Goal: Contribute content: Contribute content

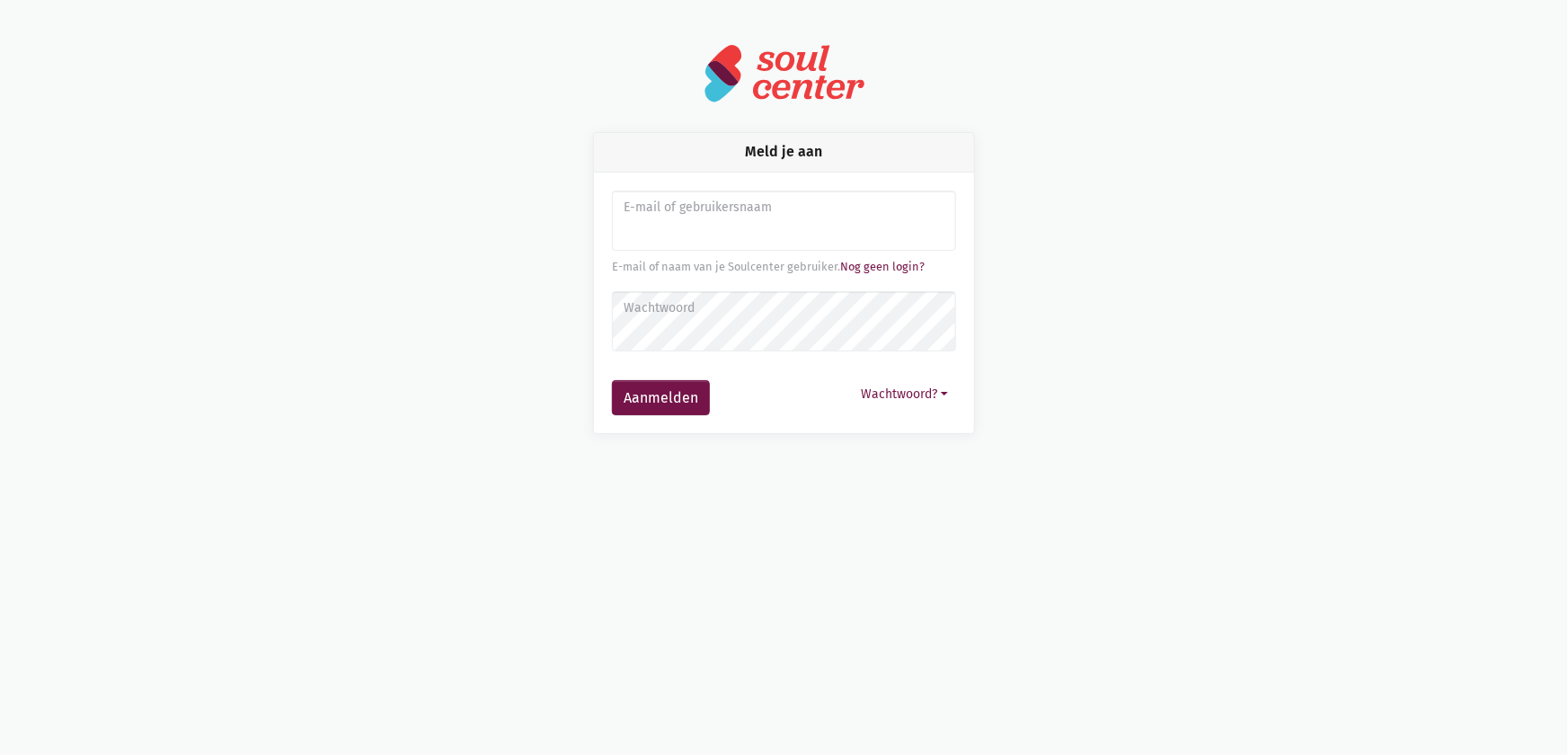
type input "[EMAIL_ADDRESS][DOMAIN_NAME]"
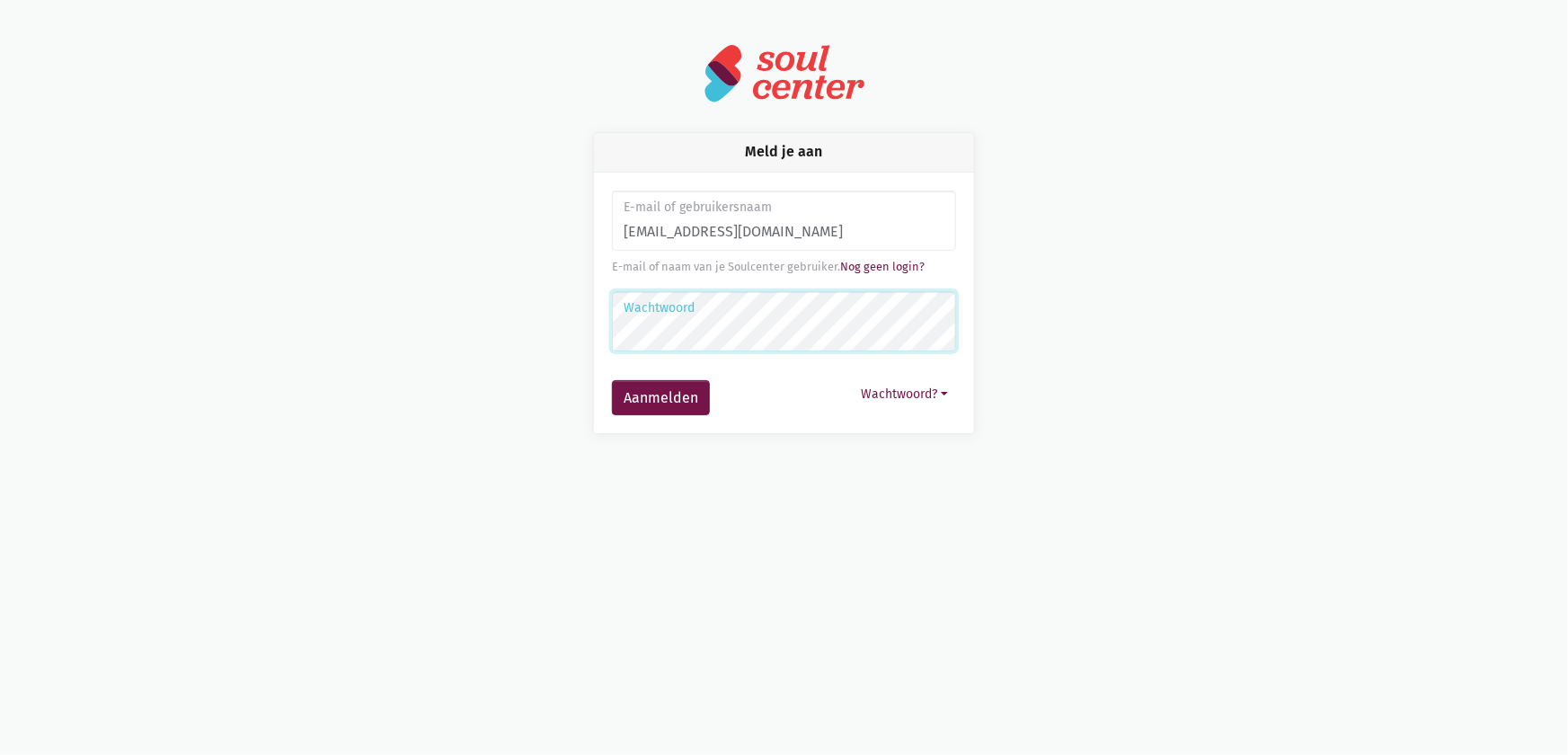
click at [612, 380] on button "Aanmelden" at bounding box center [661, 398] width 98 height 36
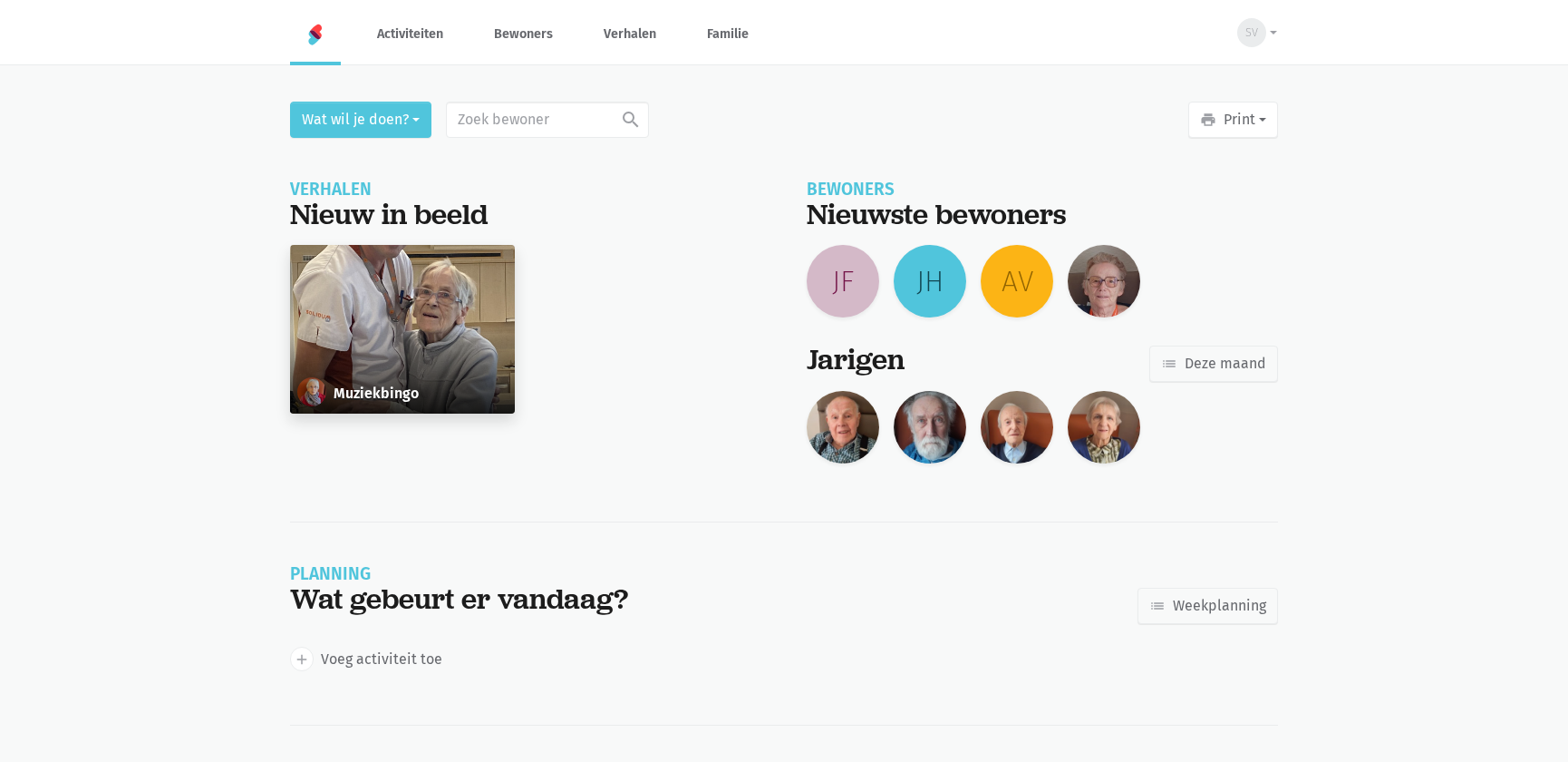
click at [506, 138] on div "Wat wil je doen? search Recent bekeken Maria Van Hoof Maria Louisa Van Hoeymiss…" at bounding box center [784, 482] width 1034 height 761
click at [510, 130] on input "text" at bounding box center [547, 120] width 203 height 36
type input "102"
click at [549, 162] on div "Maria Wermoes" at bounding box center [541, 178] width 158 height 44
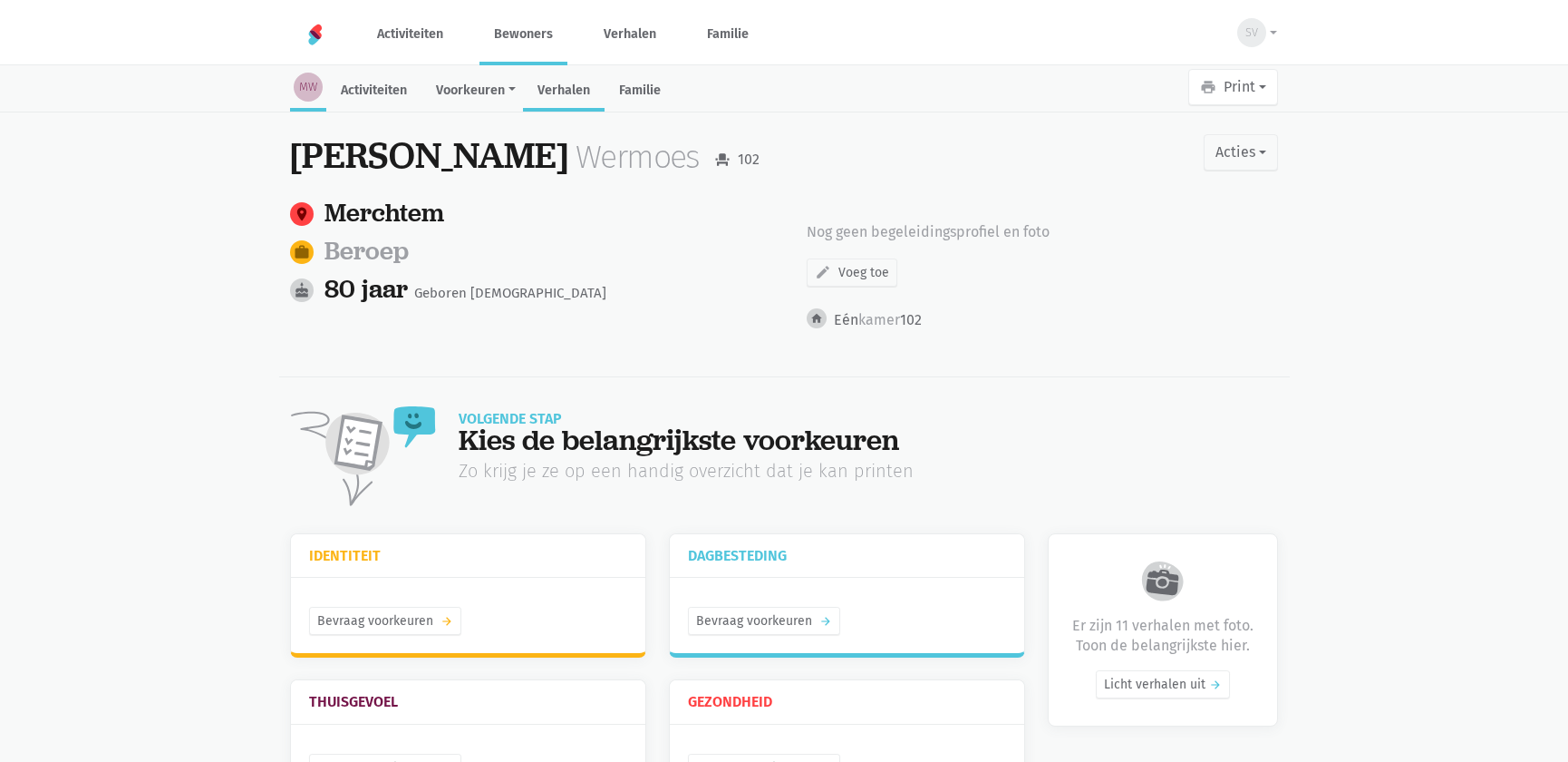
click at [572, 79] on link "Verhalen" at bounding box center [564, 91] width 82 height 39
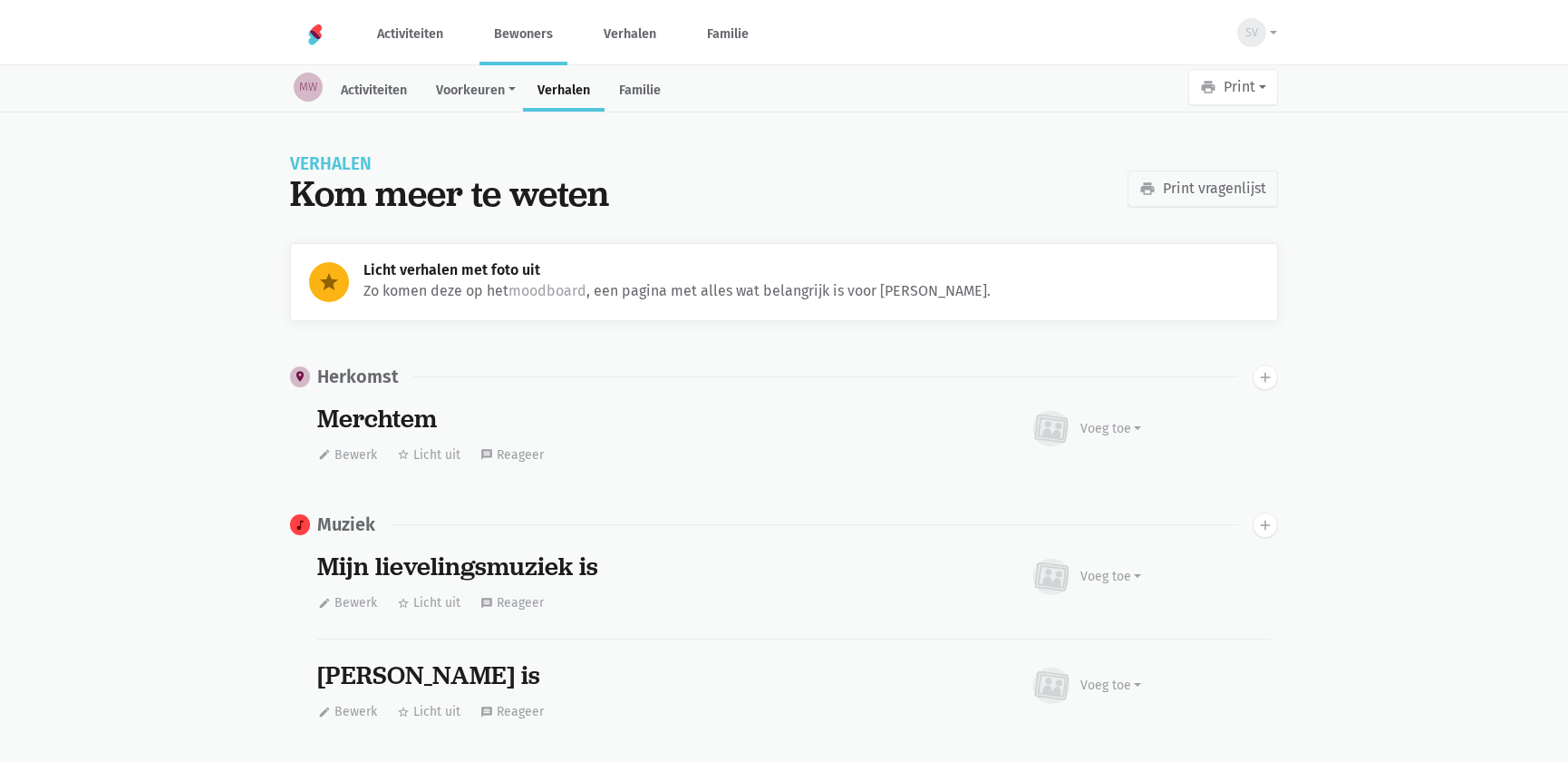
scroll to position [3522, 0]
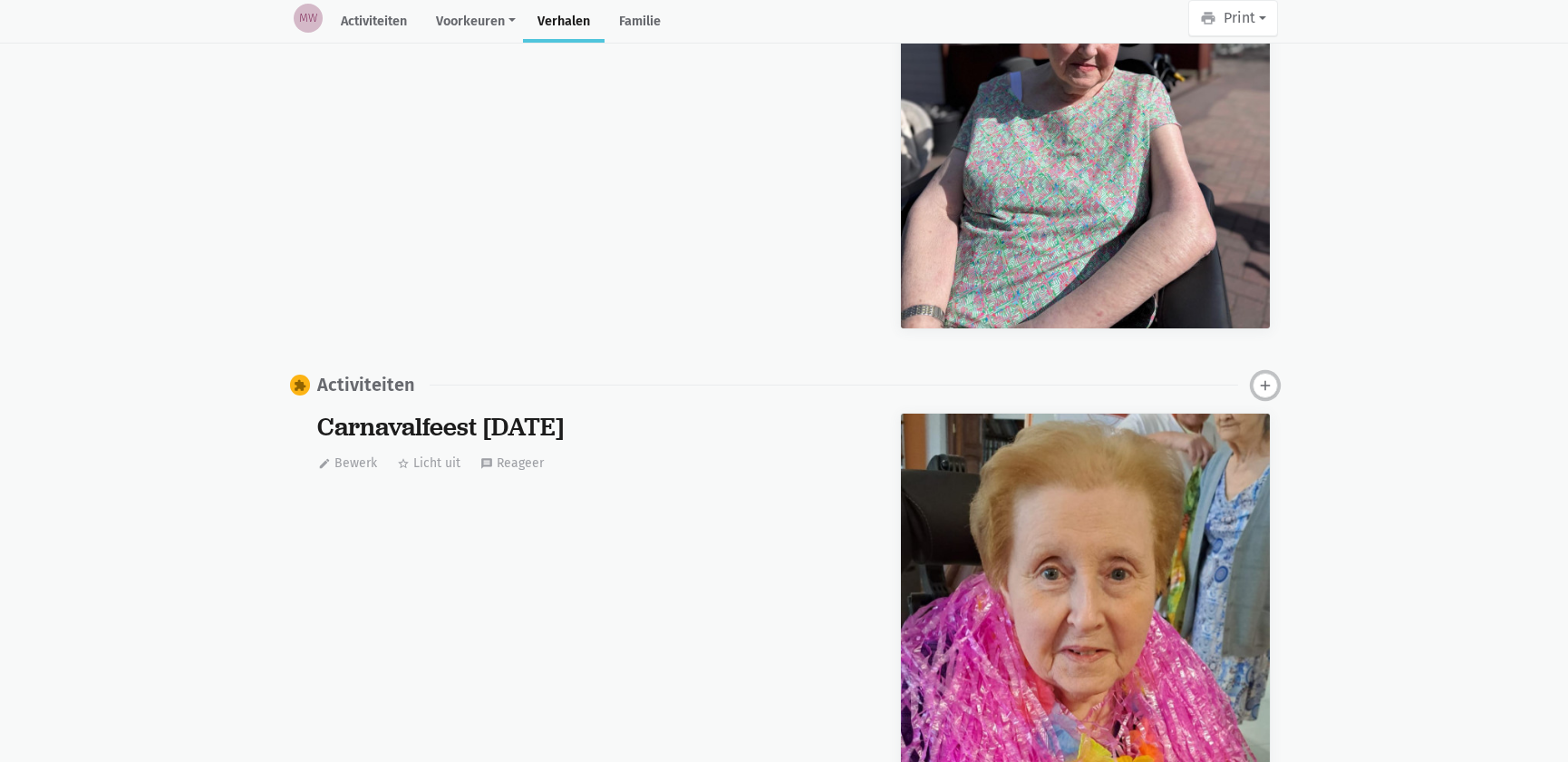
click at [1263, 381] on icon "add" at bounding box center [1265, 385] width 16 height 16
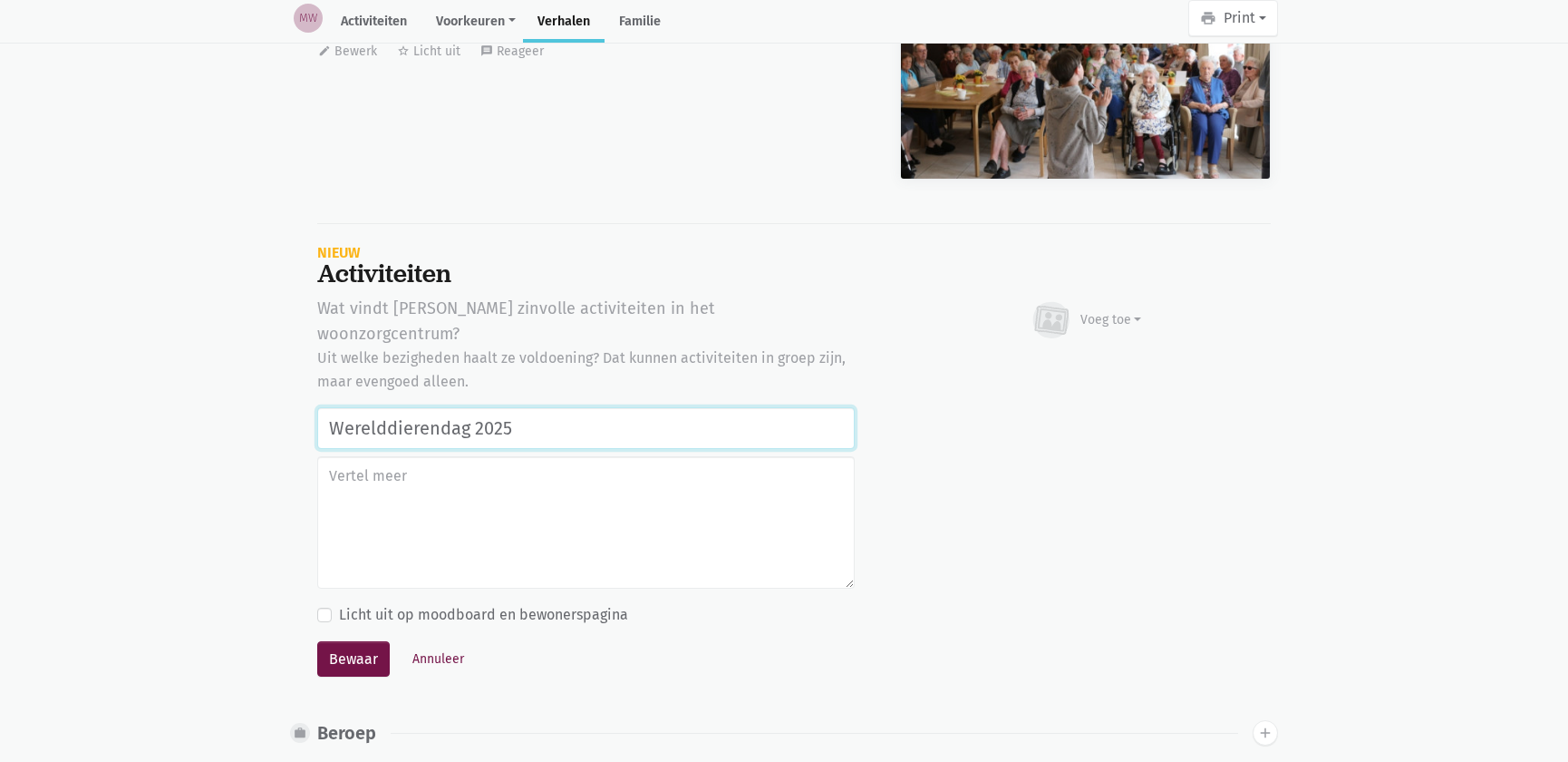
type input "Werelddierendag 2025"
click at [603, 456] on textarea at bounding box center [586, 522] width 538 height 132
type textarea "Bezoek van Finley"
drag, startPoint x: 538, startPoint y: 437, endPoint x: 146, endPoint y: 453, distance: 392.3
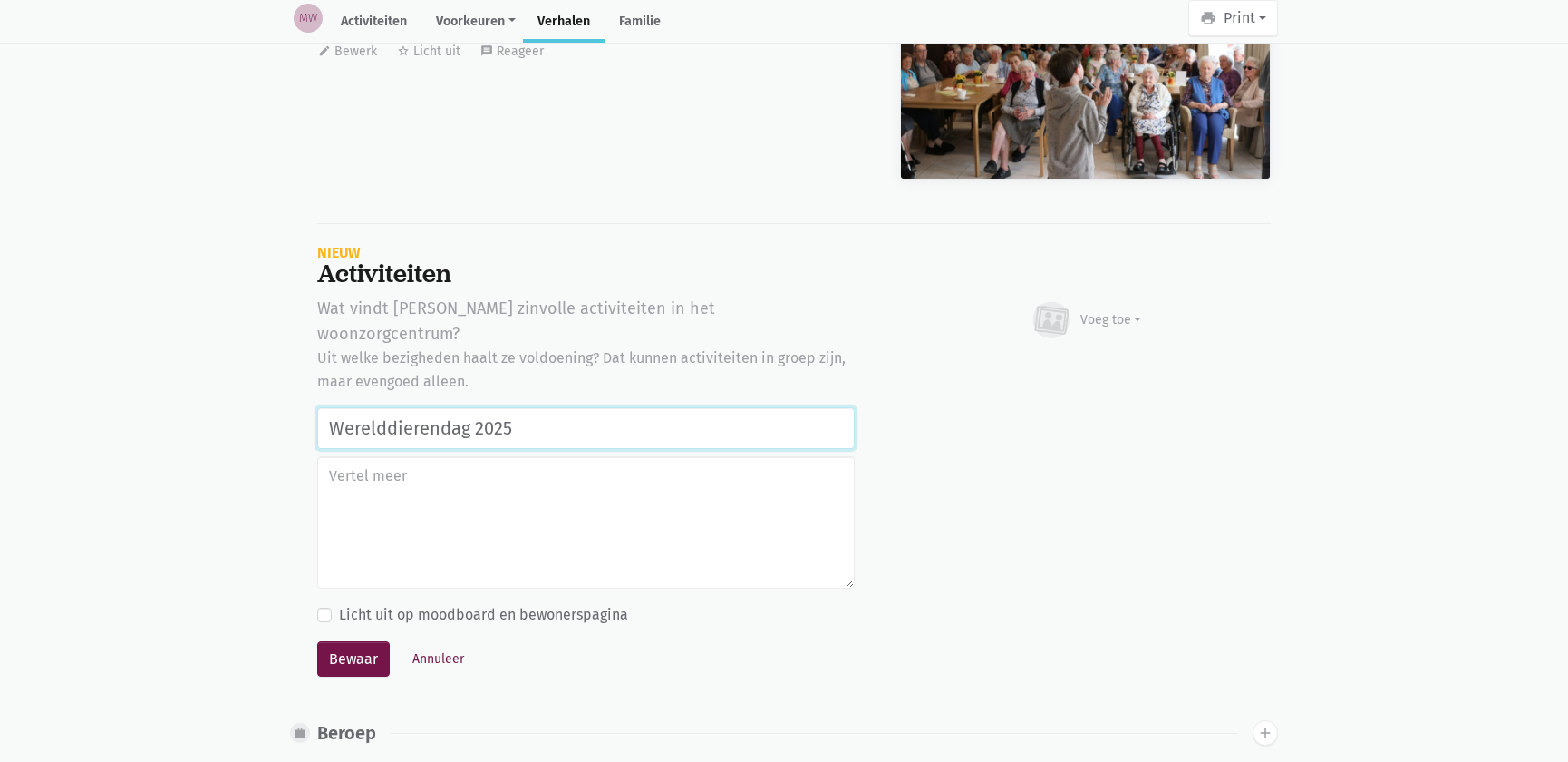
click at [580, 408] on input "Werelddierendag 2025" at bounding box center [586, 429] width 538 height 42
click at [358, 641] on button "Bewaar" at bounding box center [353, 659] width 72 height 36
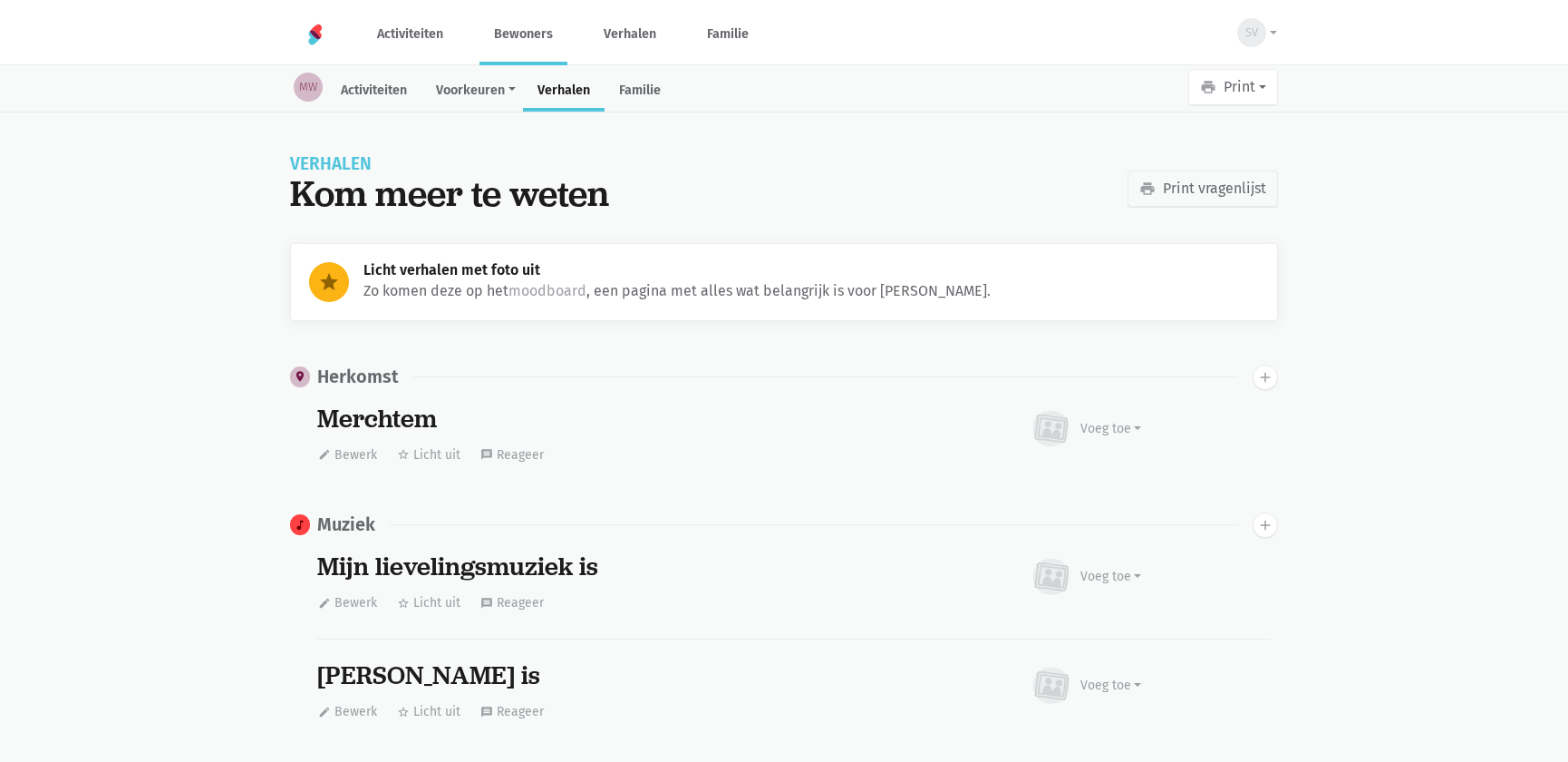
scroll to position [3522, 0]
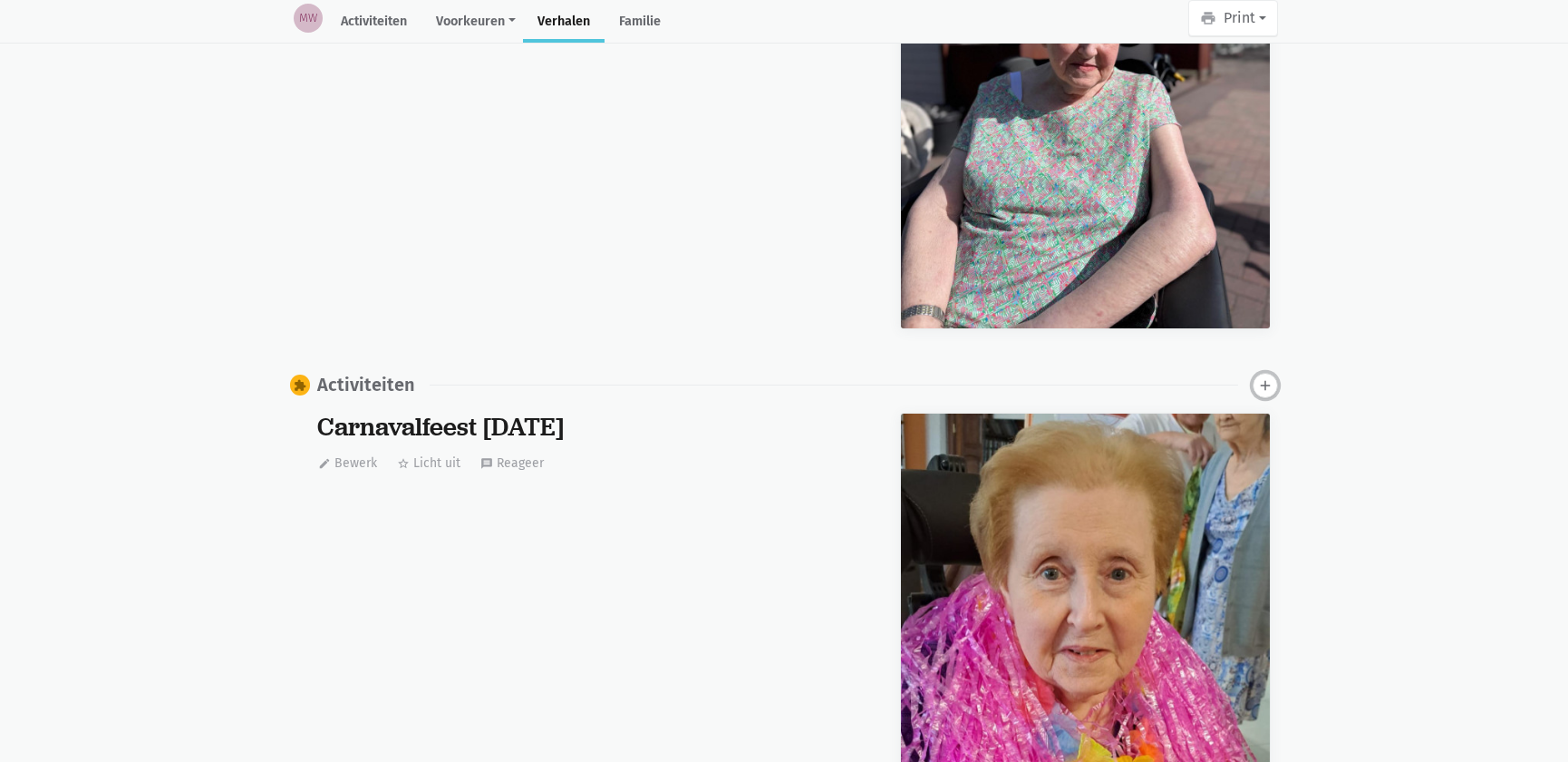
click at [1253, 382] on button "add" at bounding box center [1265, 385] width 26 height 26
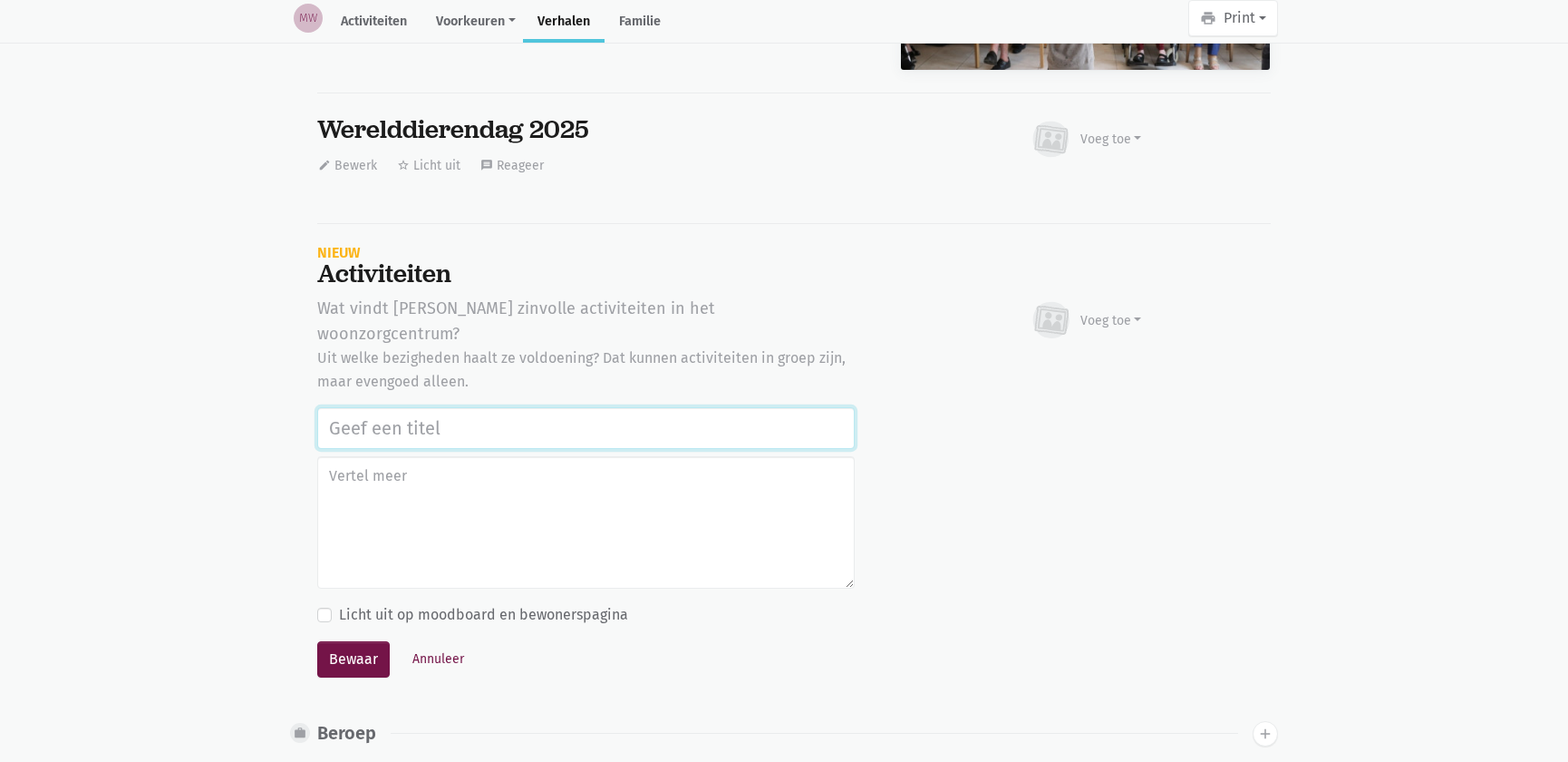
click at [443, 413] on input "text" at bounding box center [586, 429] width 538 height 42
paste input "Vrijwilligers Time 4 Society Firma CBRE: bloemstuk maken, naar de markt Asse ga…"
drag, startPoint x: 835, startPoint y: 393, endPoint x: 0, endPoint y: 326, distance: 837.7
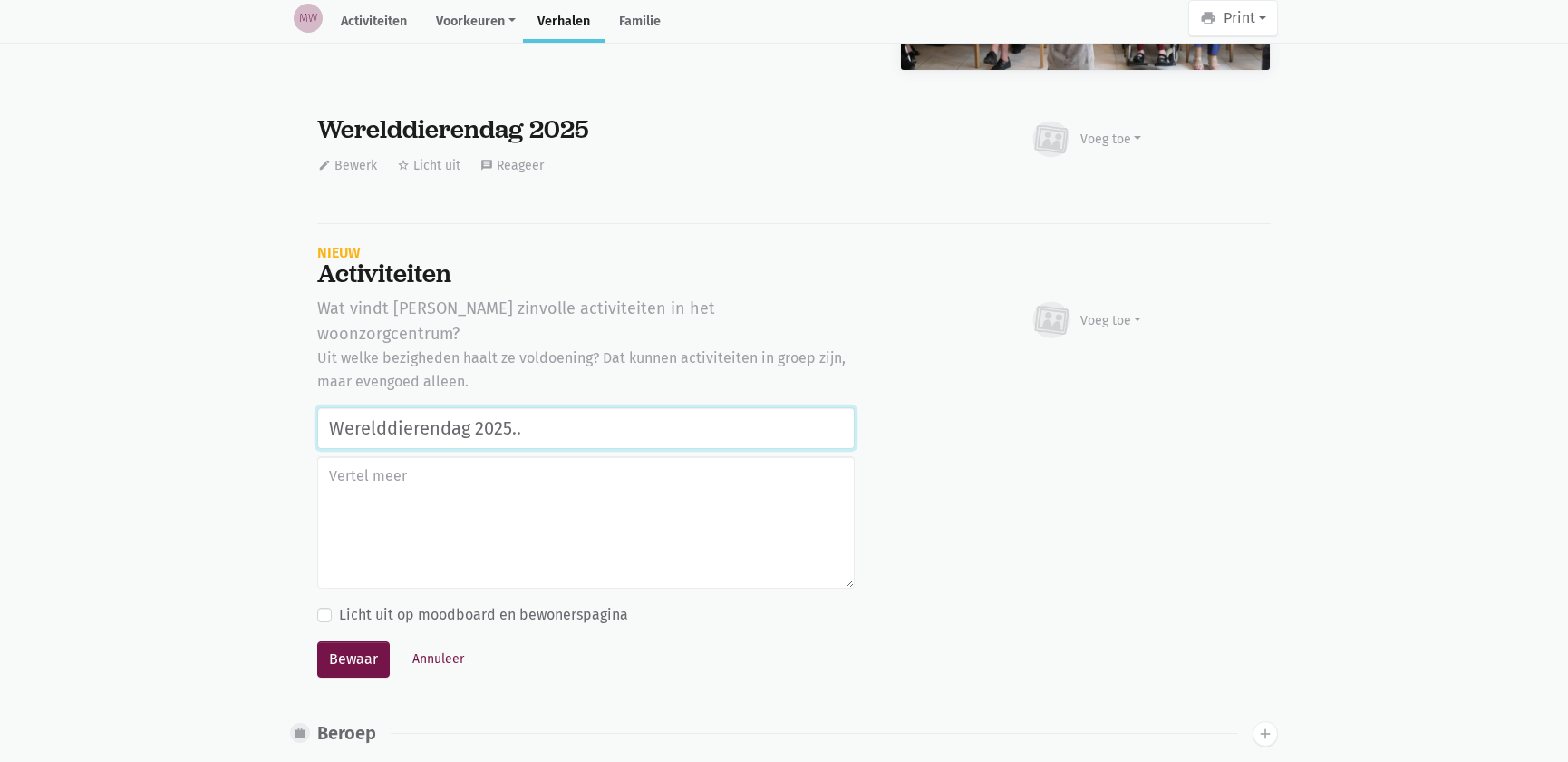
click at [536, 408] on input "Werelddierendag 2025.." at bounding box center [586, 429] width 538 height 42
drag, startPoint x: 444, startPoint y: 396, endPoint x: 105, endPoint y: 387, distance: 339.1
type input "Werelddierendag 2025"
click at [547, 464] on textarea at bounding box center [586, 522] width 538 height 132
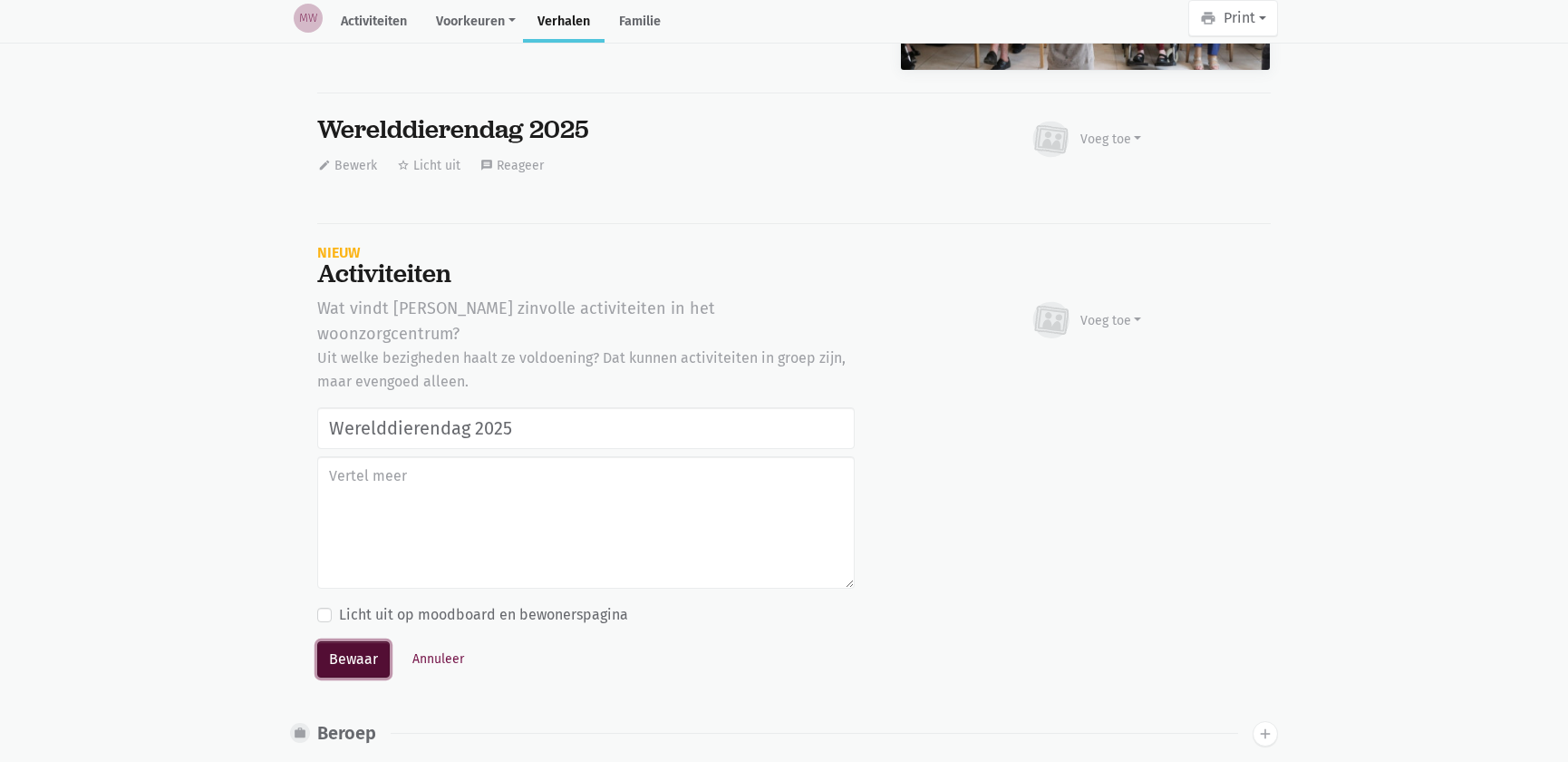
click at [349, 641] on button "Bewaar" at bounding box center [353, 659] width 72 height 36
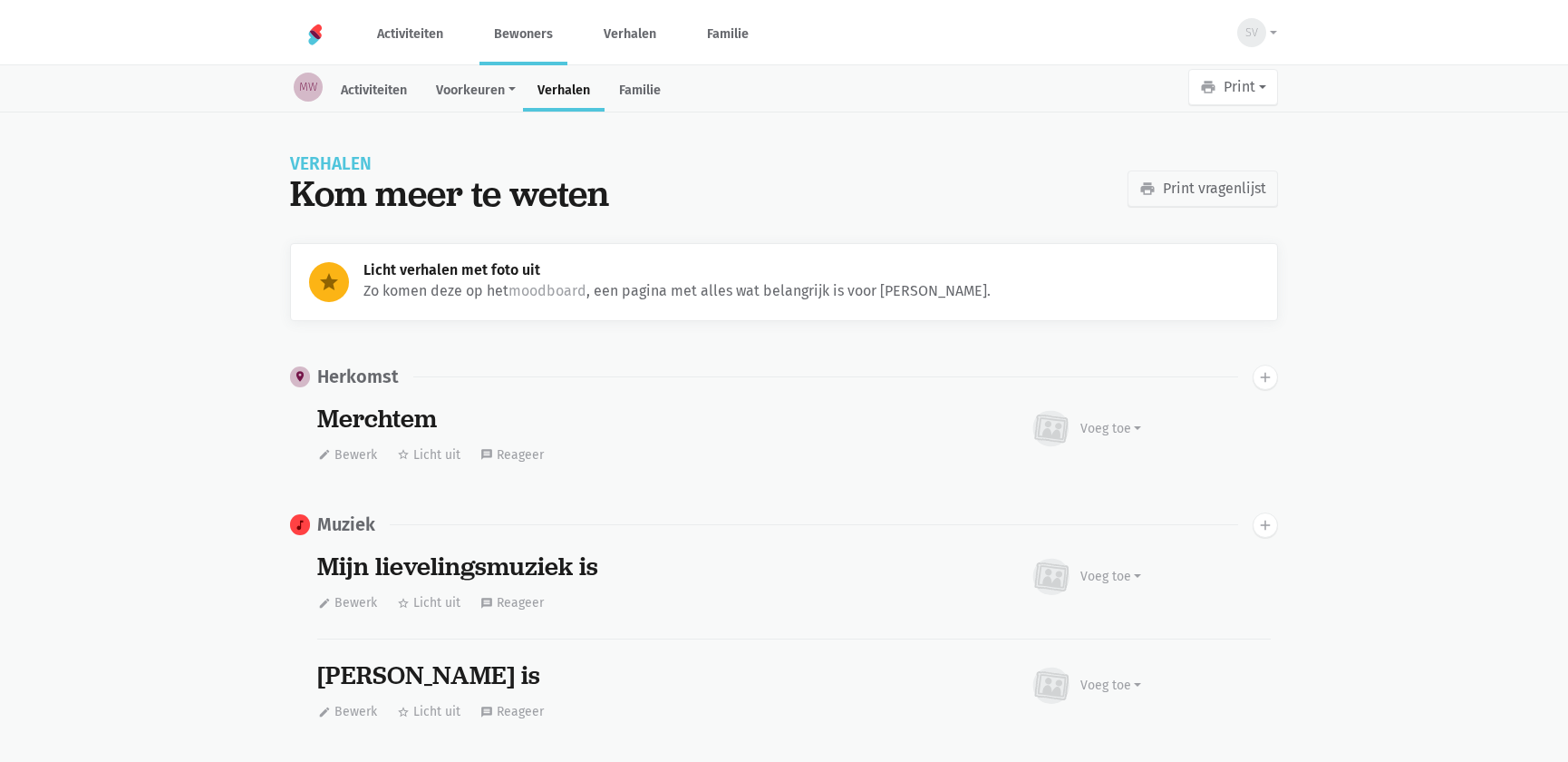
scroll to position [3522, 0]
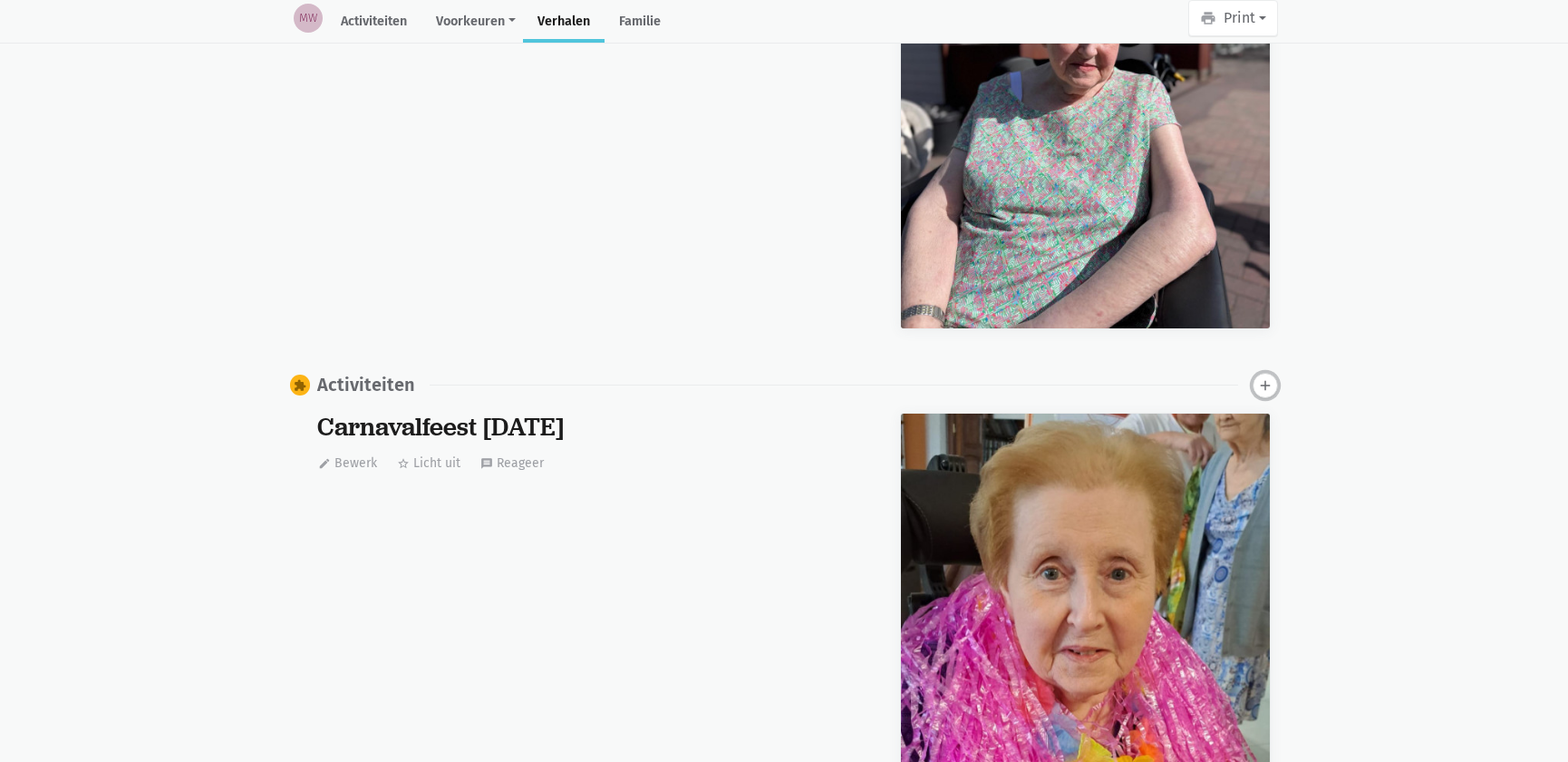
click at [1265, 389] on icon "add" at bounding box center [1265, 385] width 16 height 16
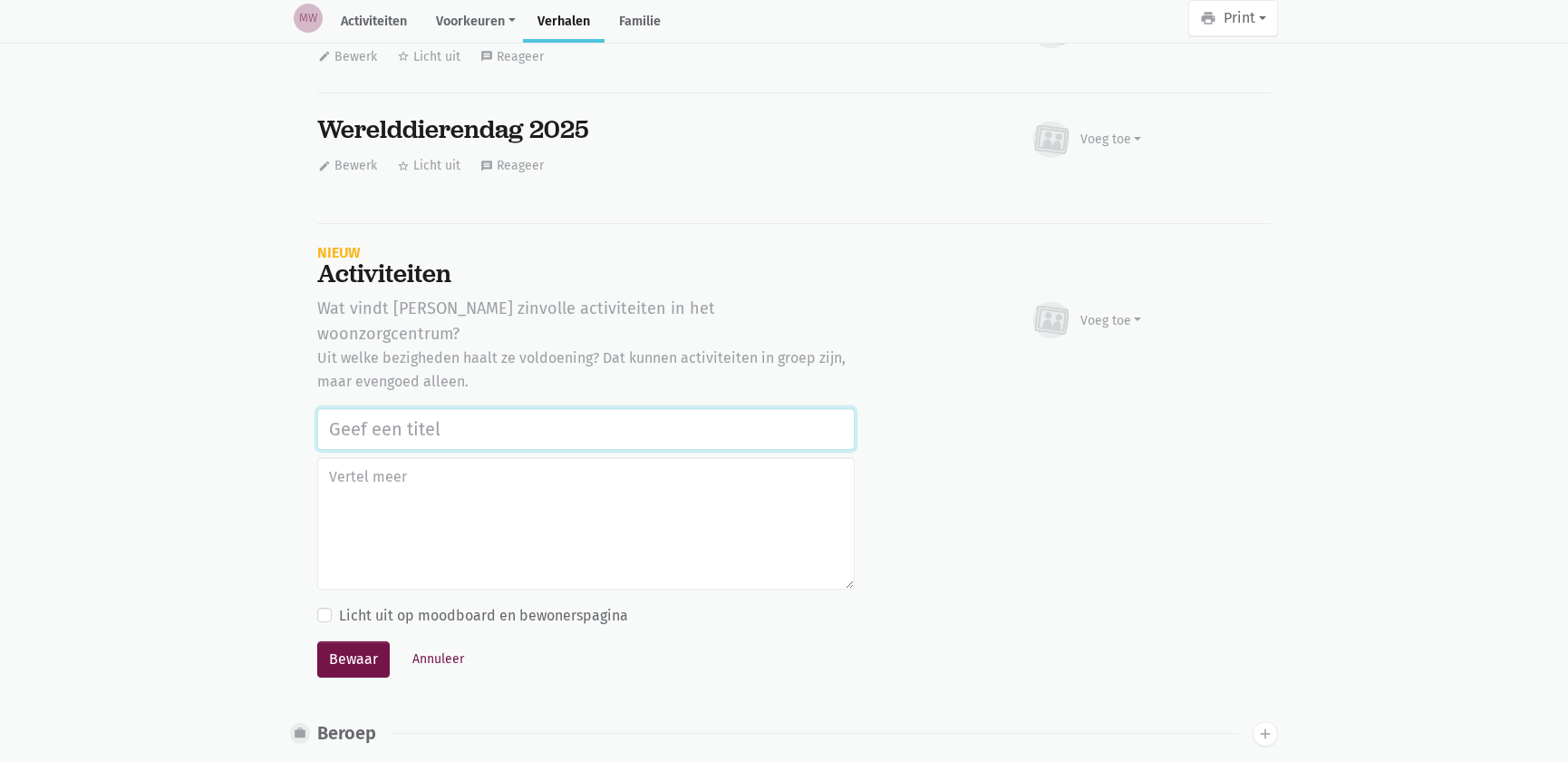
click at [355, 409] on input "text" at bounding box center [586, 430] width 538 height 42
paste input "Werelddierendag 2025"
type input "Werelddierendag 2025"
click at [354, 641] on button "Bewaar" at bounding box center [353, 659] width 72 height 36
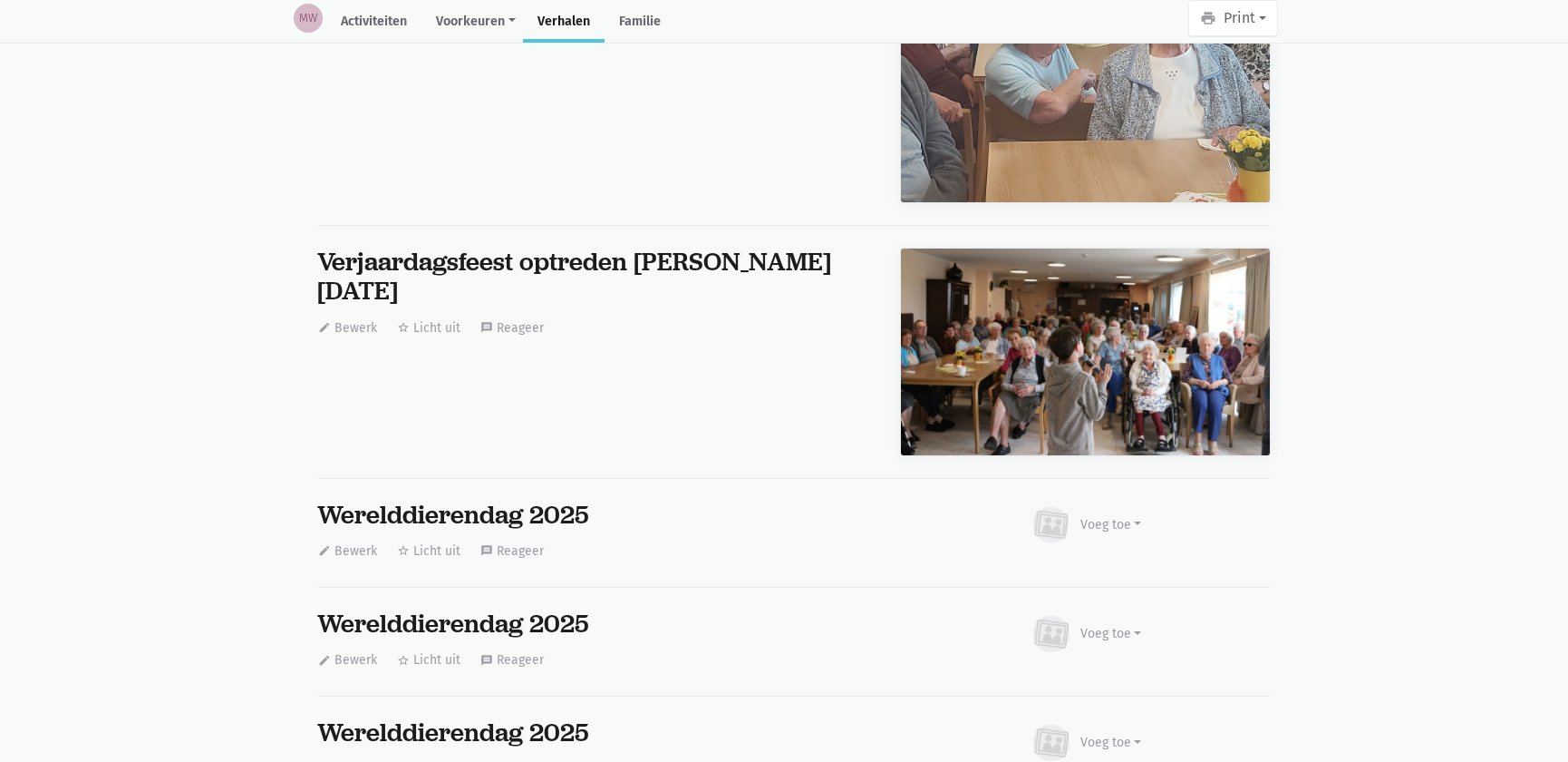
scroll to position [0, 0]
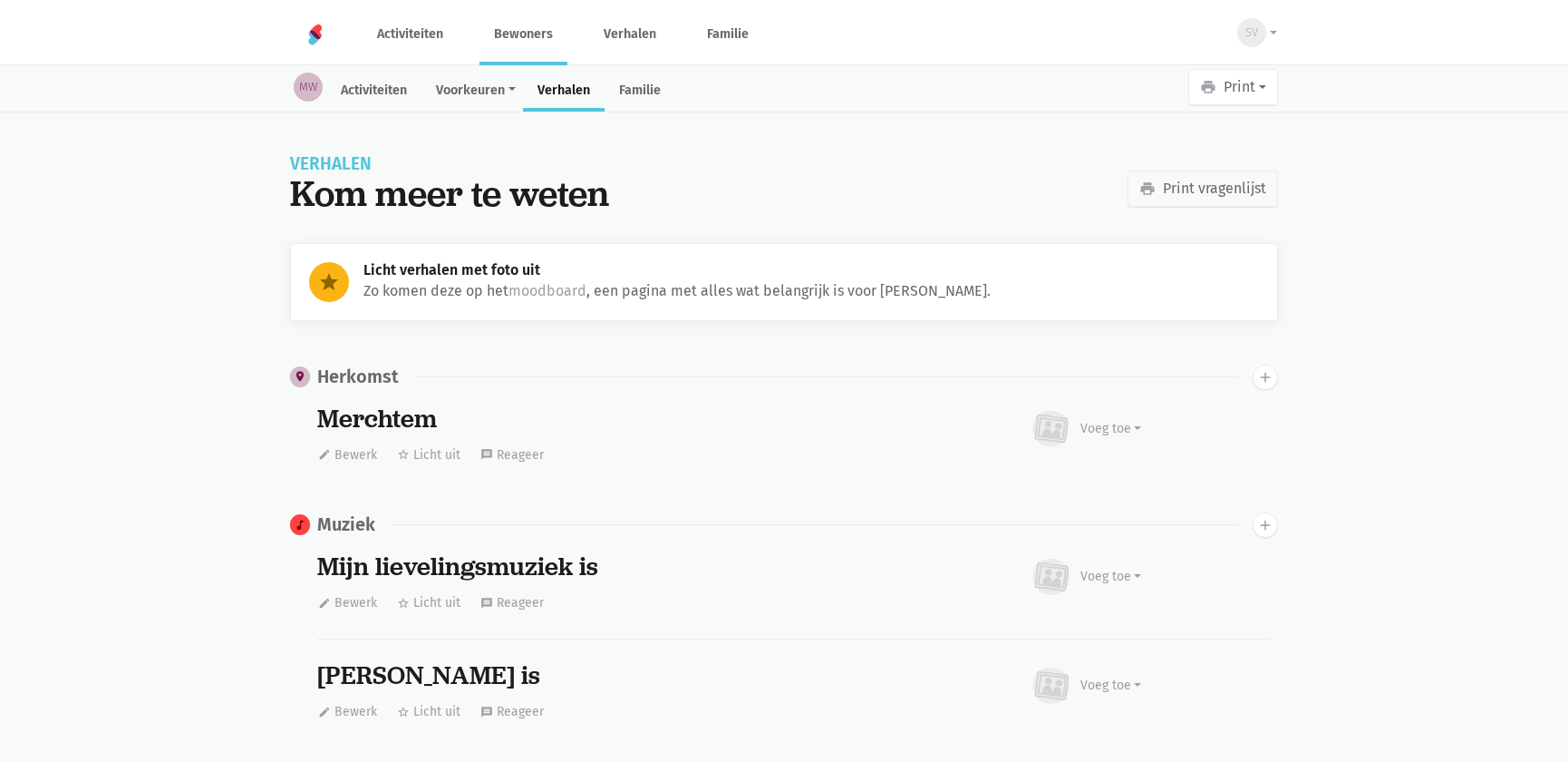
click at [595, 100] on link "Verhalen" at bounding box center [564, 91] width 82 height 39
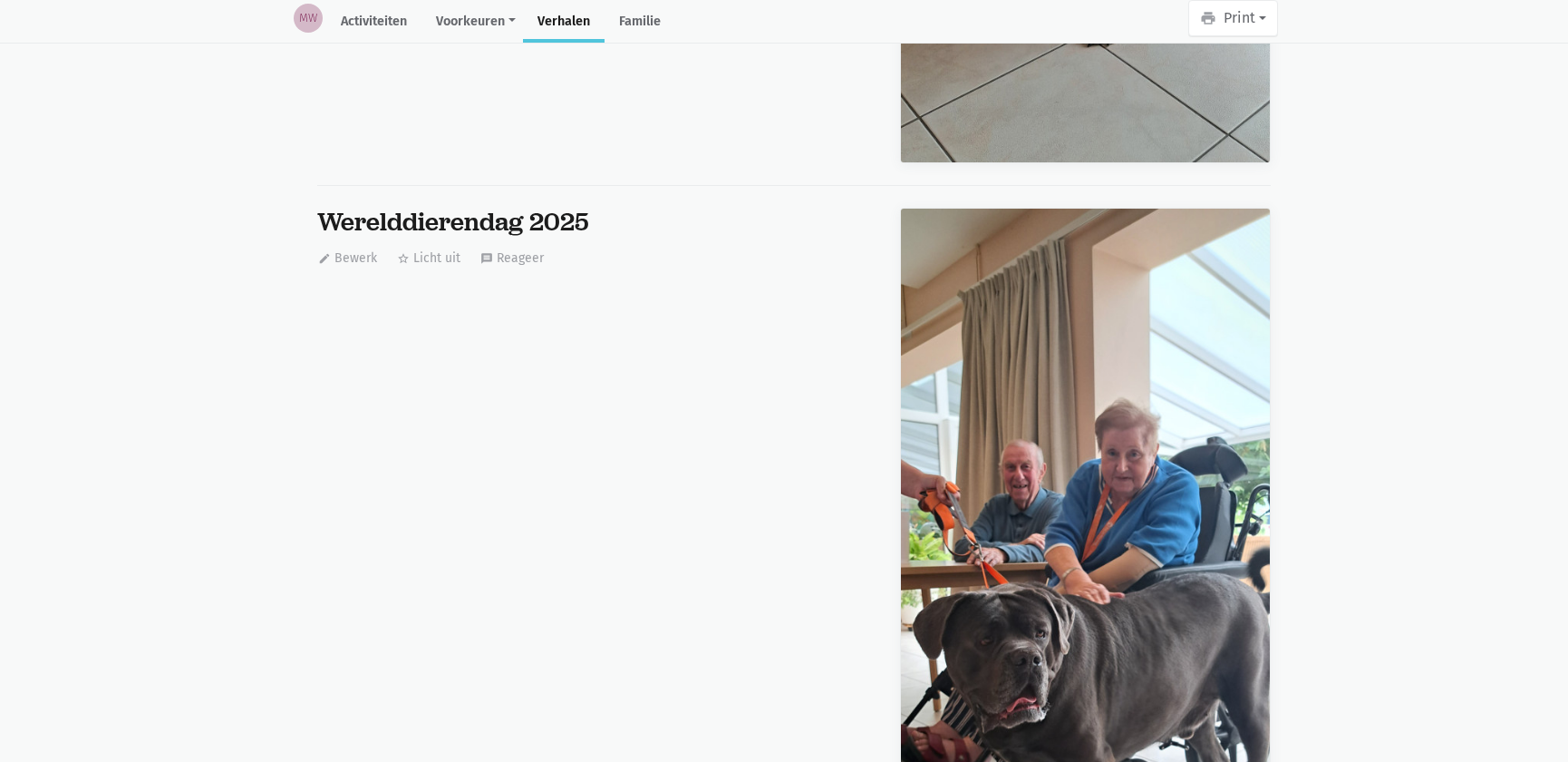
scroll to position [8256, 0]
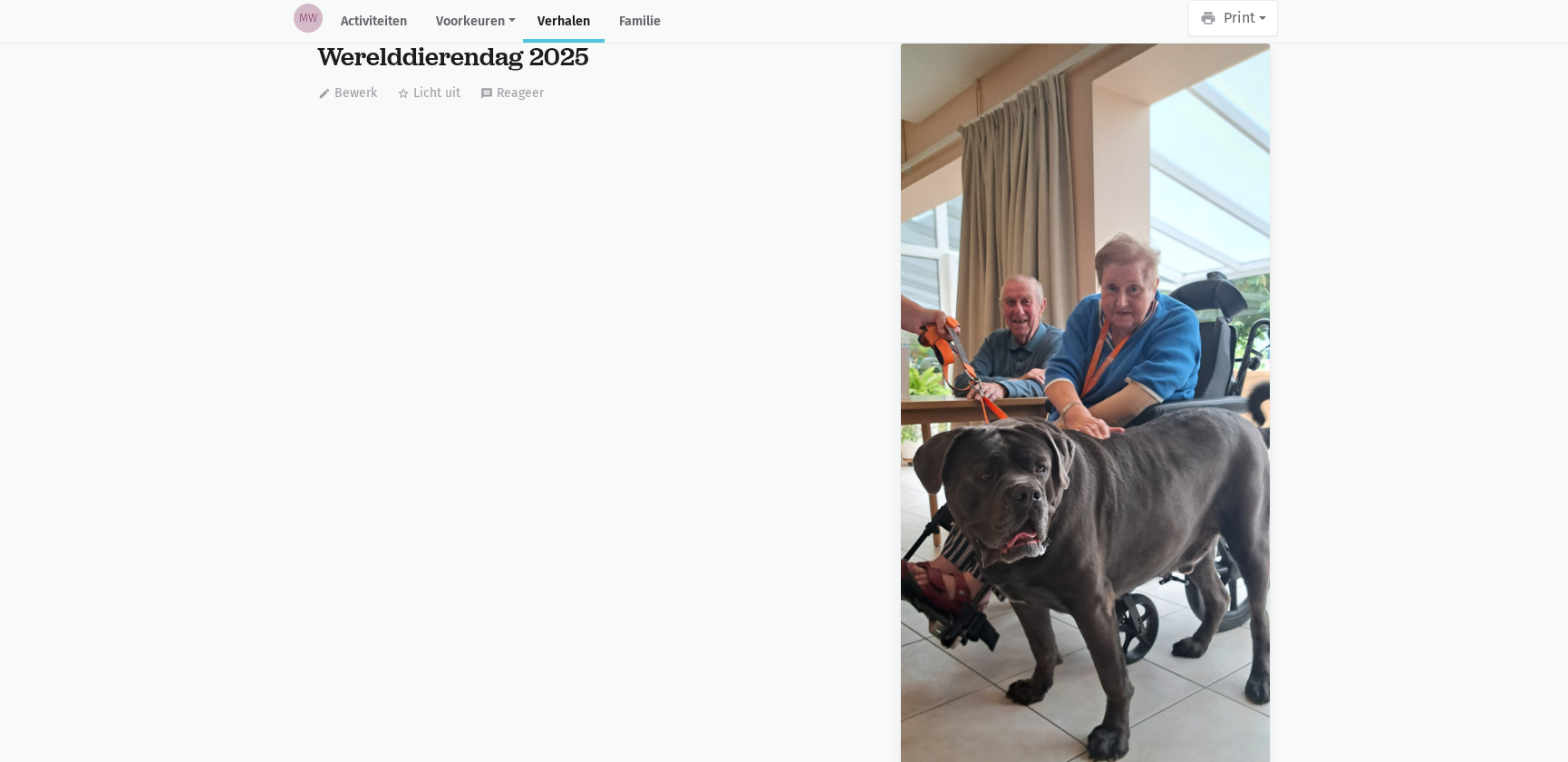
click at [1124, 429] on img at bounding box center [1086, 453] width 369 height 820
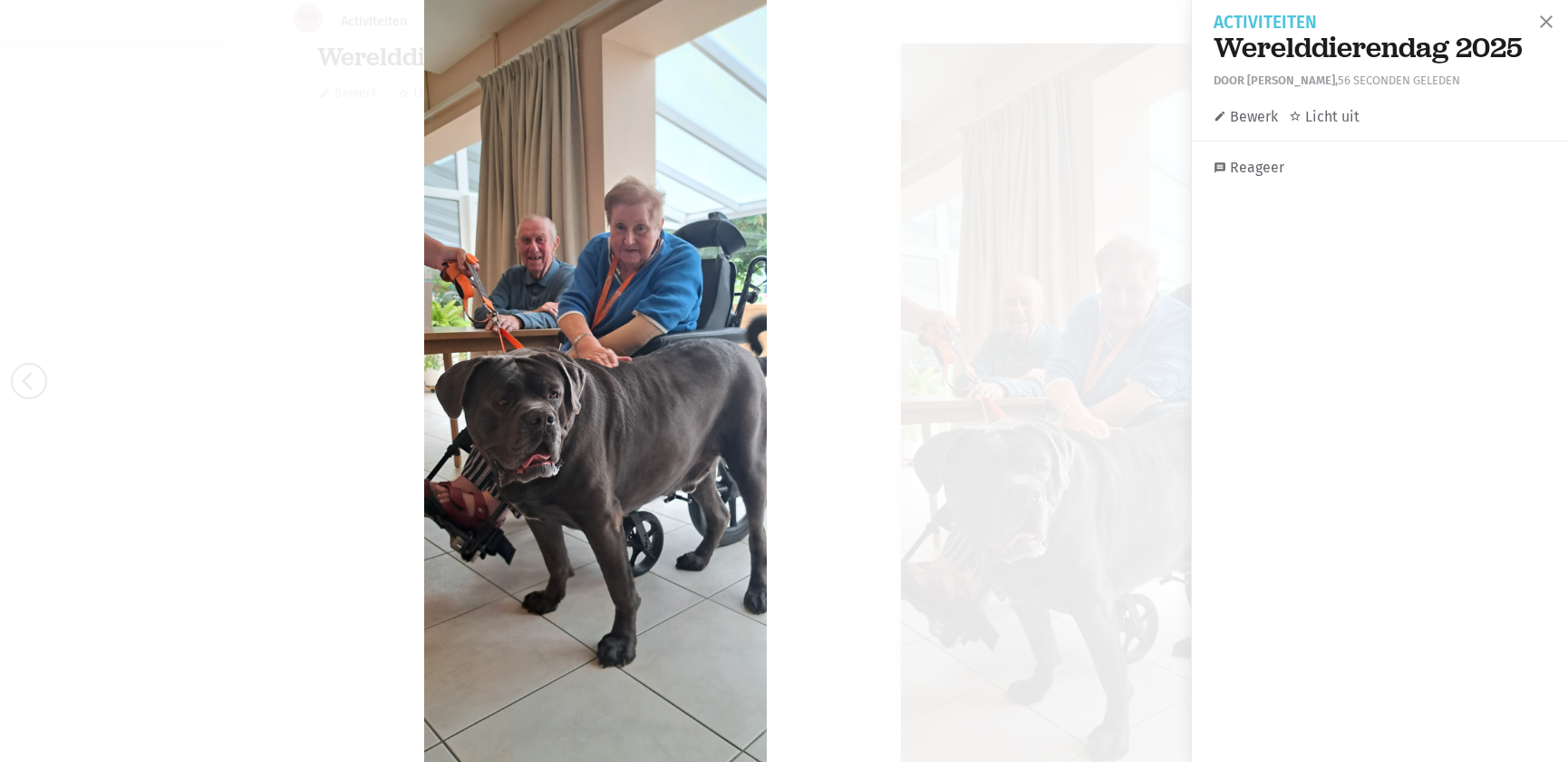
click at [679, 480] on img at bounding box center [596, 381] width 344 height 762
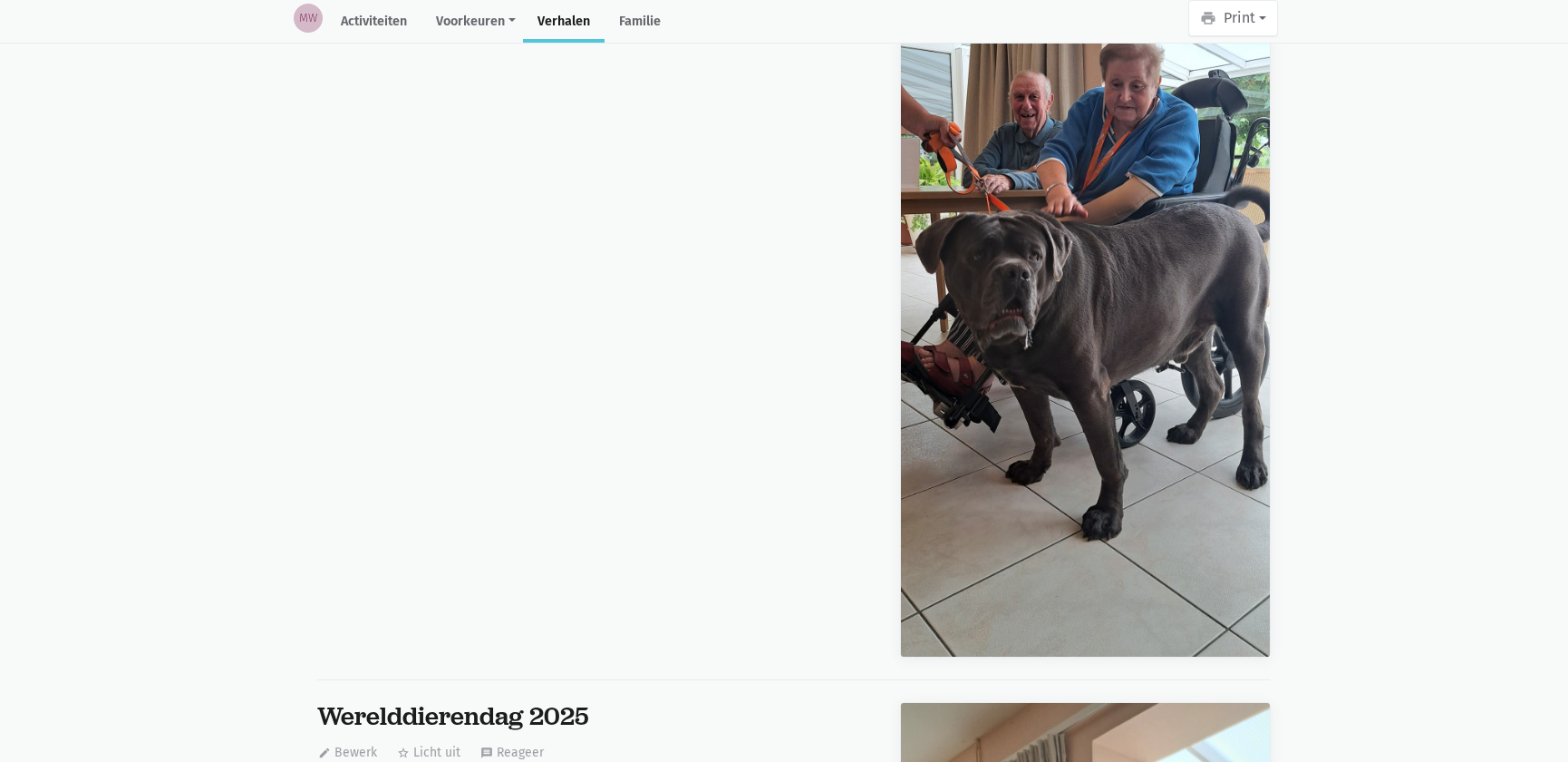
scroll to position [7431, 0]
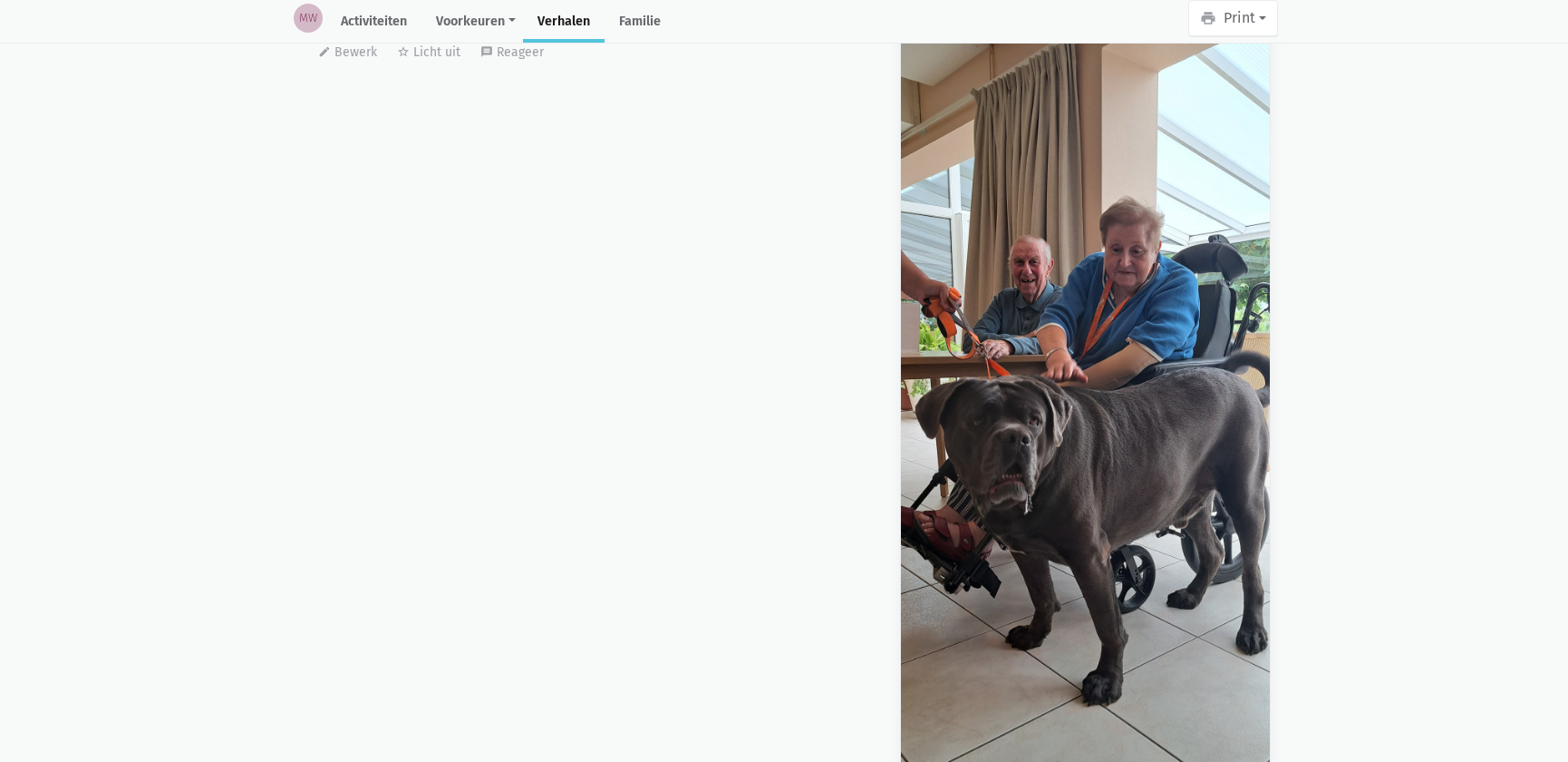
drag, startPoint x: 1036, startPoint y: 402, endPoint x: 1019, endPoint y: 364, distance: 41.6
click at [1019, 364] on img at bounding box center [1086, 411] width 369 height 820
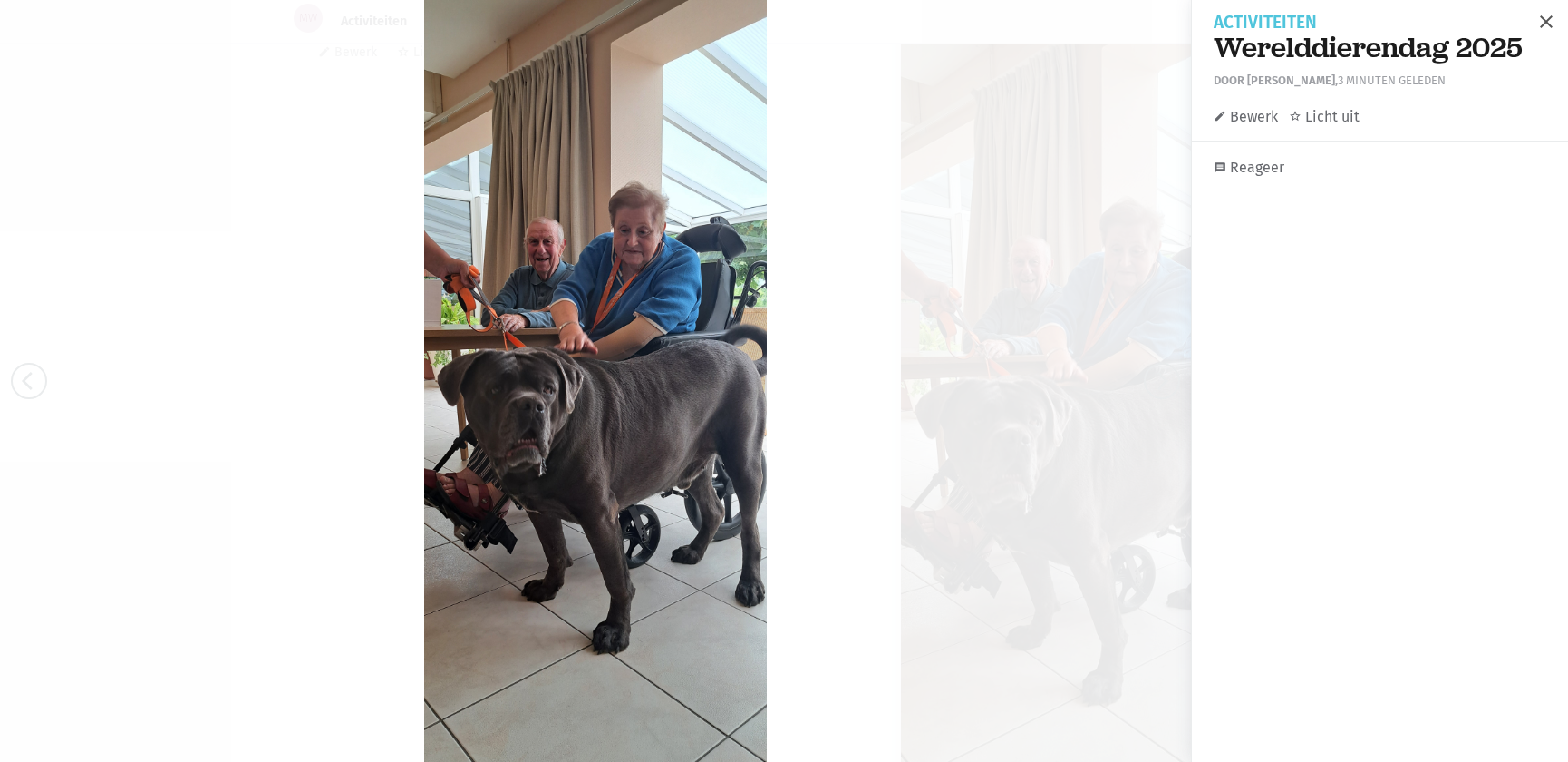
click at [1536, 21] on span "close" at bounding box center [1546, 21] width 22 height 22
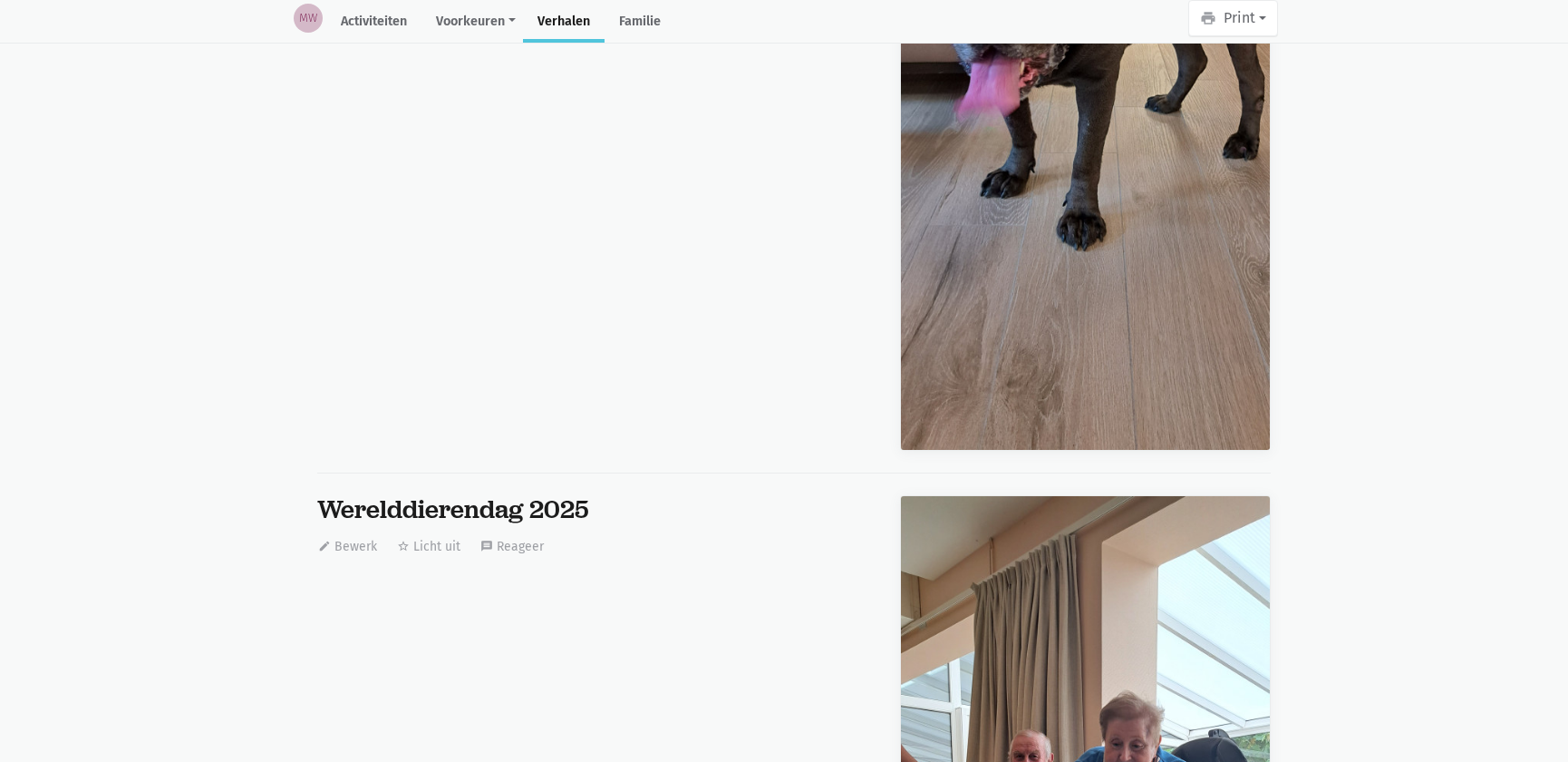
scroll to position [6525, 0]
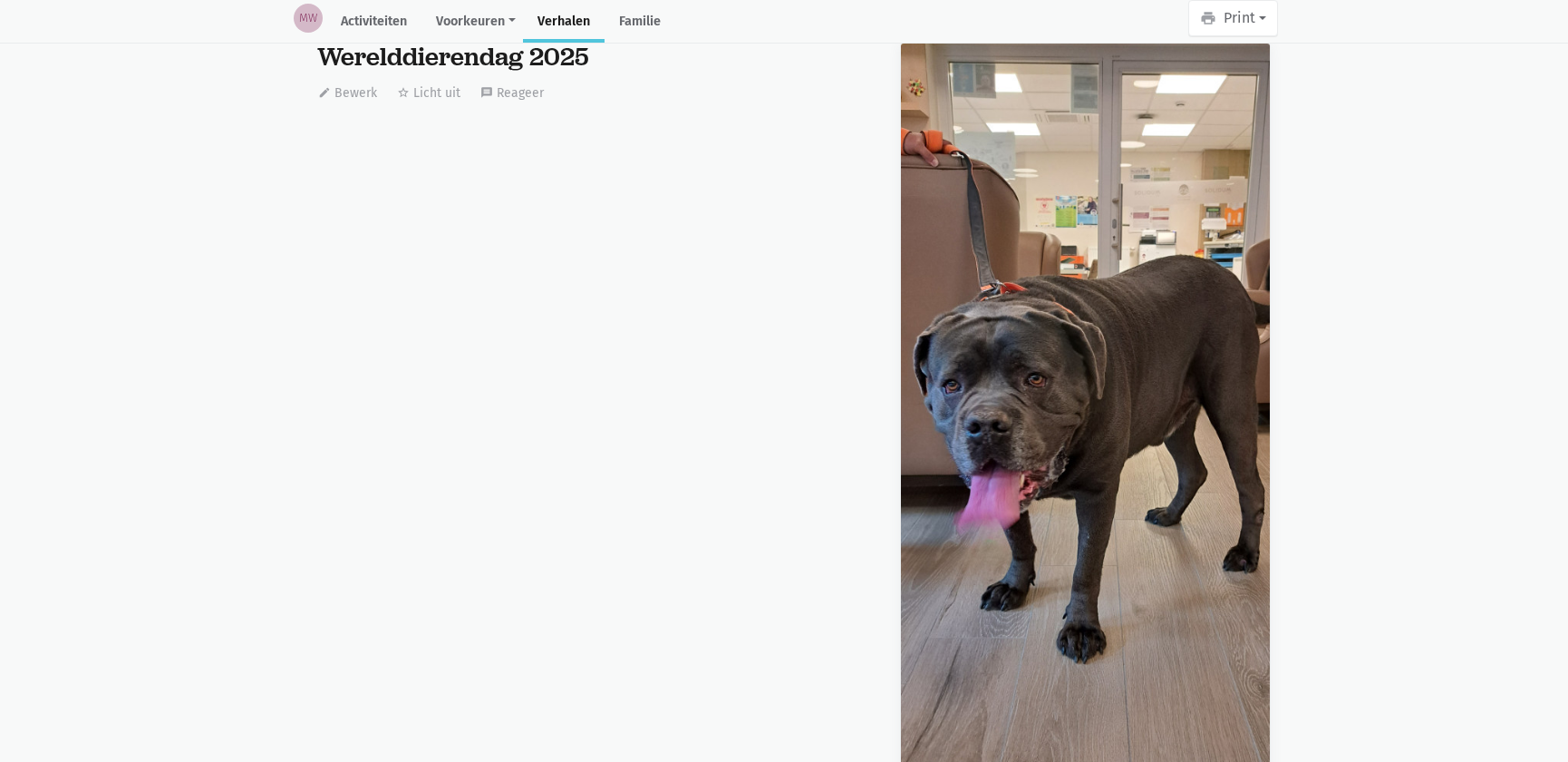
click at [483, 571] on div "Werelddierendag 2025 edit Bewerk star_border Licht uit message Reageer" at bounding box center [586, 465] width 583 height 844
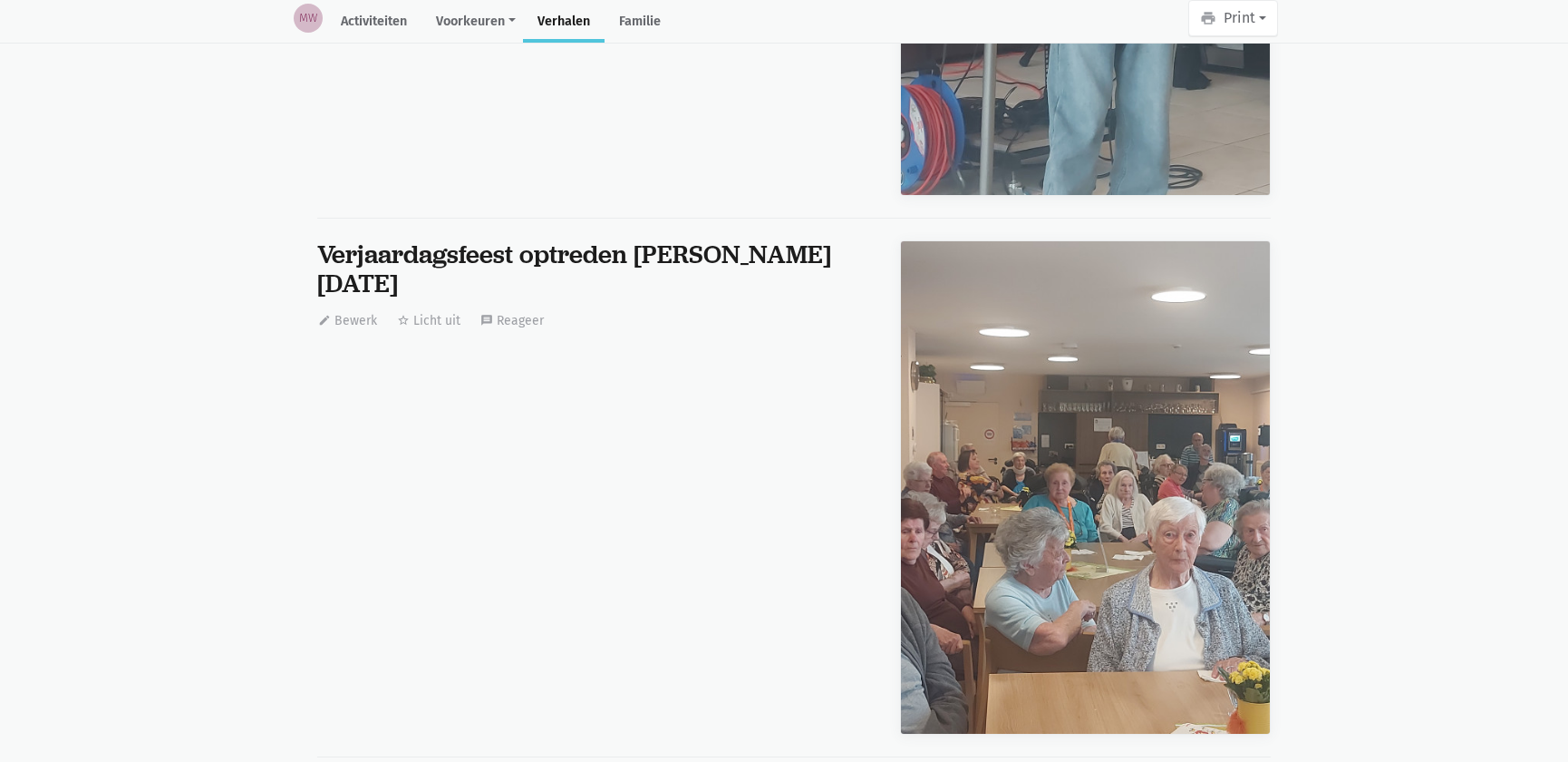
scroll to position [0, 0]
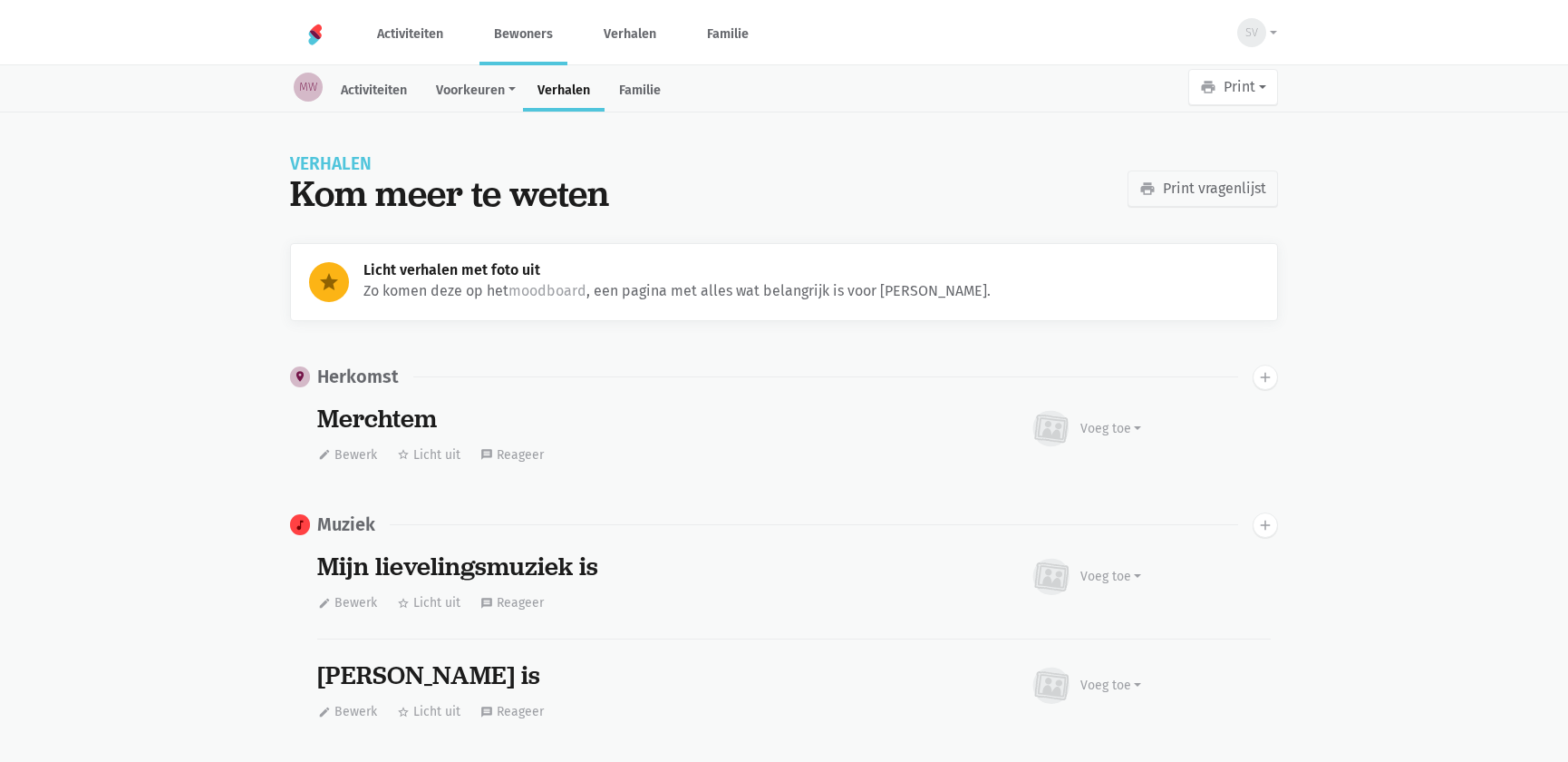
click at [526, 36] on link "Bewoners" at bounding box center [524, 34] width 88 height 61
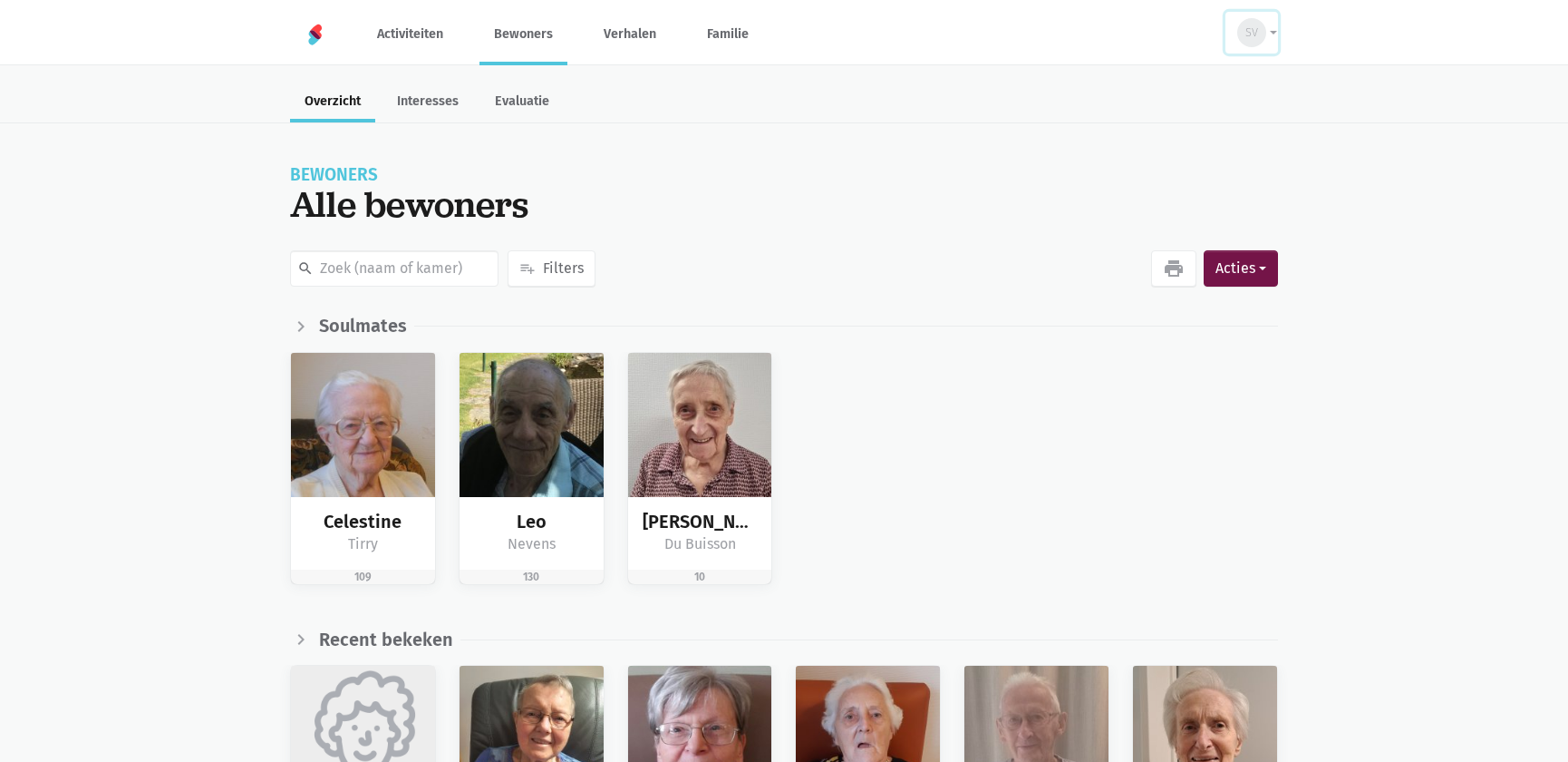
click at [1260, 36] on div "SV" at bounding box center [1252, 32] width 29 height 29
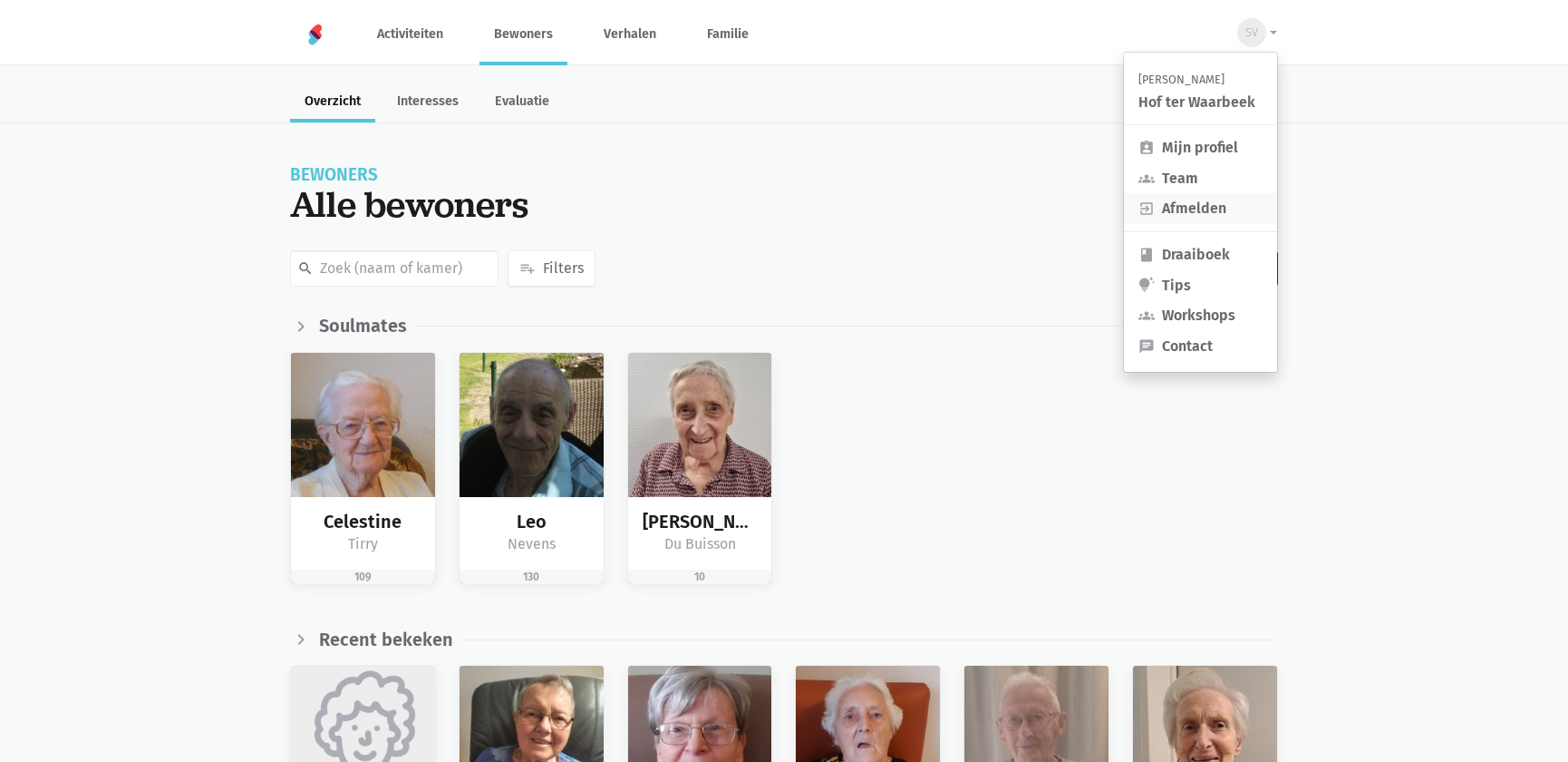
click at [1197, 202] on link "exit_to_app Afmelden" at bounding box center [1201, 209] width 153 height 30
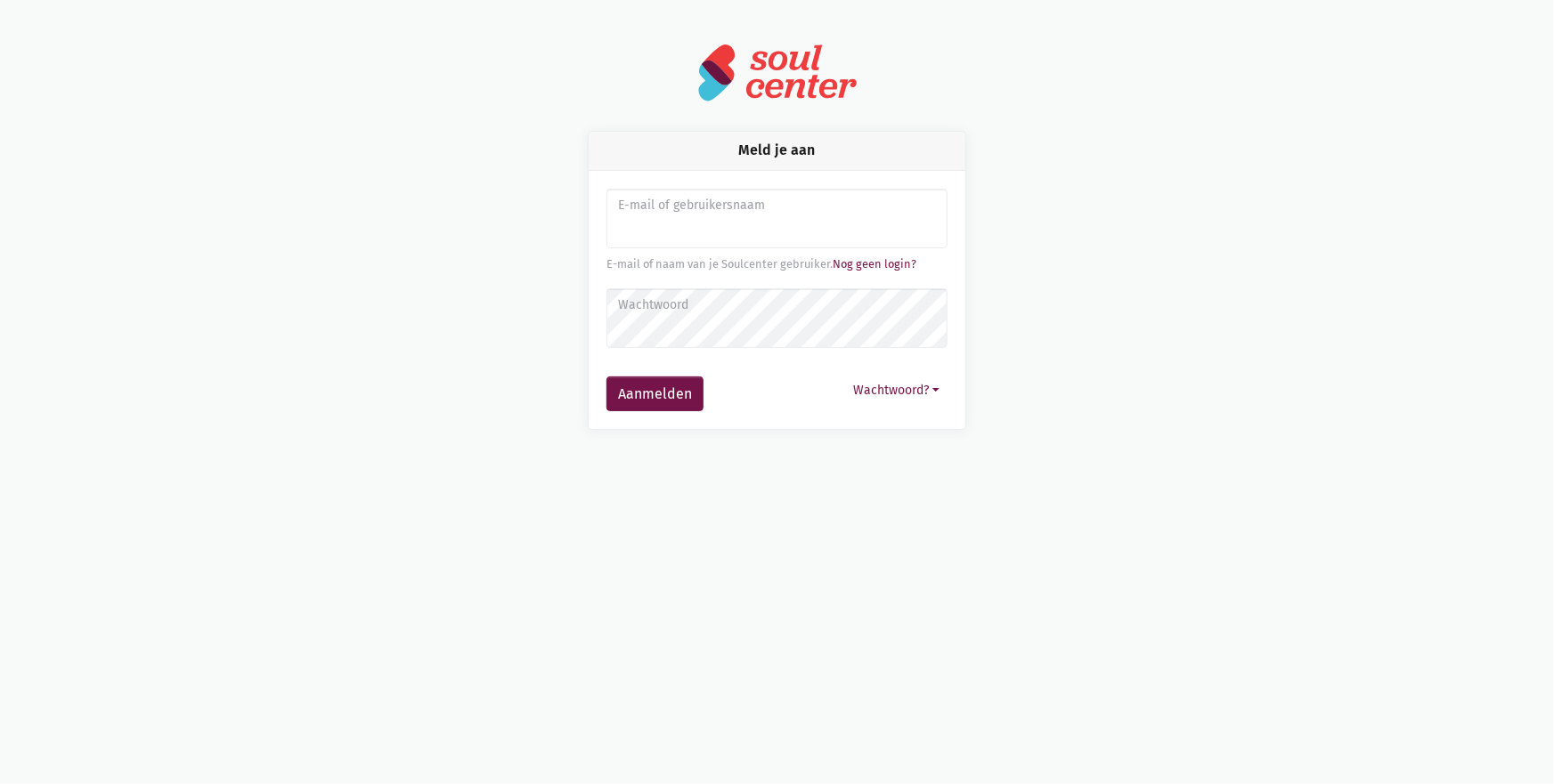
click at [700, 222] on input "Aanmelden" at bounding box center [777, 219] width 341 height 61
type input "[EMAIL_ADDRESS][DOMAIN_NAME]"
click at [607, 377] on button "Aanmelden" at bounding box center [655, 394] width 97 height 36
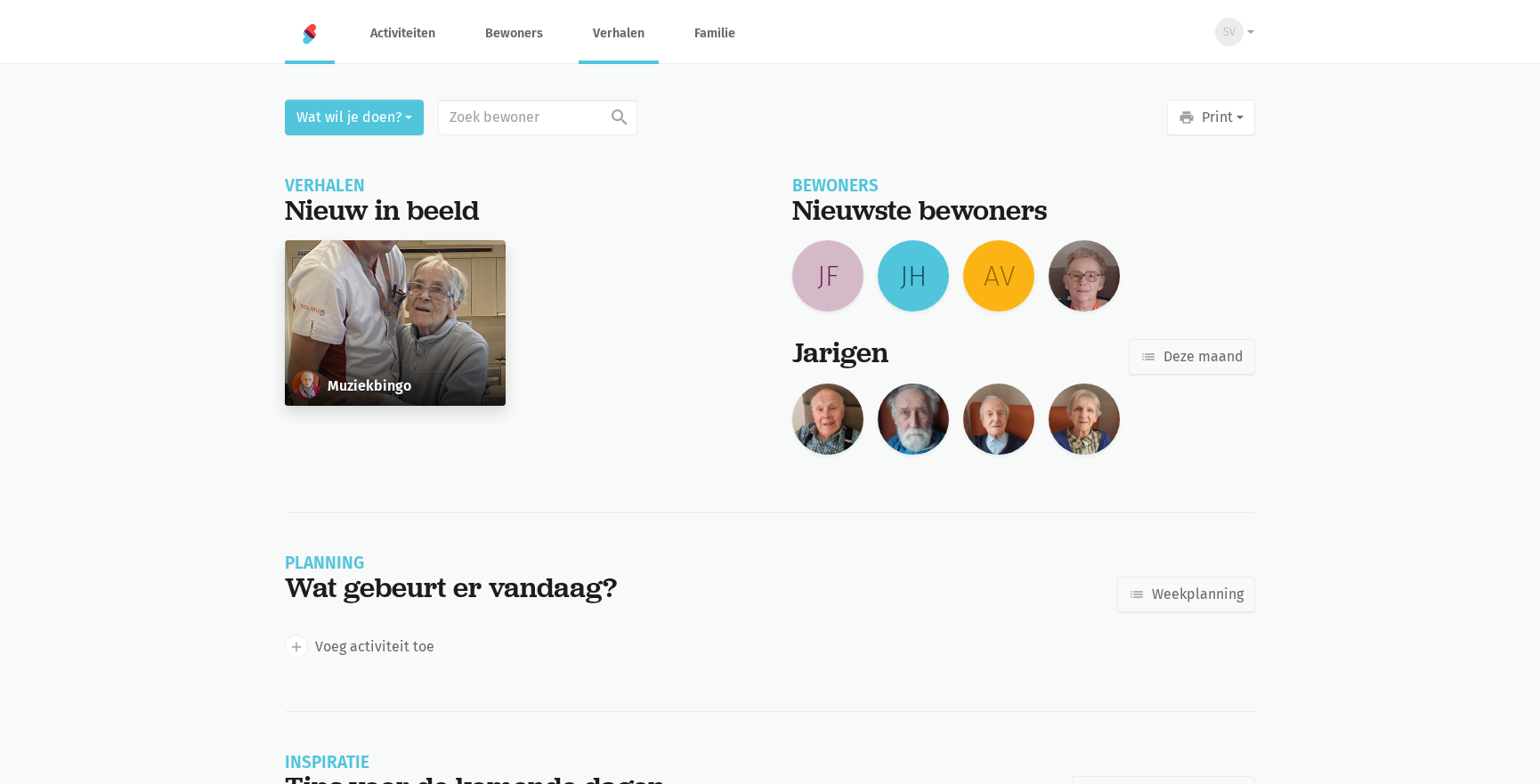
click at [626, 36] on link "Verhalen" at bounding box center [619, 34] width 80 height 60
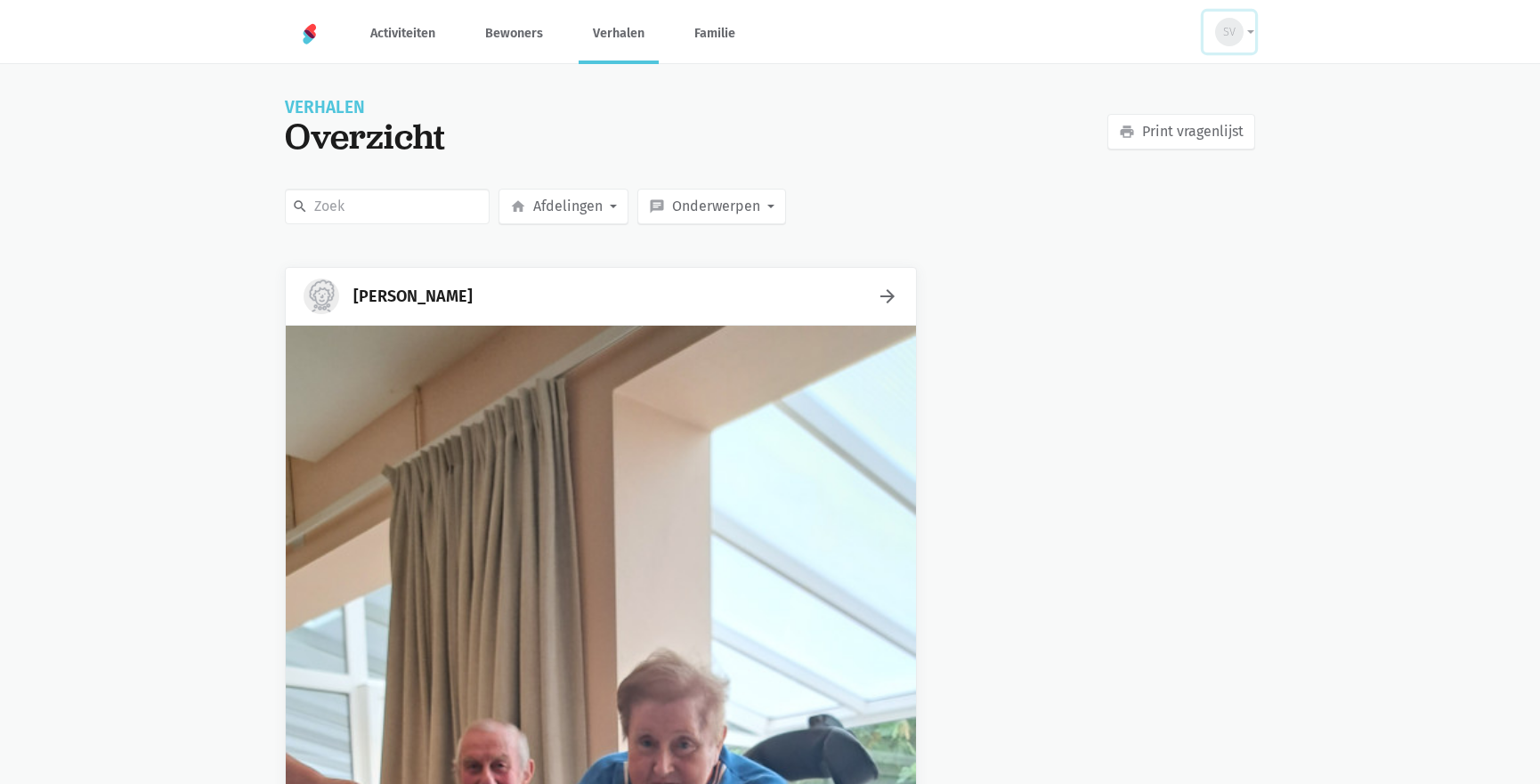
click at [1229, 33] on span "SV" at bounding box center [1229, 32] width 12 height 18
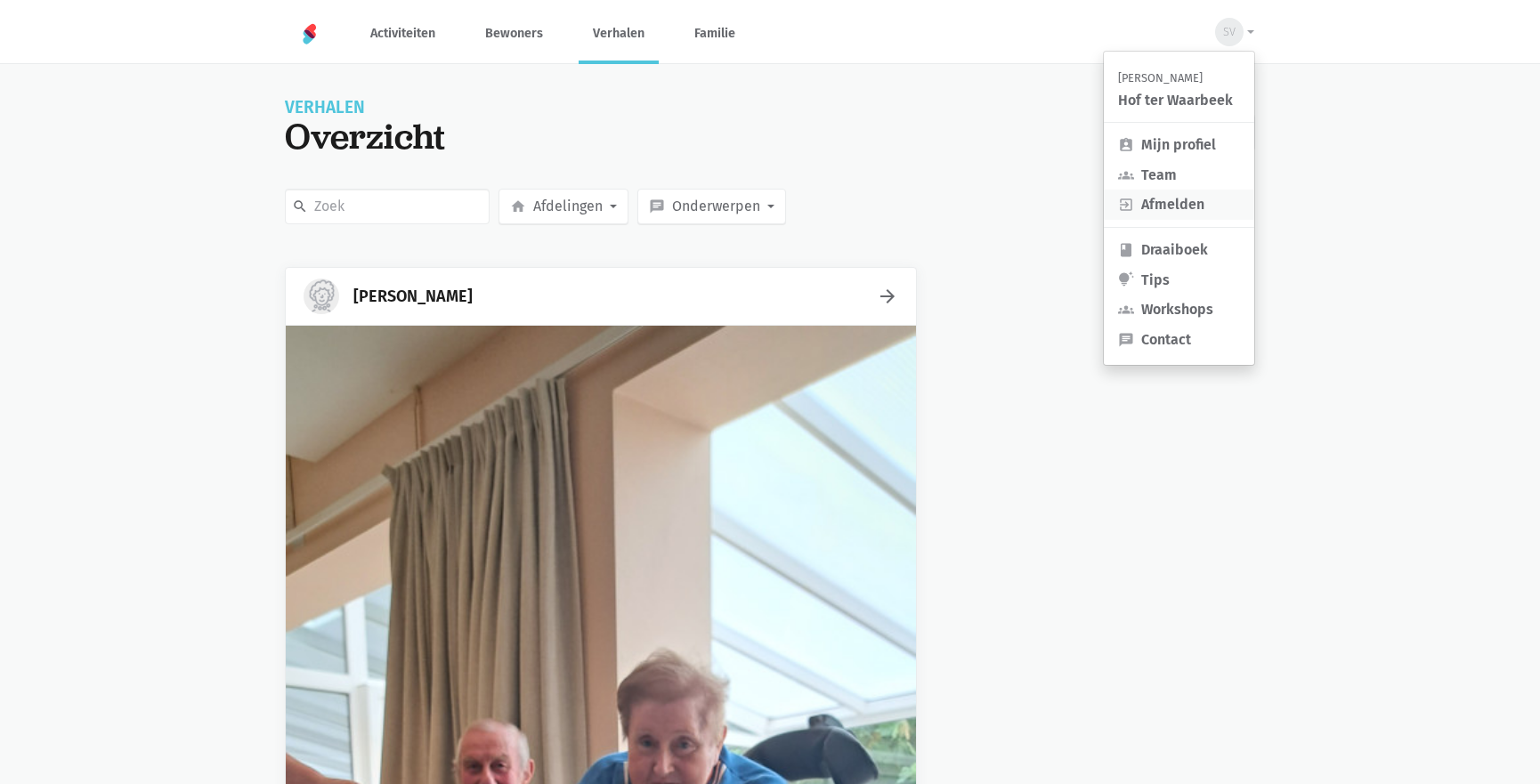
click at [1166, 198] on link "exit_to_app Afmelden" at bounding box center [1179, 205] width 151 height 30
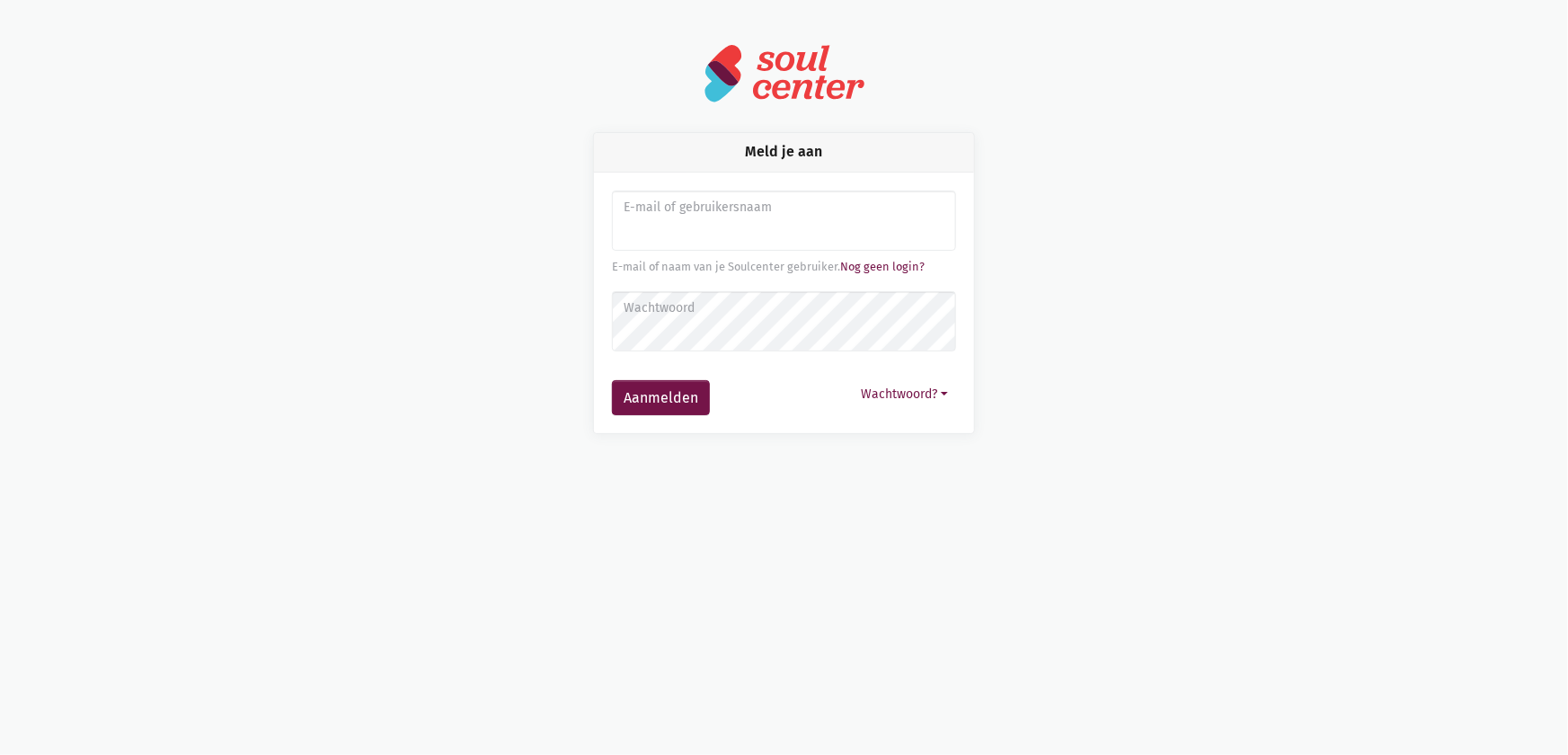
click at [712, 234] on input "Aanmelden" at bounding box center [784, 221] width 344 height 61
type input "[EMAIL_ADDRESS][DOMAIN_NAME]"
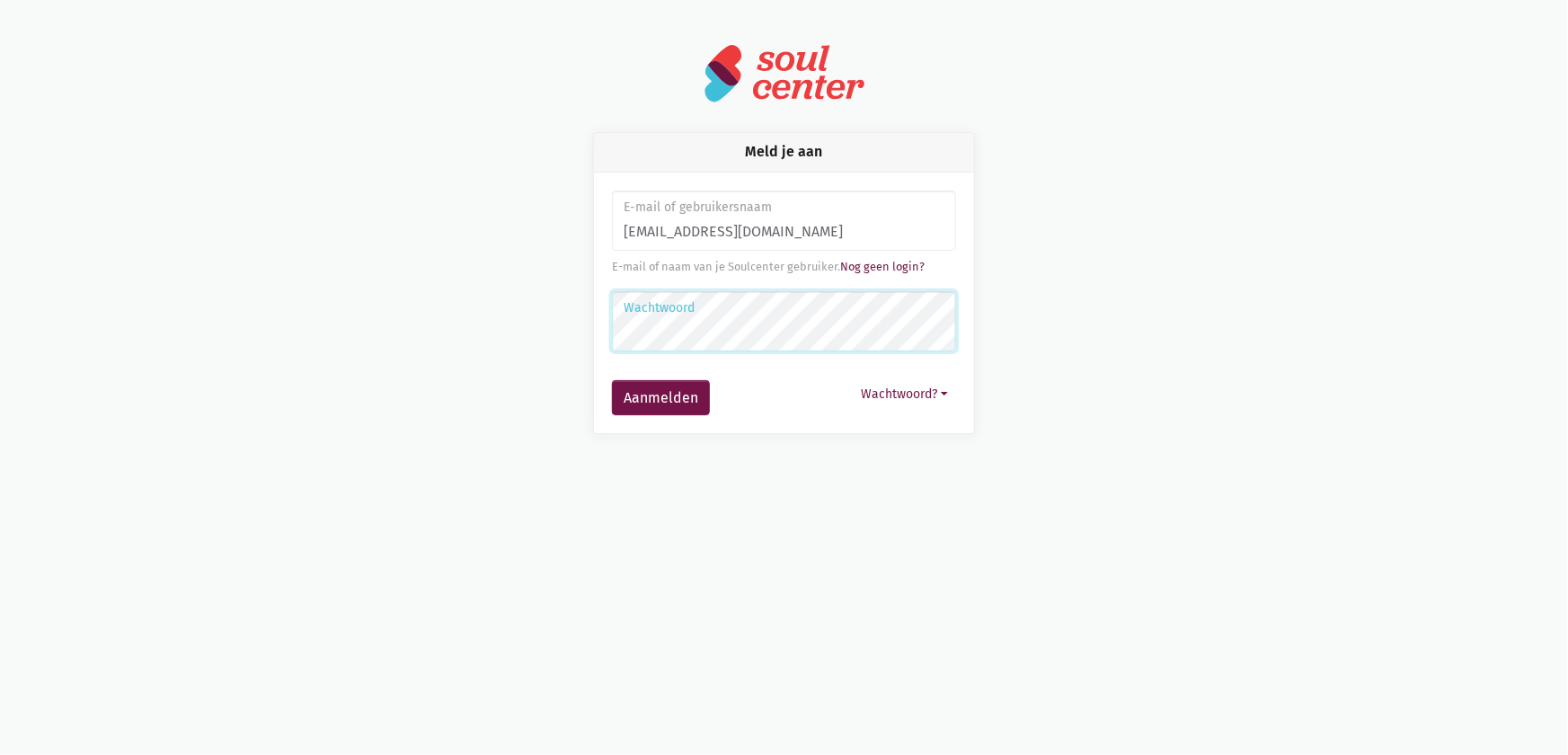
click at [612, 380] on button "Aanmelden" at bounding box center [661, 398] width 98 height 36
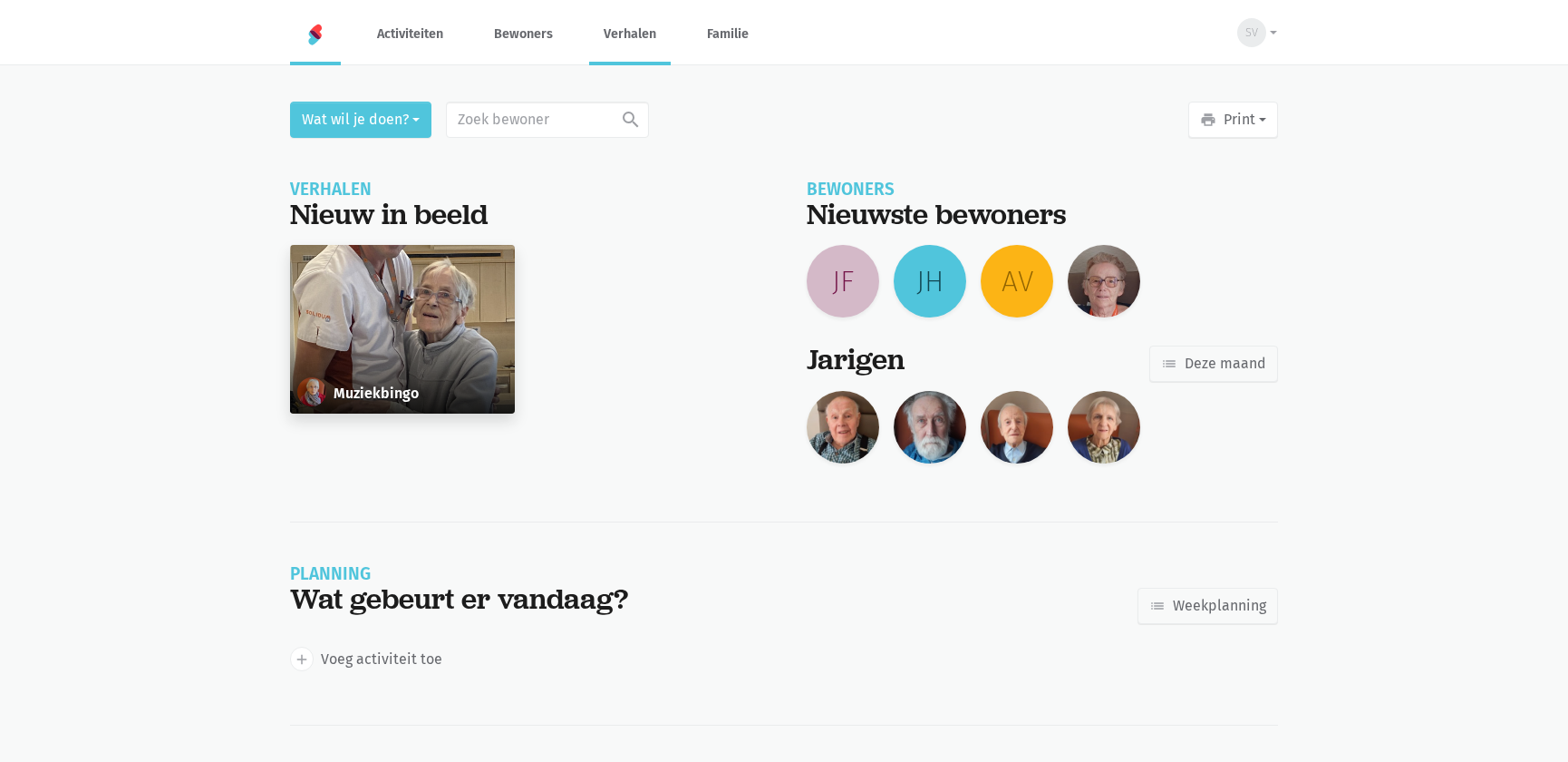
click at [640, 32] on link "Verhalen" at bounding box center [630, 34] width 82 height 61
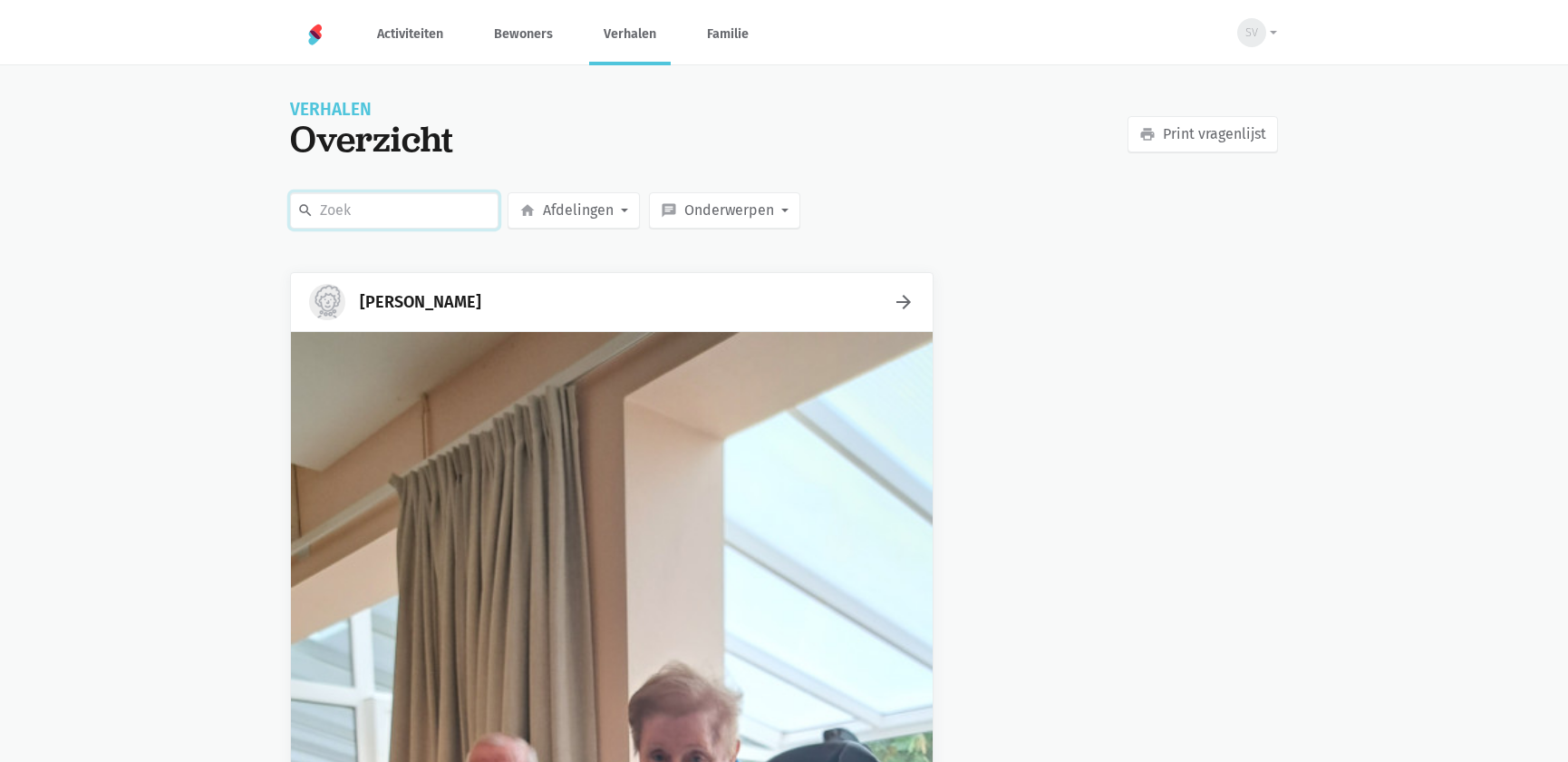
click at [362, 213] on input "text" at bounding box center [394, 211] width 208 height 36
type input "116"
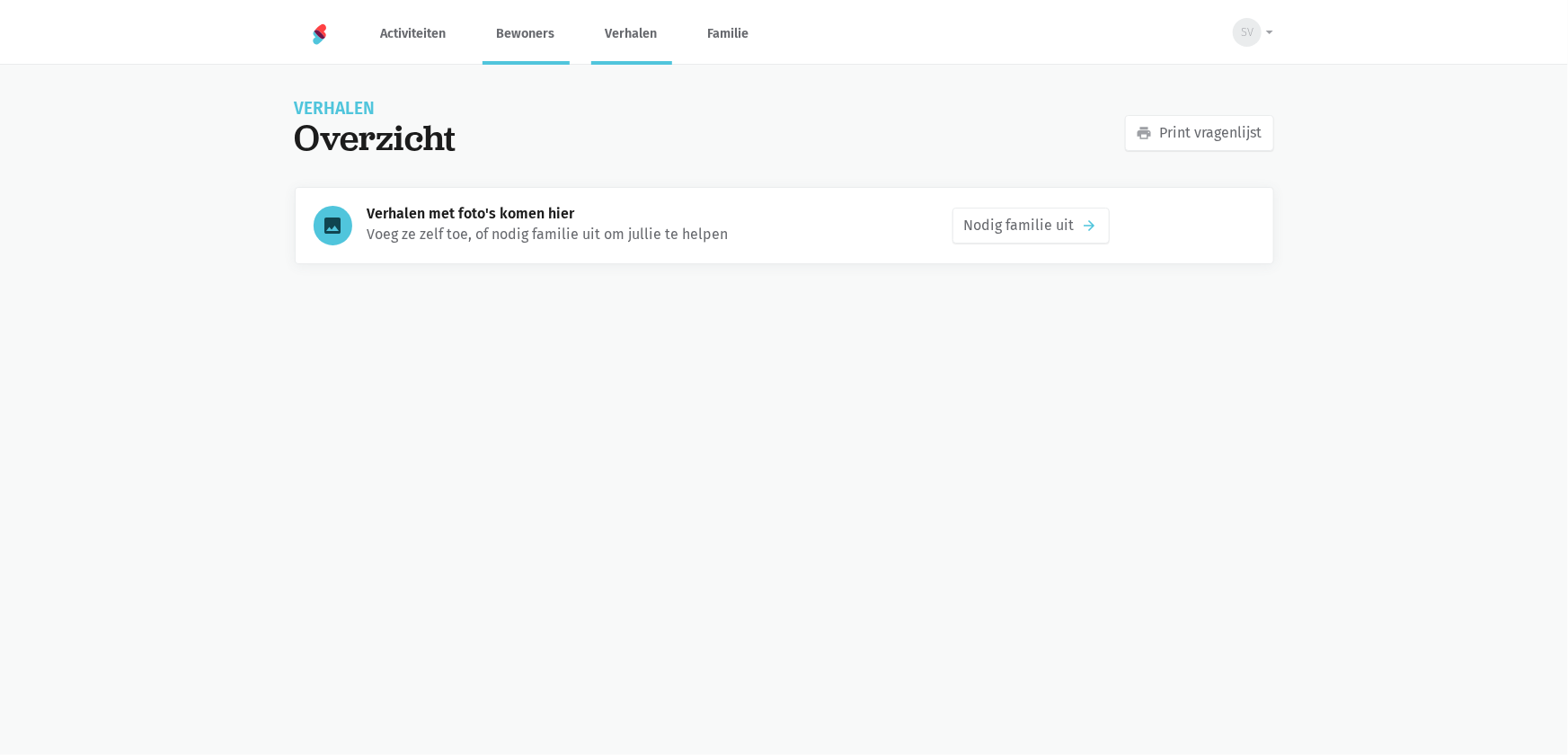
click at [501, 31] on link "Bewoners" at bounding box center [525, 34] width 87 height 60
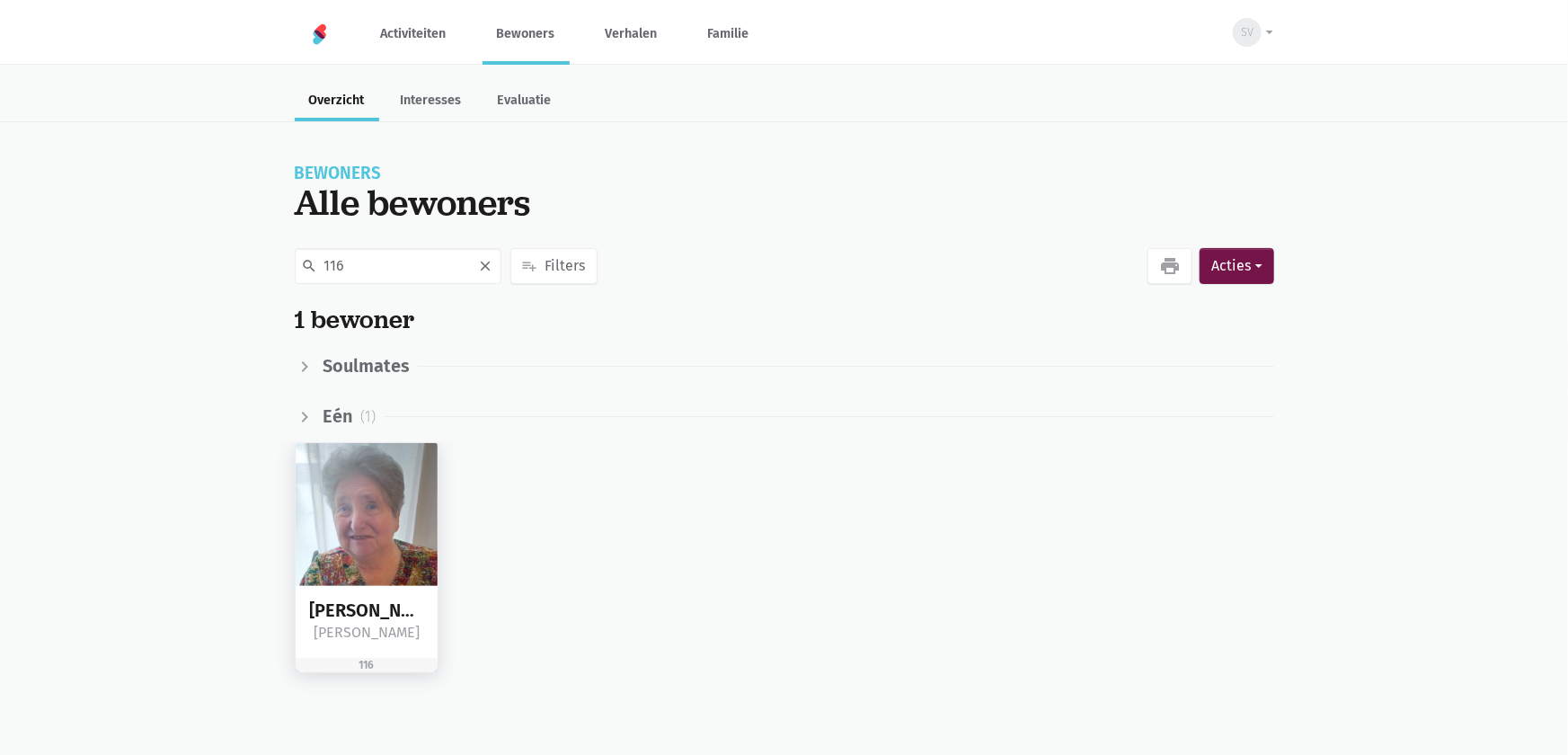
type input "116"
click at [360, 547] on img at bounding box center [366, 513] width 142 height 143
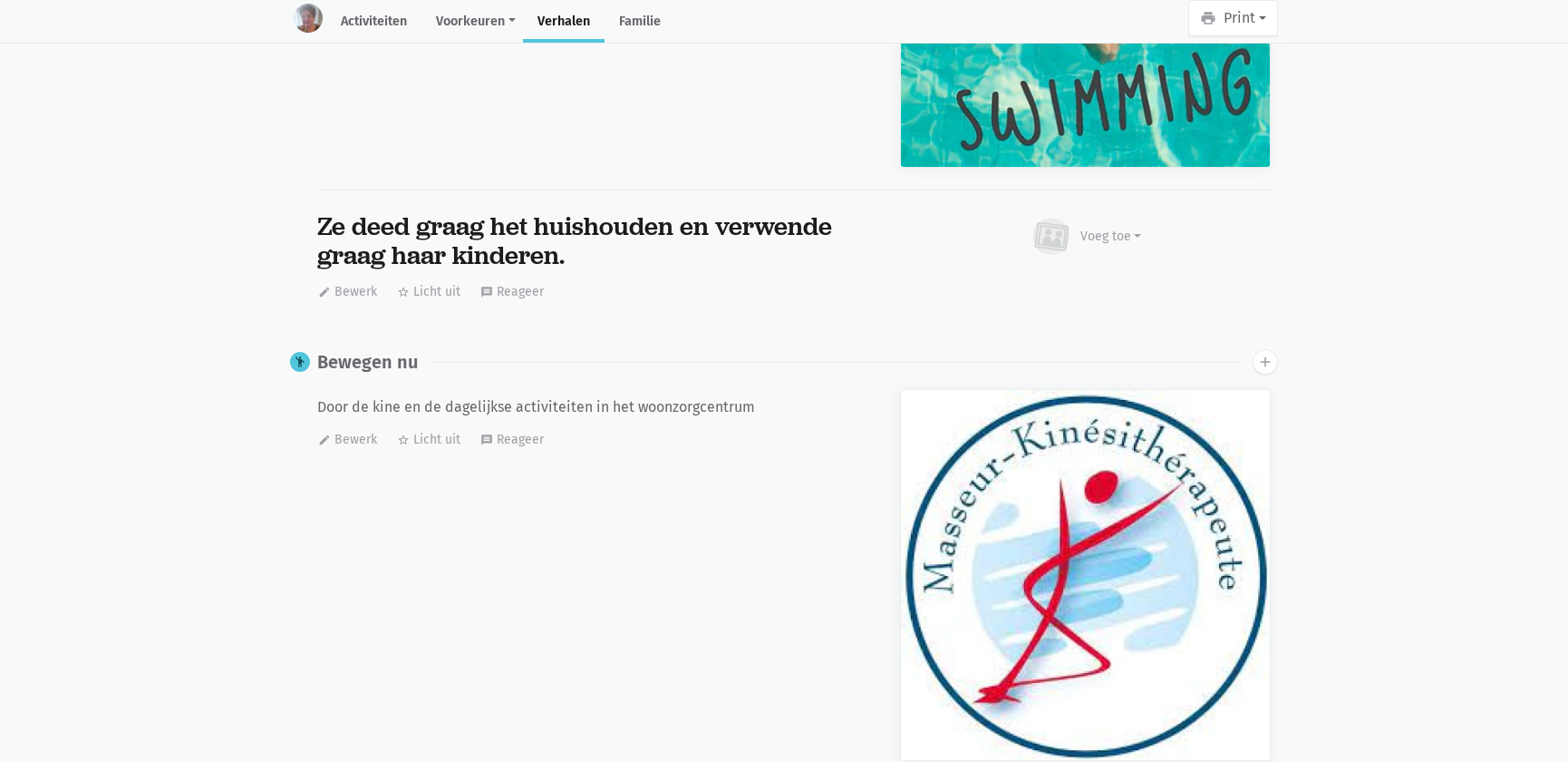
scroll to position [16541, 0]
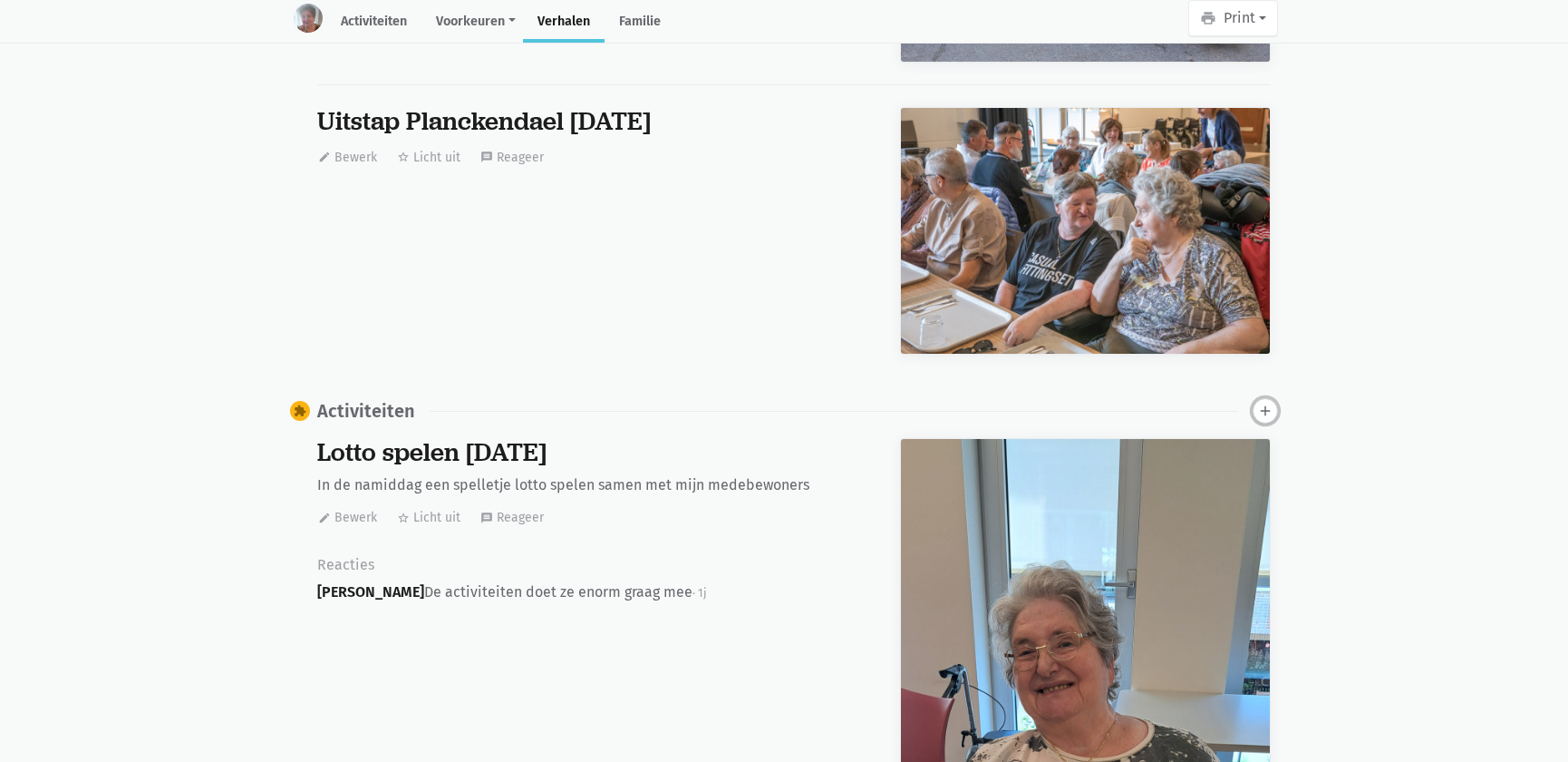
click at [1268, 403] on icon "add" at bounding box center [1265, 411] width 16 height 16
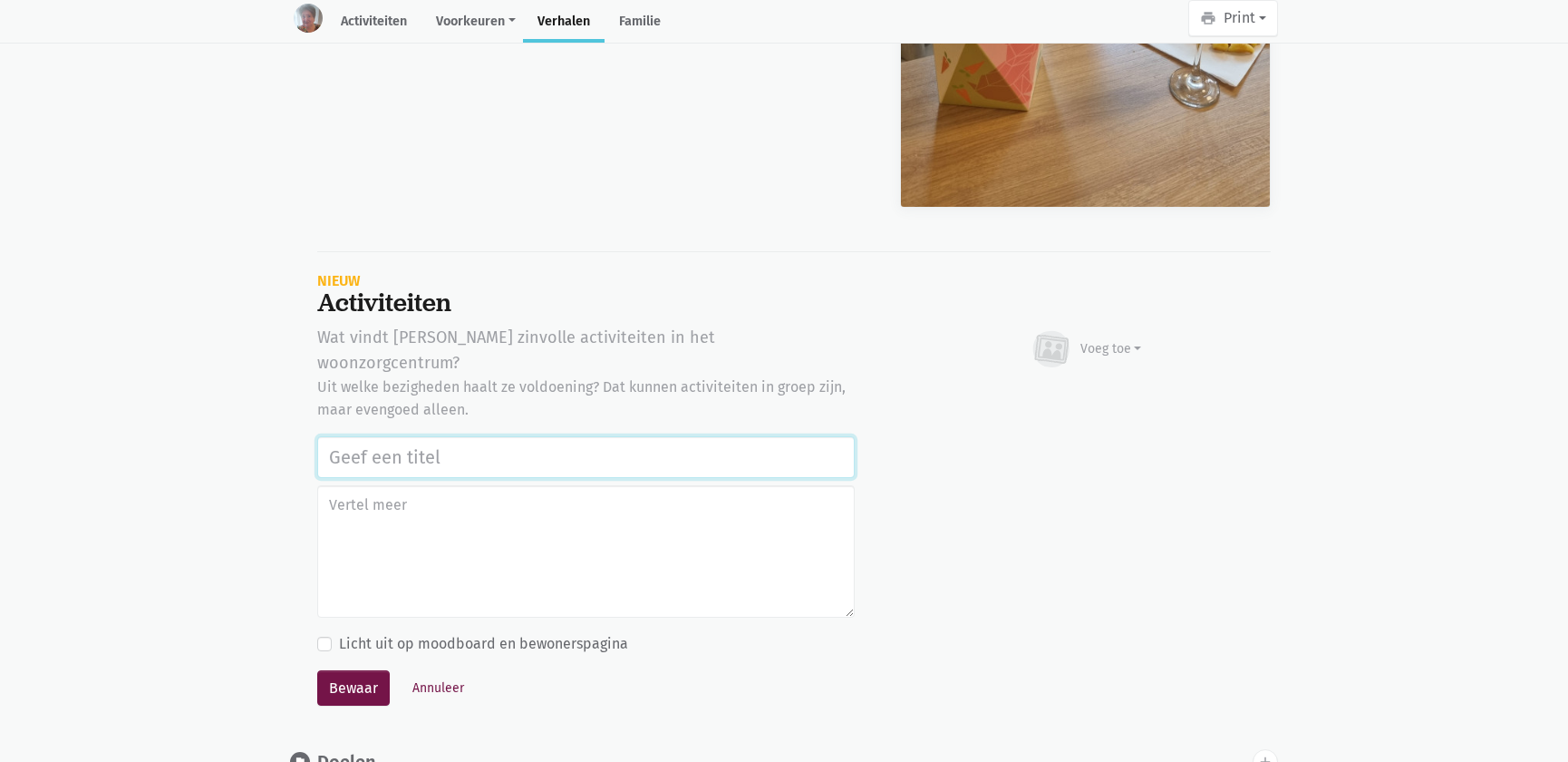
click at [439, 436] on input "text" at bounding box center [586, 457] width 538 height 42
paste input "w"
click at [445, 436] on input "text" at bounding box center [586, 457] width 538 height 42
type input "werelddierendag 2025"
click at [317, 671] on button "Bewaar" at bounding box center [353, 689] width 72 height 36
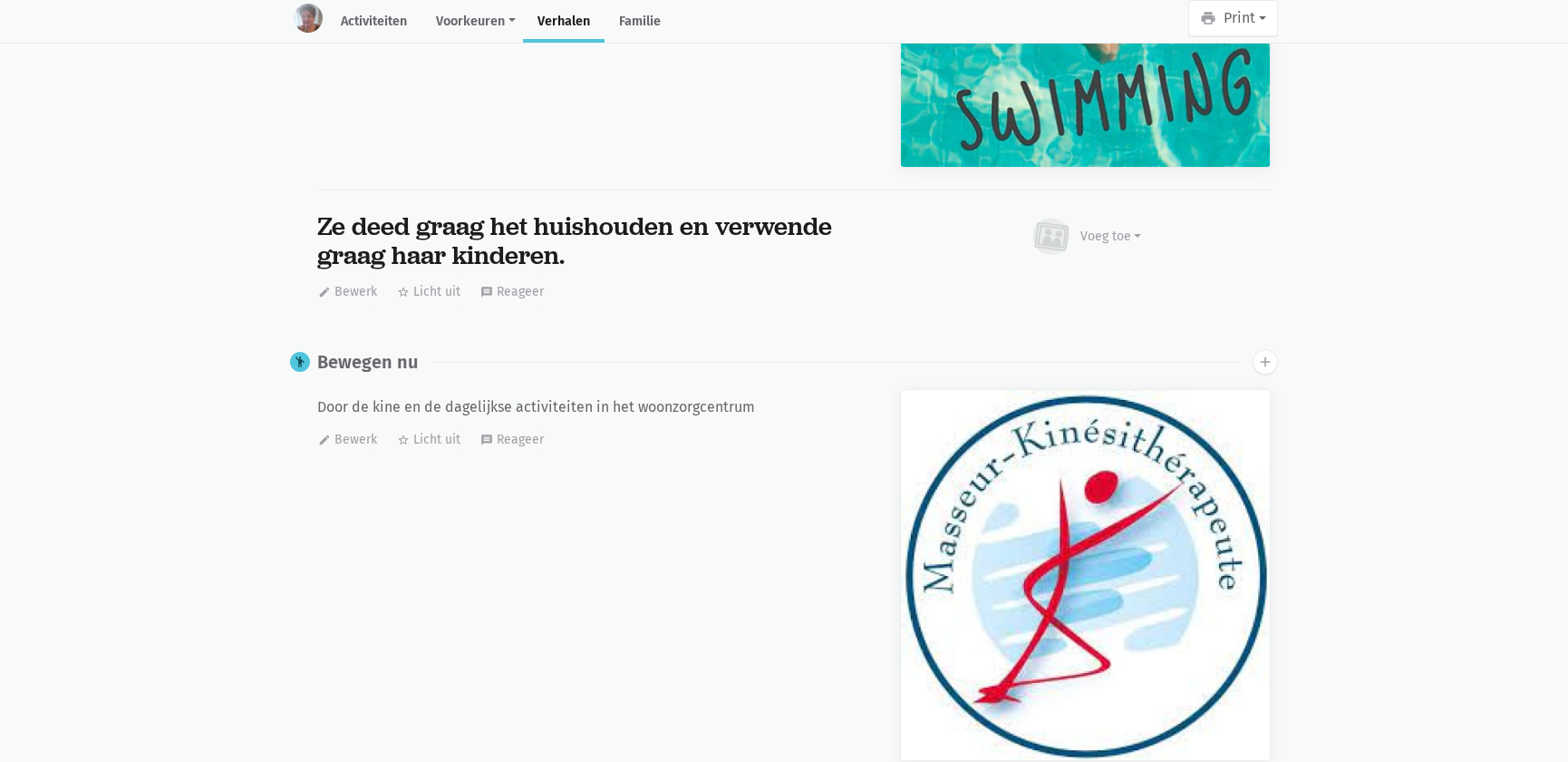
scroll to position [16541, 0]
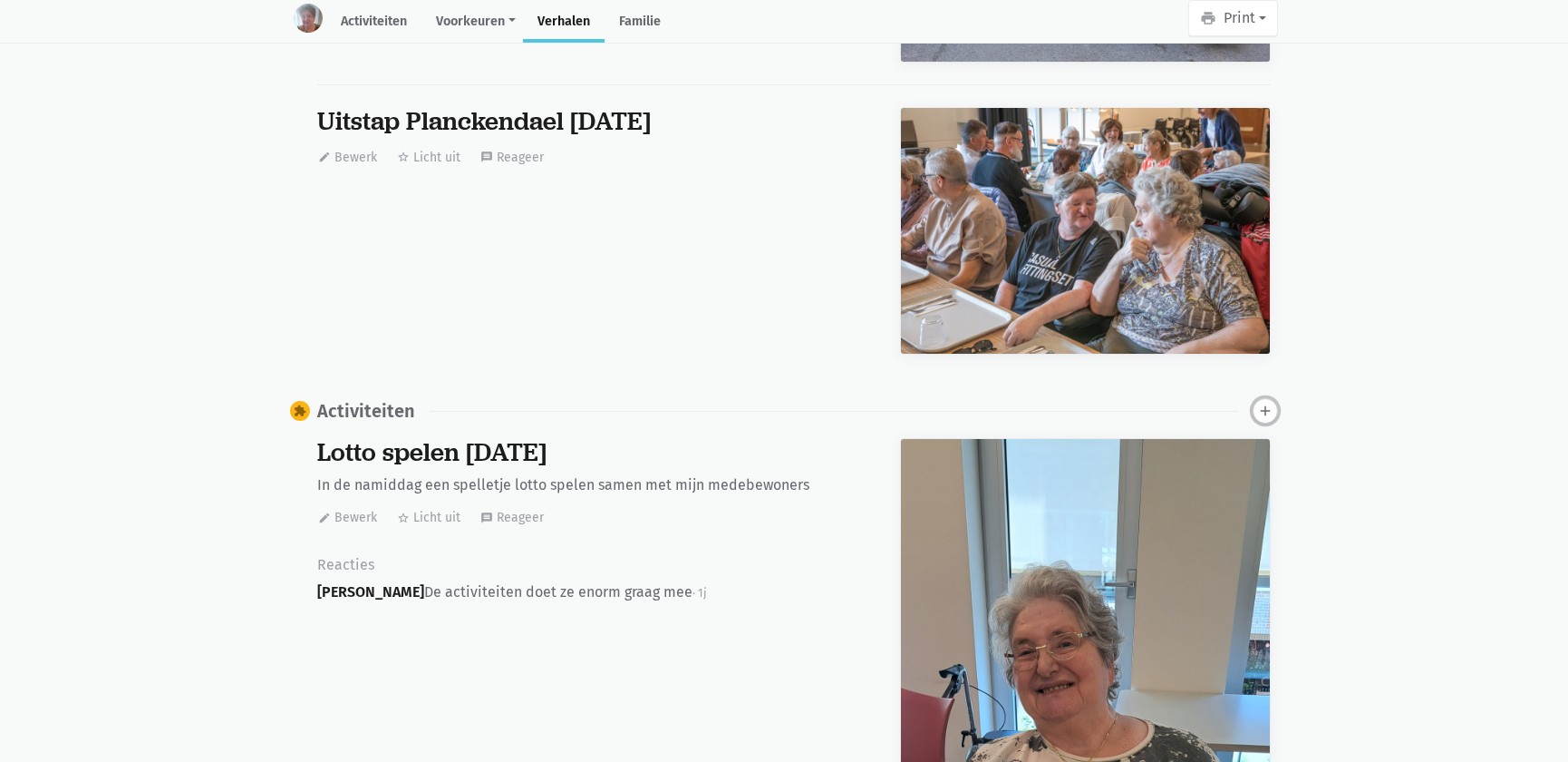
click at [1269, 403] on icon "add" at bounding box center [1265, 411] width 16 height 16
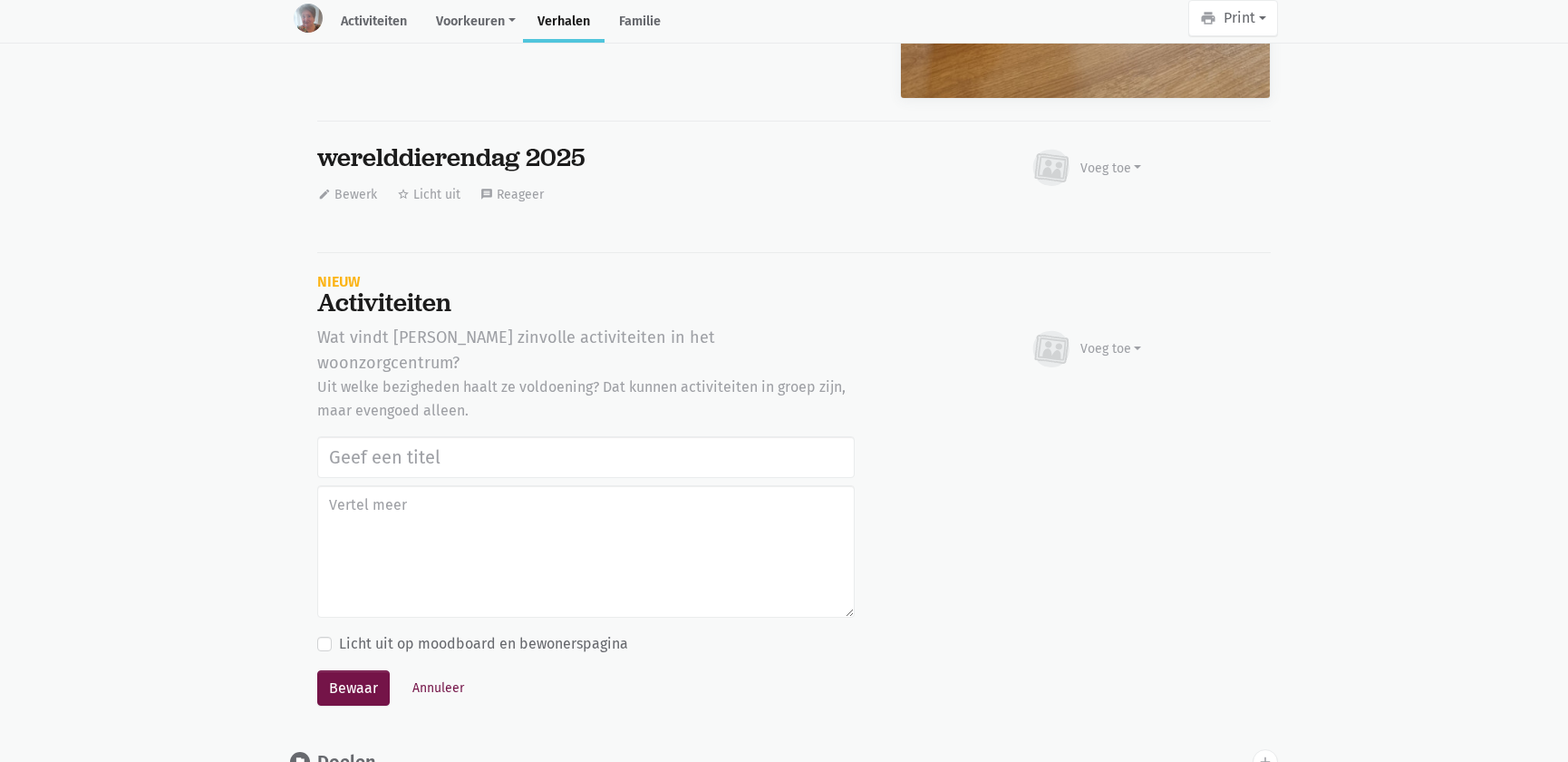
click at [416, 436] on input "text" at bounding box center [586, 457] width 538 height 42
click at [426, 436] on input "text" at bounding box center [586, 457] width 538 height 42
click at [422, 436] on input "werdelddierendag 2025" at bounding box center [586, 457] width 538 height 42
drag, startPoint x: 541, startPoint y: 394, endPoint x: 228, endPoint y: 394, distance: 313.0
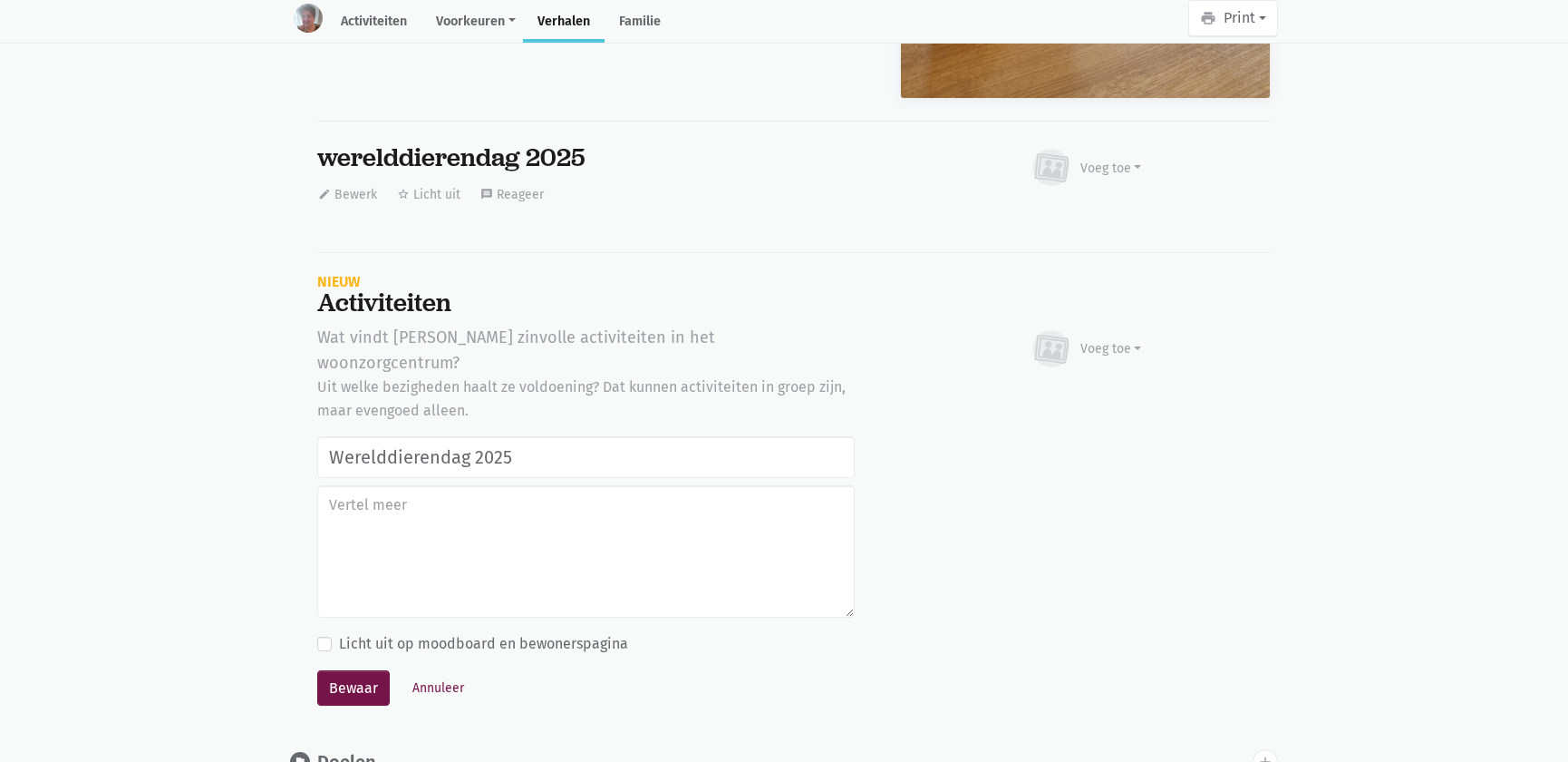
type input "Werelddierendag 2025"
click at [351, 671] on button "Bewaar" at bounding box center [353, 689] width 72 height 36
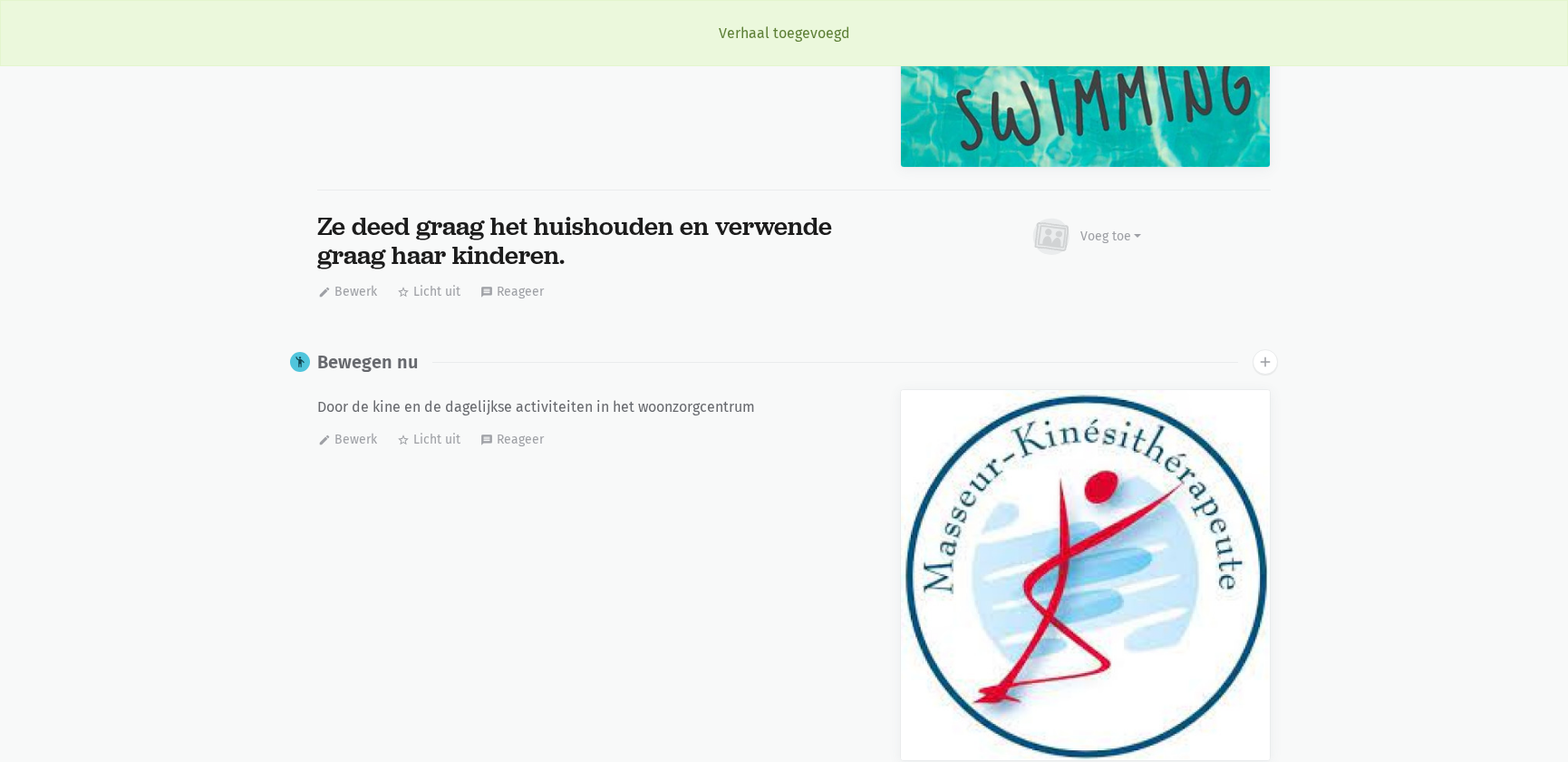
scroll to position [16541, 0]
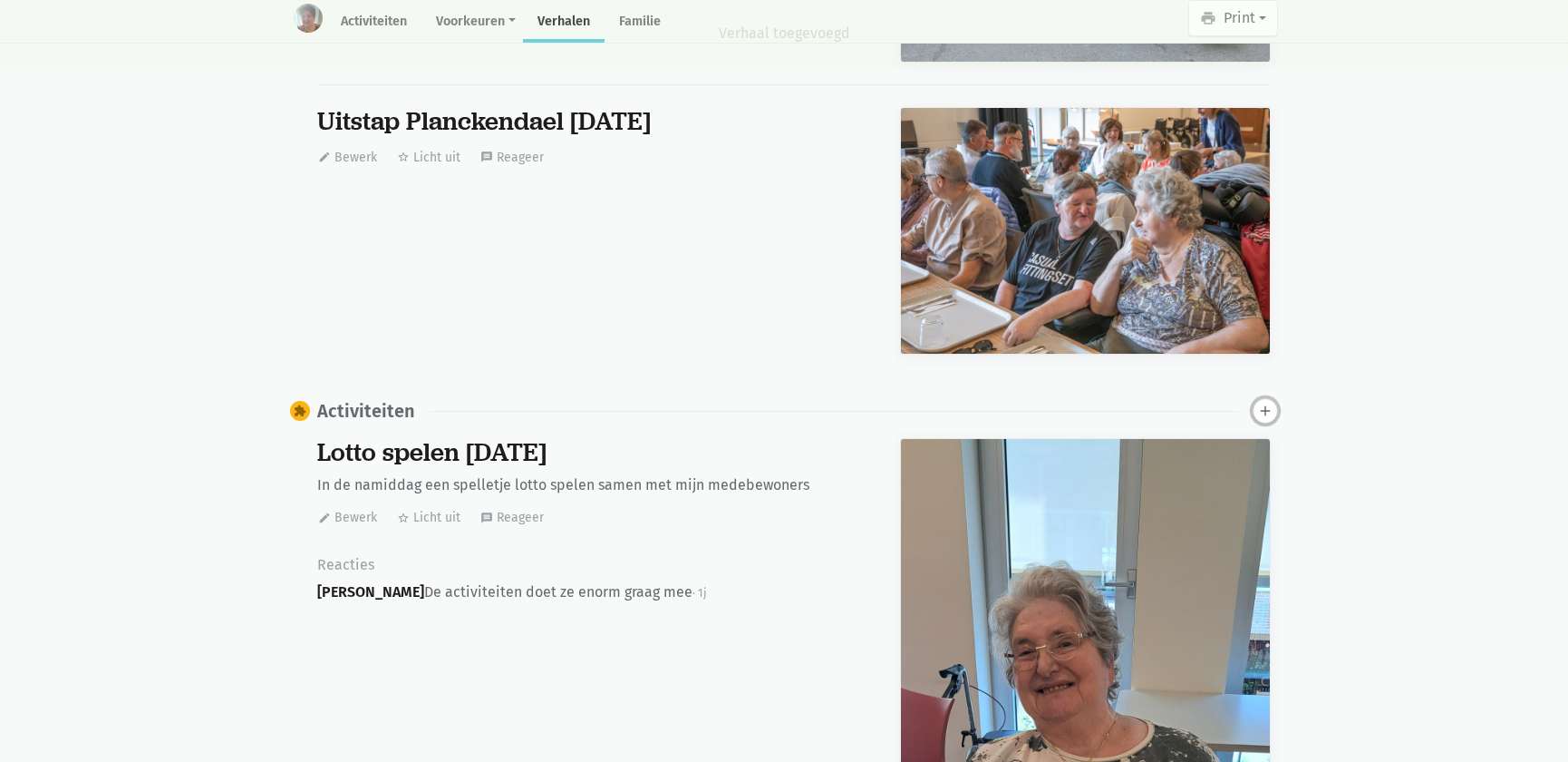
click at [1269, 403] on icon "add" at bounding box center [1265, 411] width 16 height 16
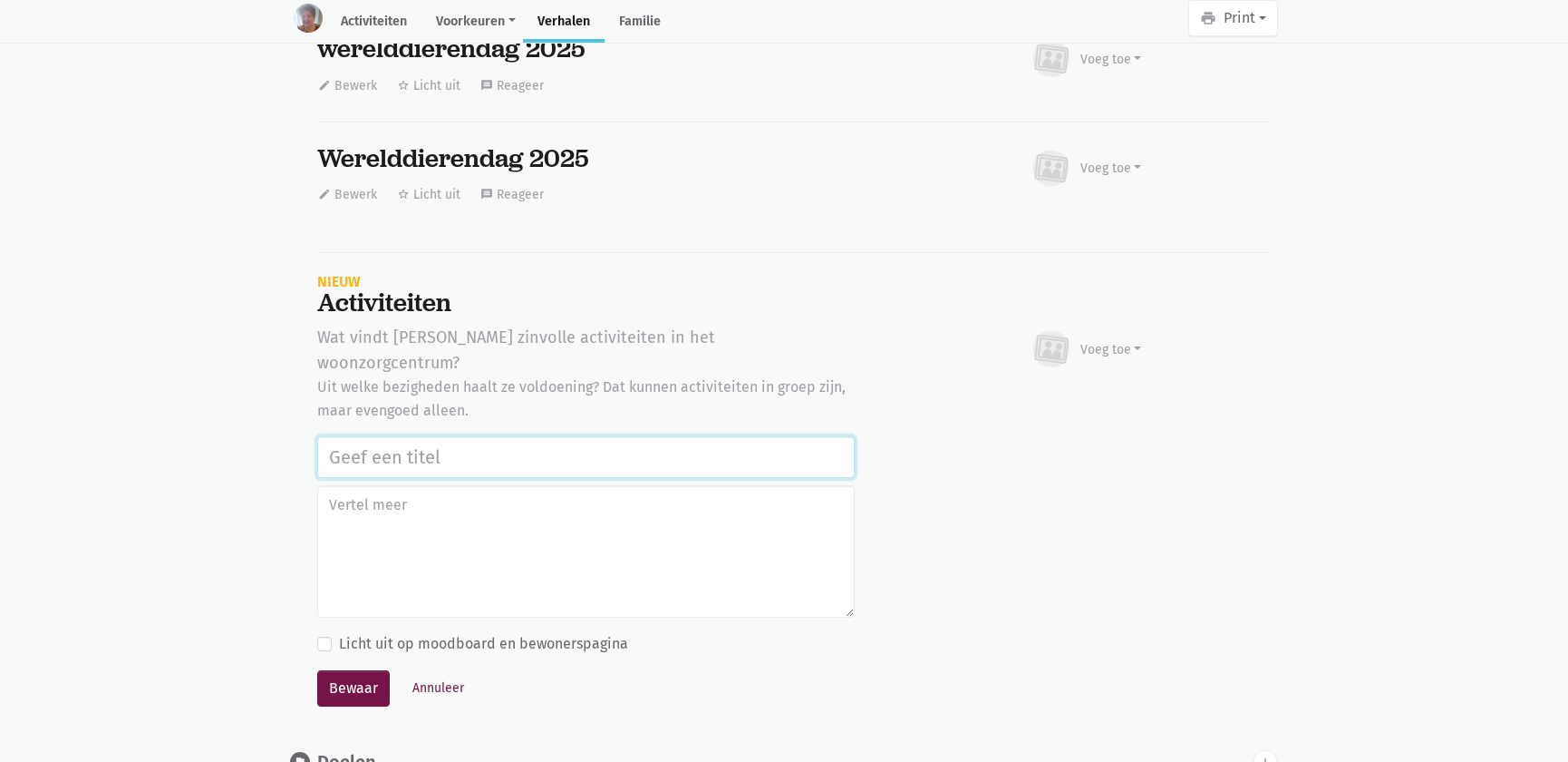
click at [410, 436] on input "text" at bounding box center [586, 457] width 538 height 42
paste input "Werelddierendag 2025"
type input "Werelddierendag 2025"
drag, startPoint x: 359, startPoint y: 626, endPoint x: 367, endPoint y: 611, distance: 17.0
click at [357, 671] on button "Bewaar" at bounding box center [353, 689] width 72 height 36
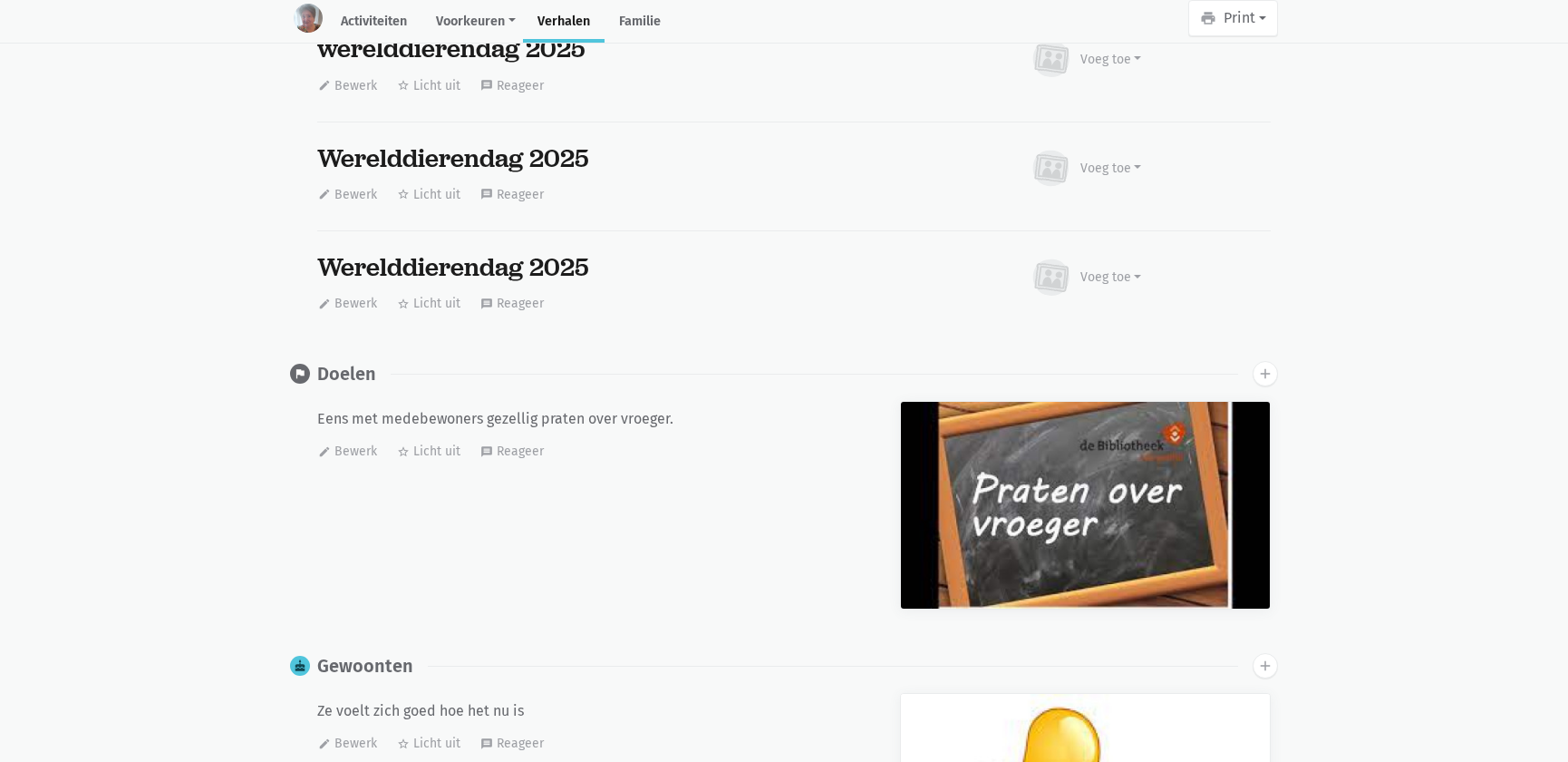
scroll to position [0, 0]
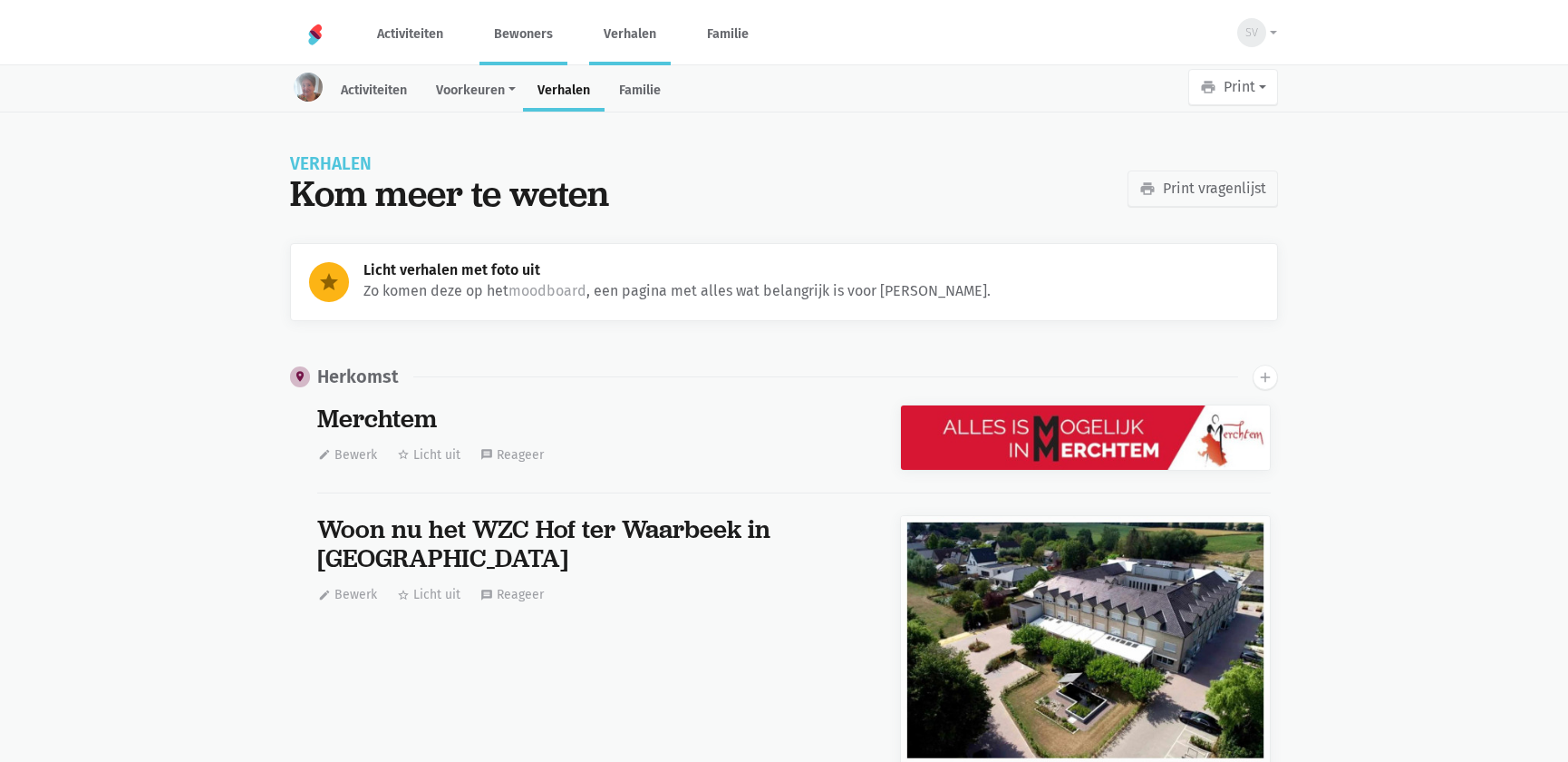
click at [620, 35] on link "Verhalen" at bounding box center [630, 34] width 82 height 61
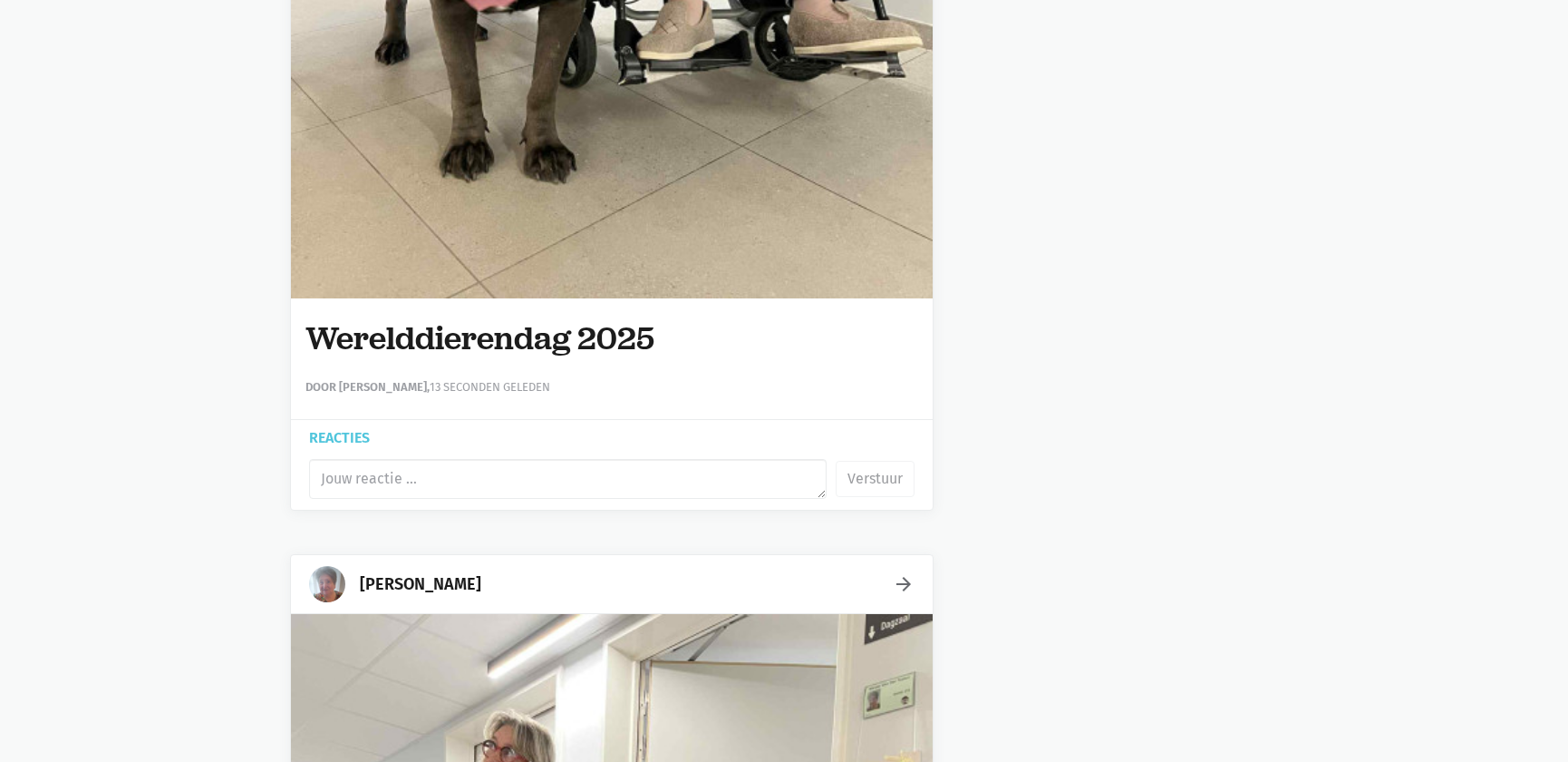
scroll to position [1649, 0]
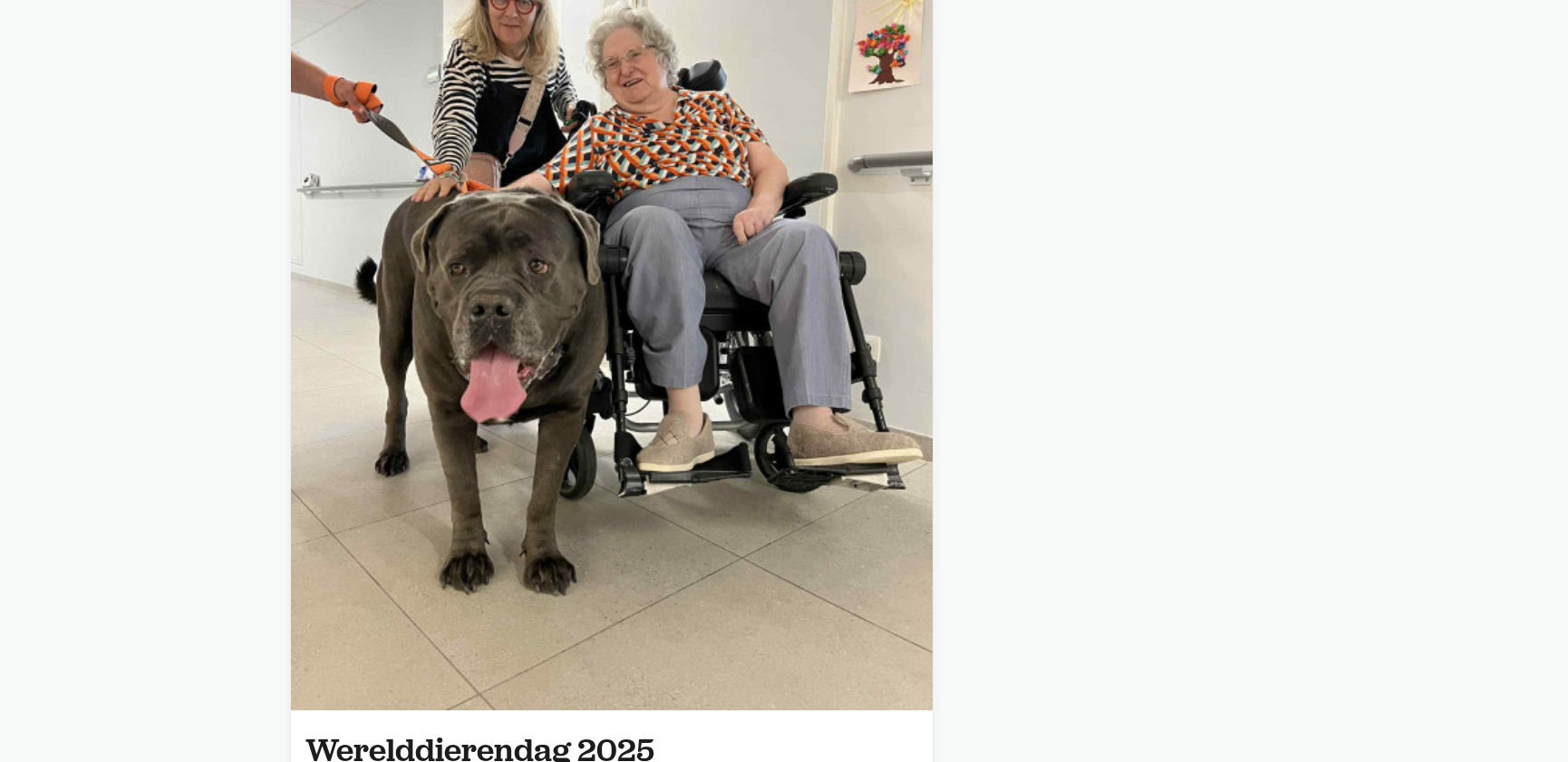
click at [791, 411] on img at bounding box center [612, 282] width 642 height 856
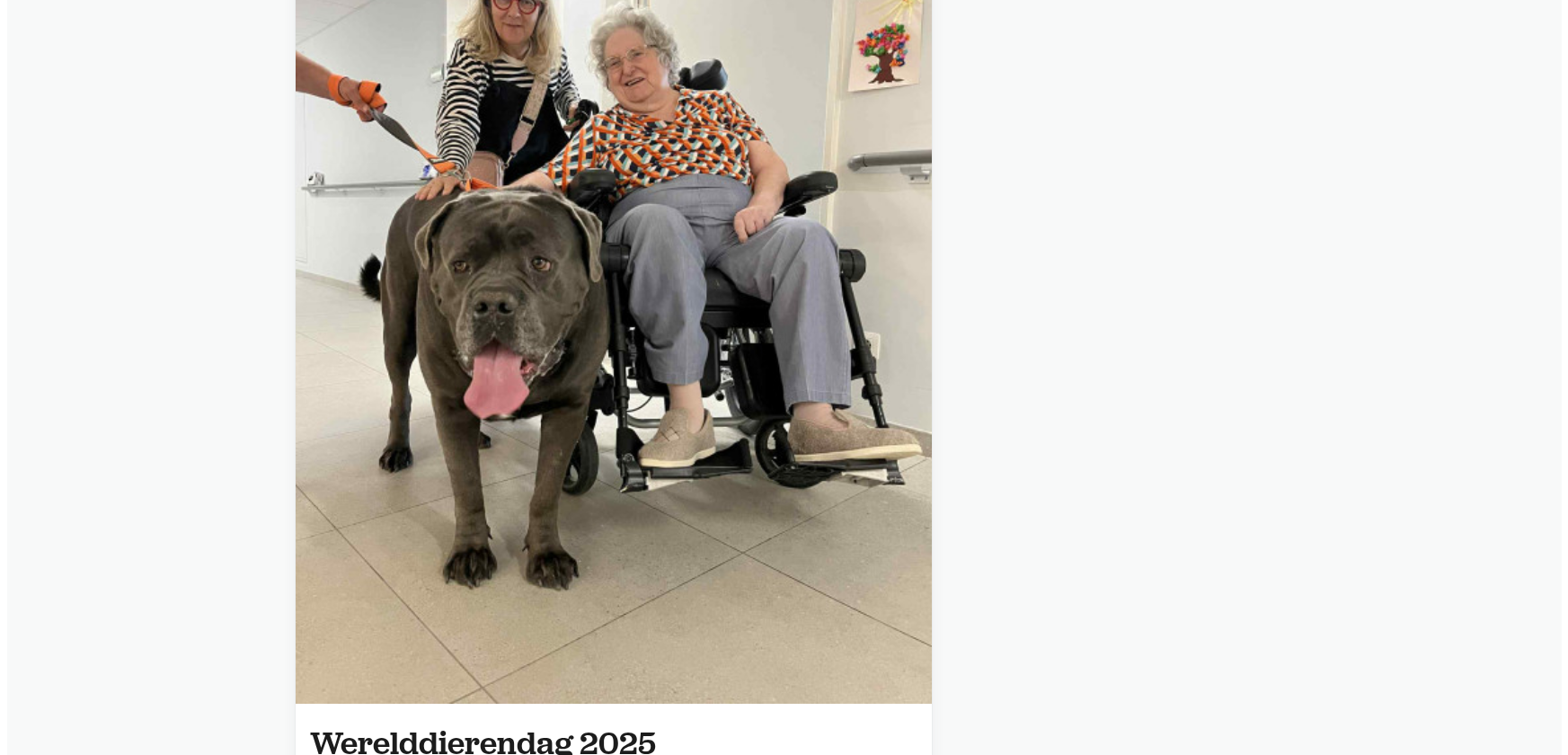
scroll to position [0, 0]
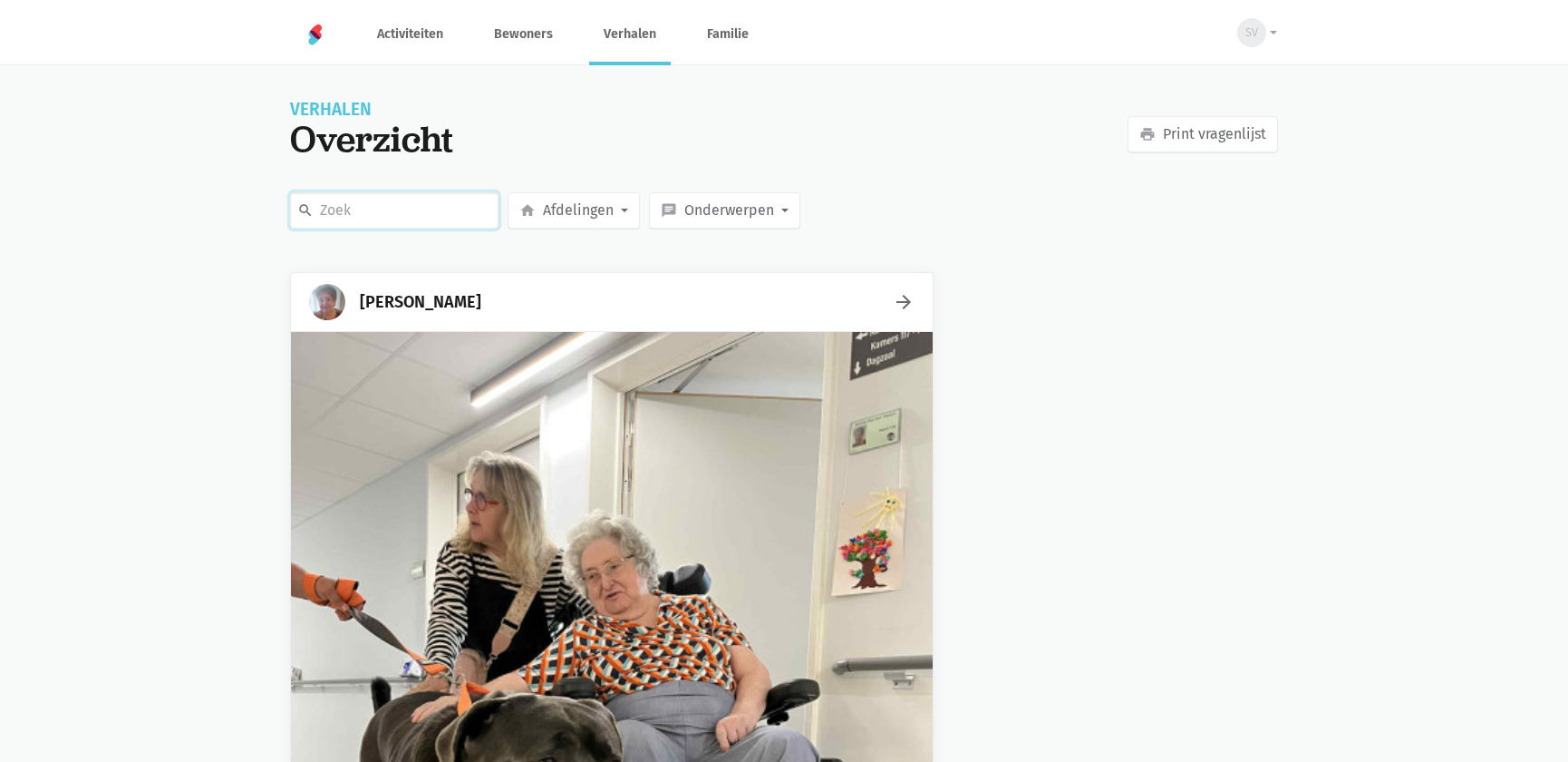
click at [401, 208] on input "text" at bounding box center [394, 211] width 208 height 36
type input "104"
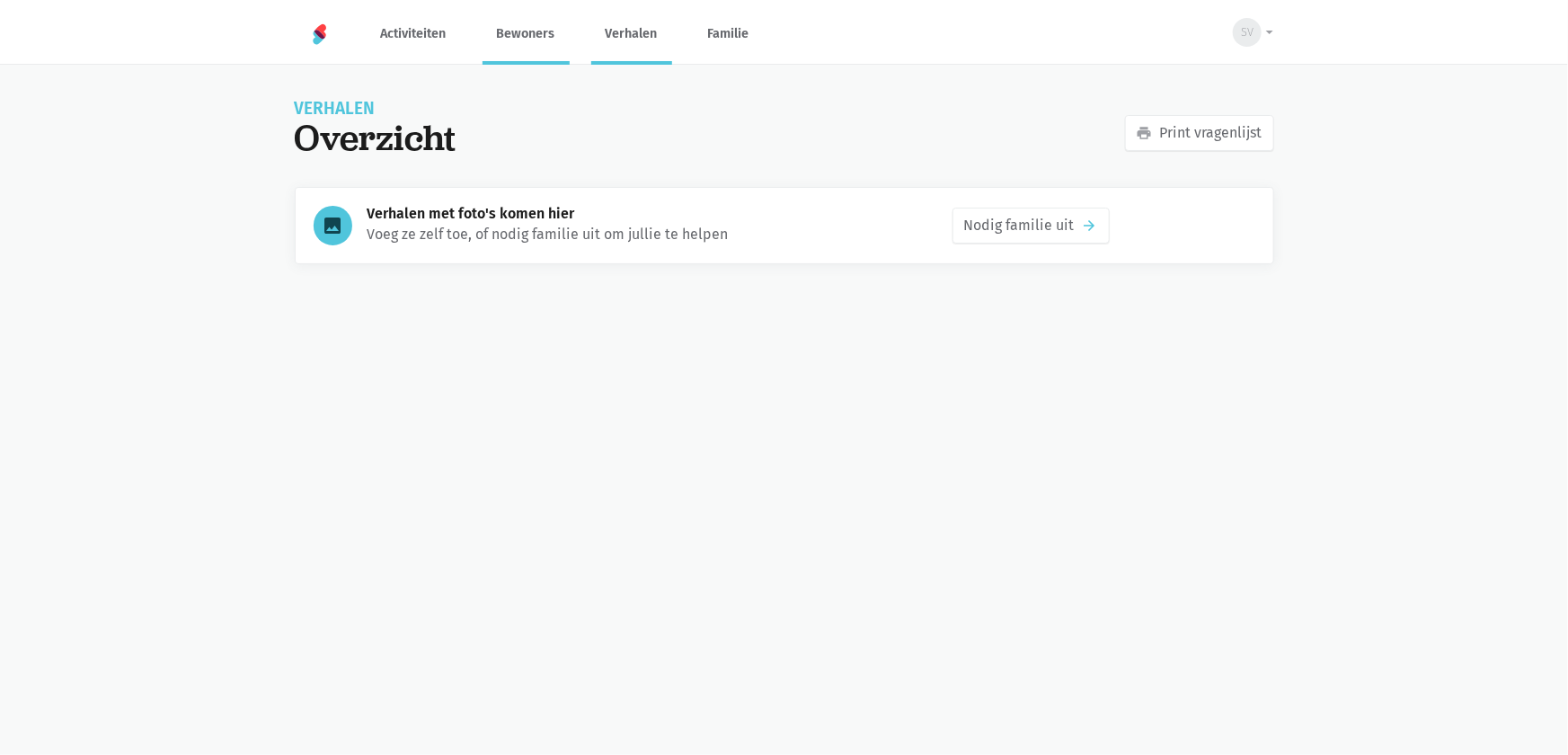
click at [521, 47] on link "Bewoners" at bounding box center [525, 34] width 87 height 60
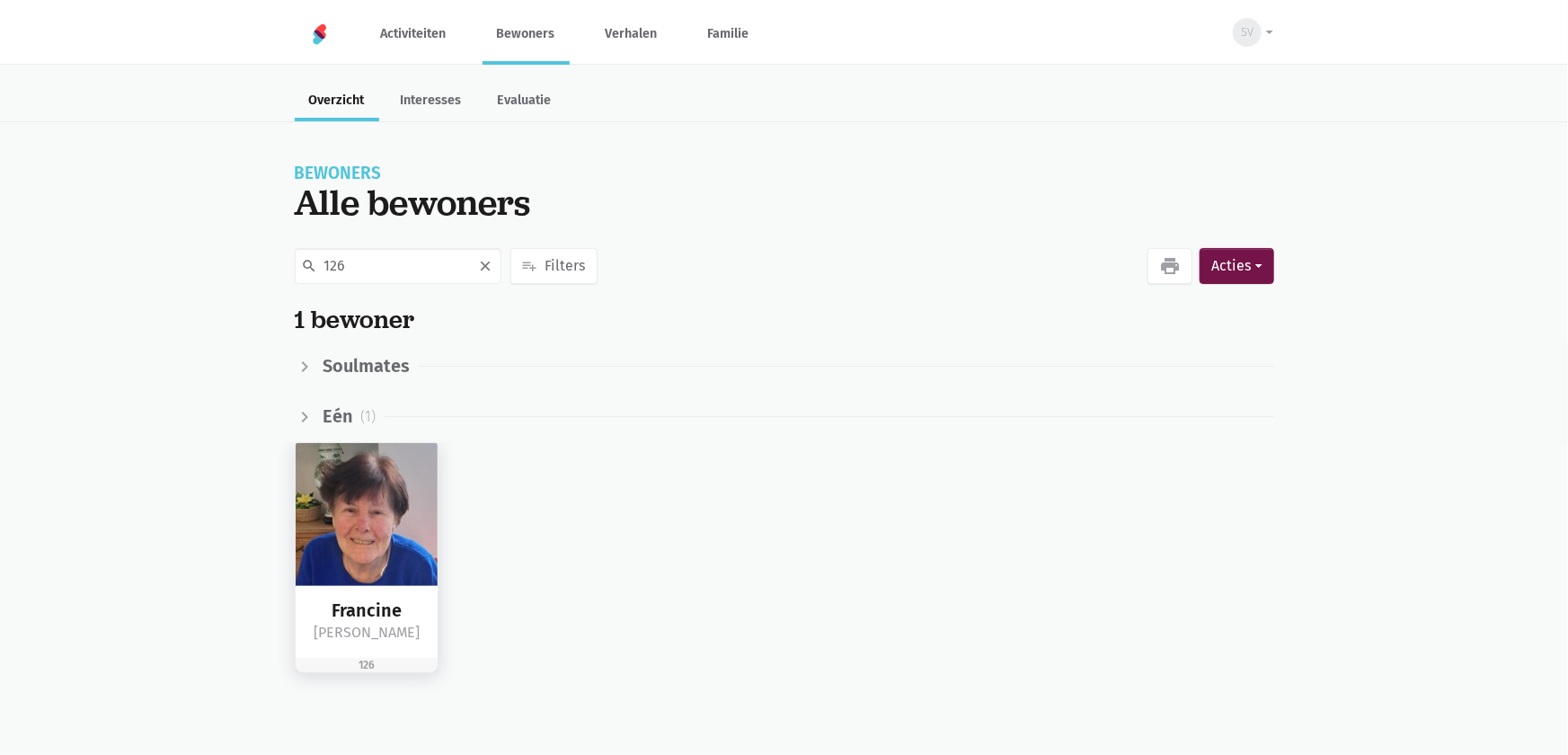
type input "126"
click at [375, 505] on img at bounding box center [366, 513] width 142 height 143
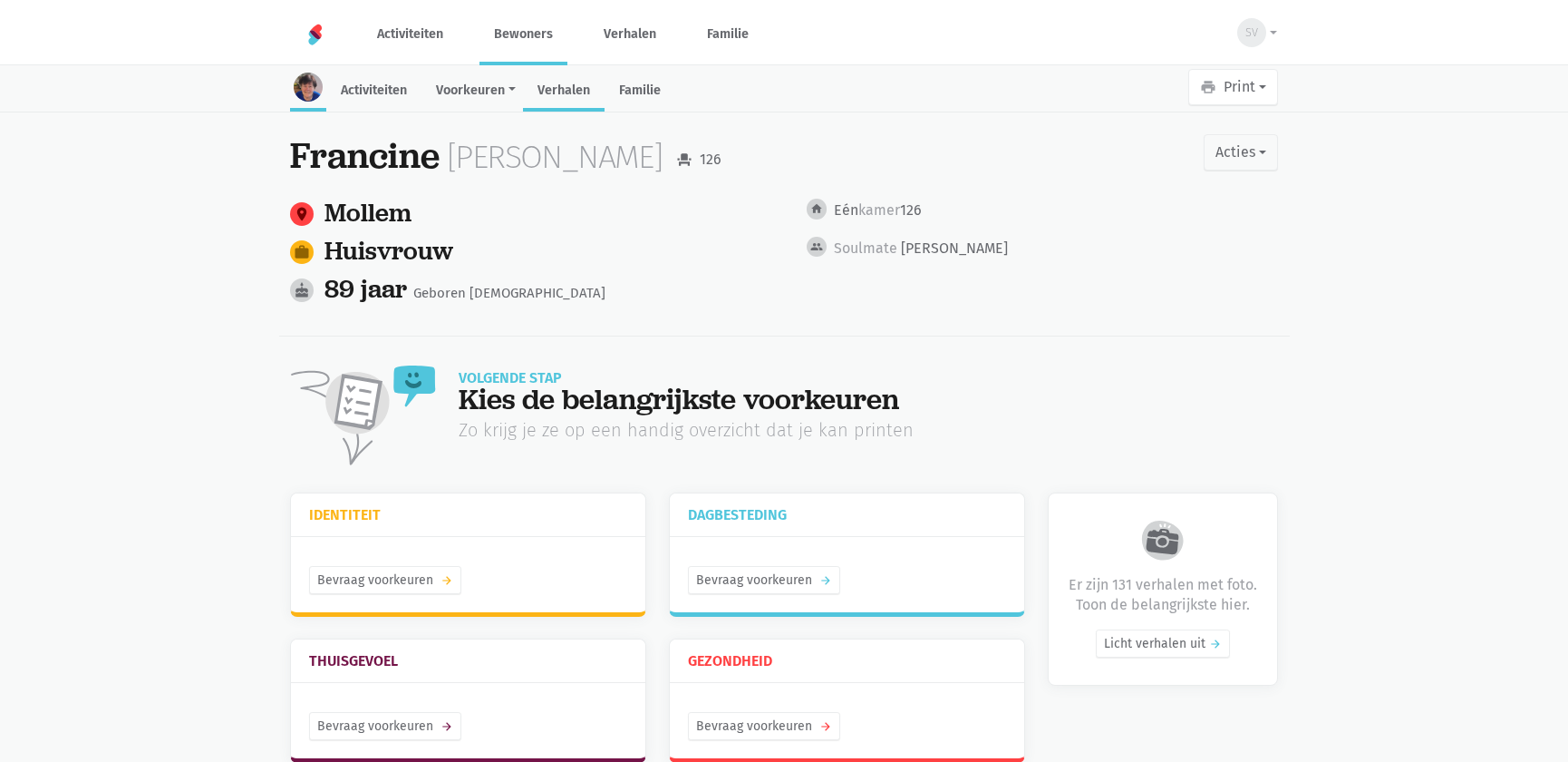
click at [571, 95] on link "Verhalen" at bounding box center [564, 91] width 82 height 39
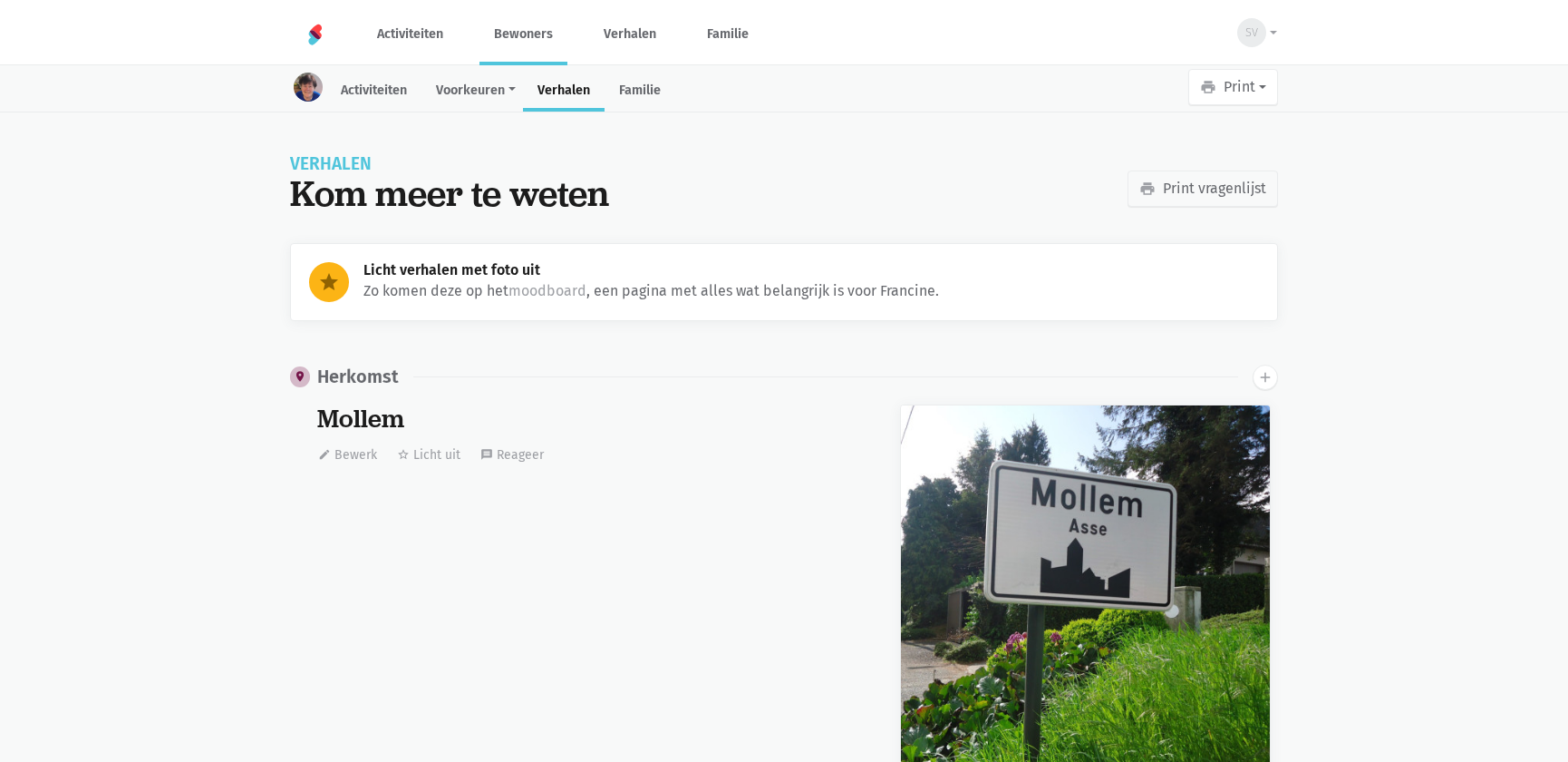
scroll to position [19304, 0]
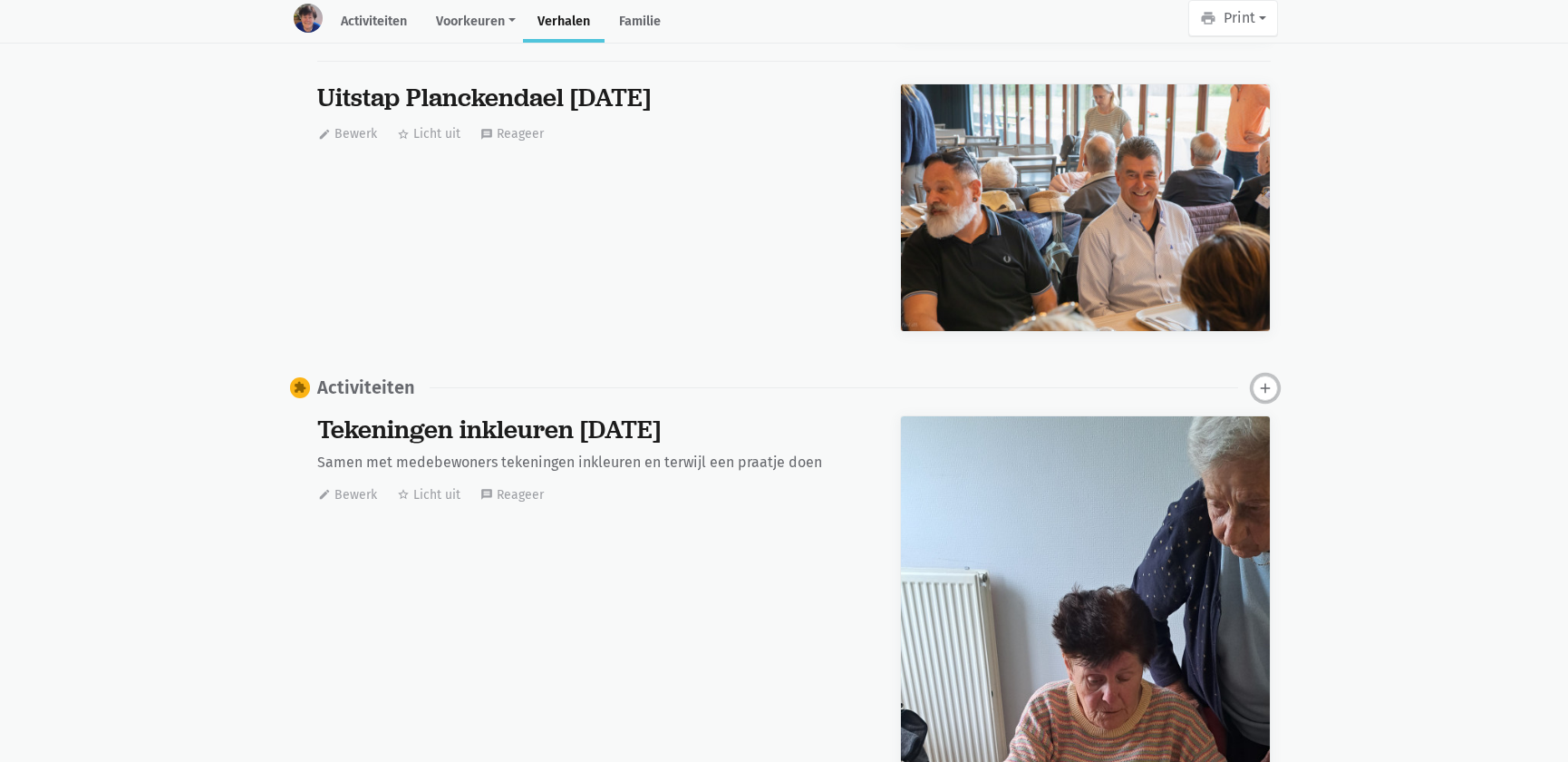
click at [1269, 381] on icon "add" at bounding box center [1265, 388] width 16 height 16
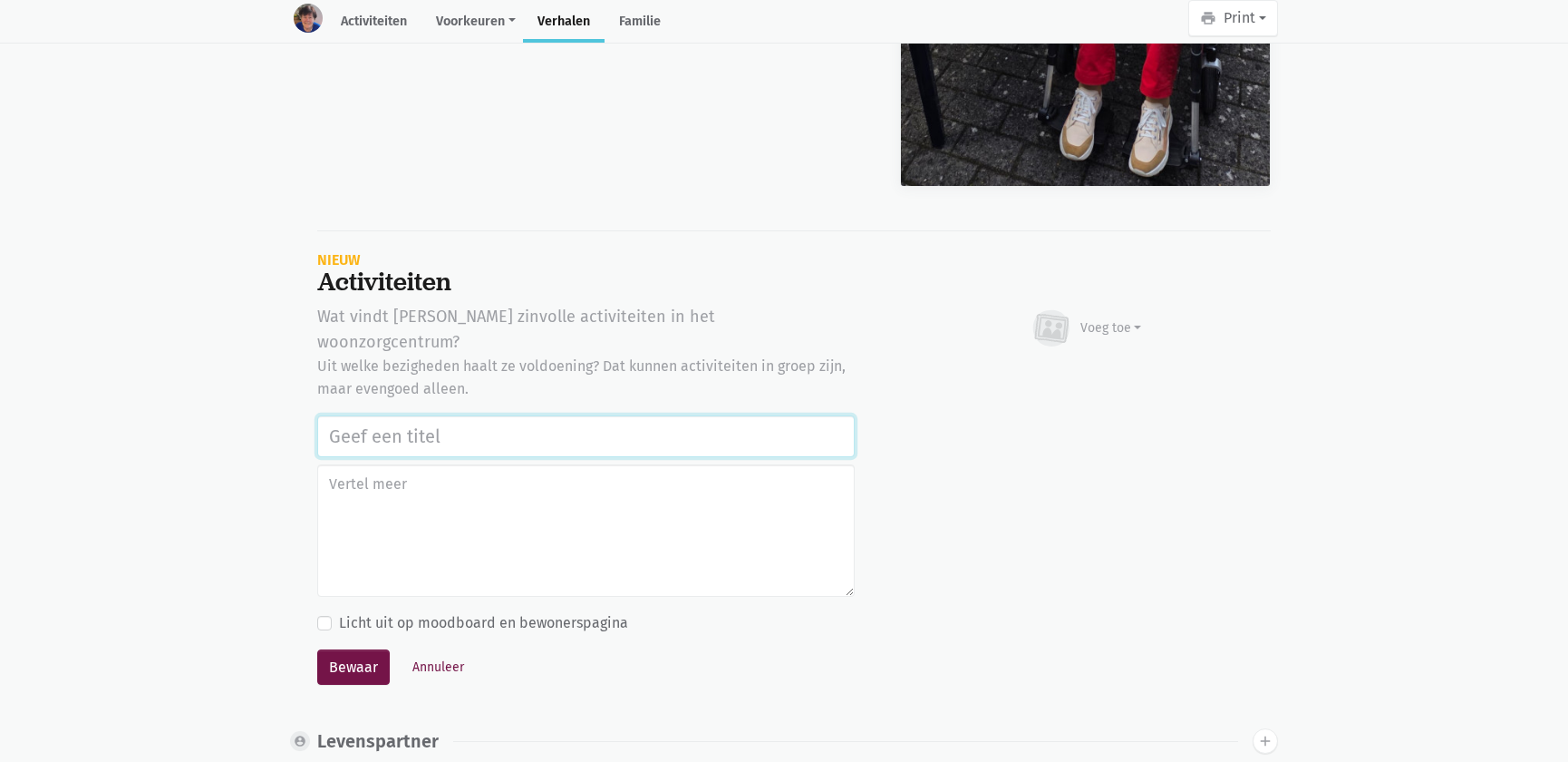
click at [436, 415] on input "text" at bounding box center [586, 436] width 538 height 42
drag, startPoint x: 395, startPoint y: 407, endPoint x: 0, endPoint y: 408, distance: 395.0
type input "Werelddierendag 2025"
click at [356, 650] on button "Bewaar" at bounding box center [353, 668] width 72 height 36
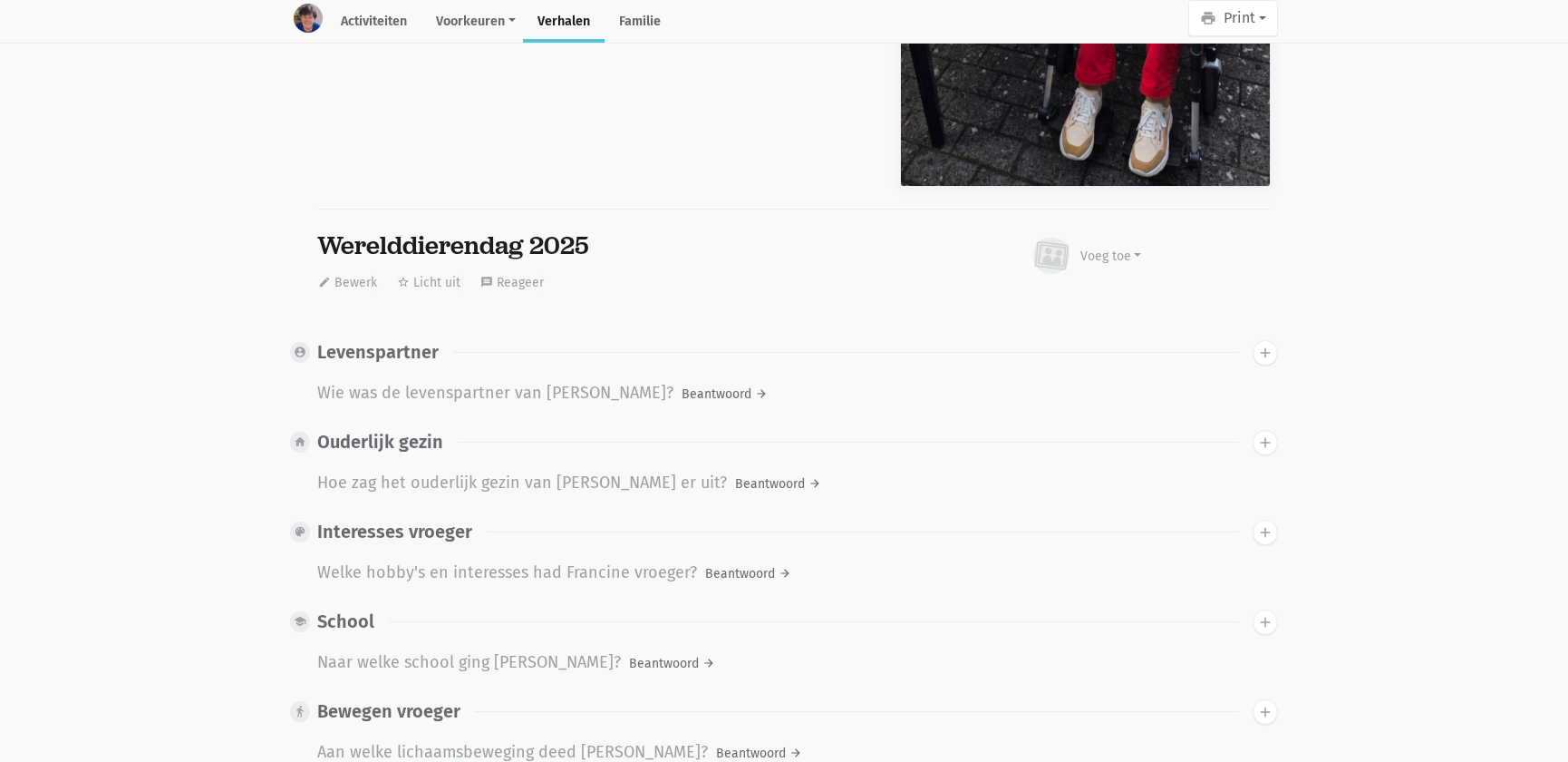
scroll to position [0, 0]
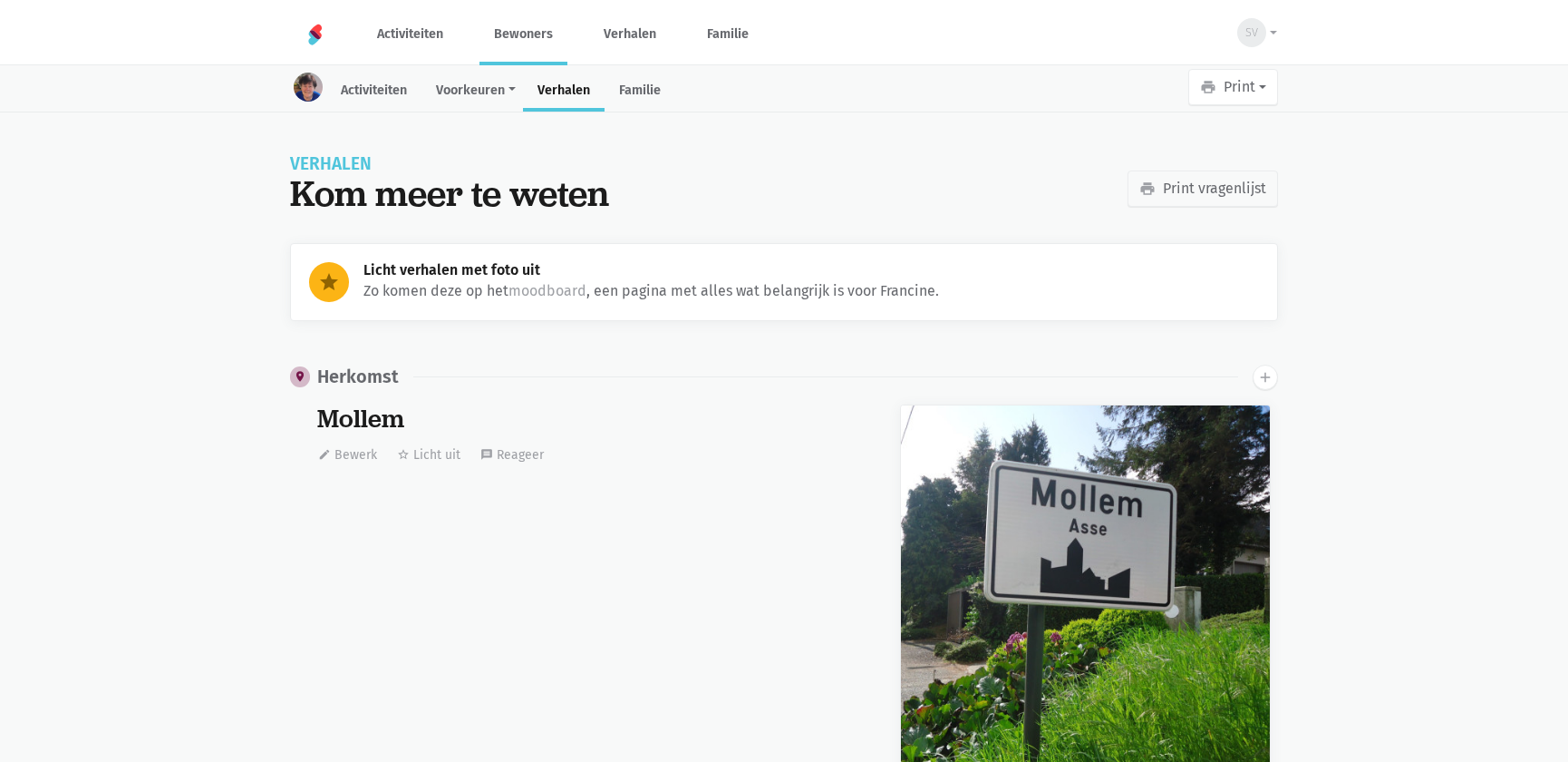
click at [504, 39] on link "Bewoners" at bounding box center [524, 34] width 88 height 61
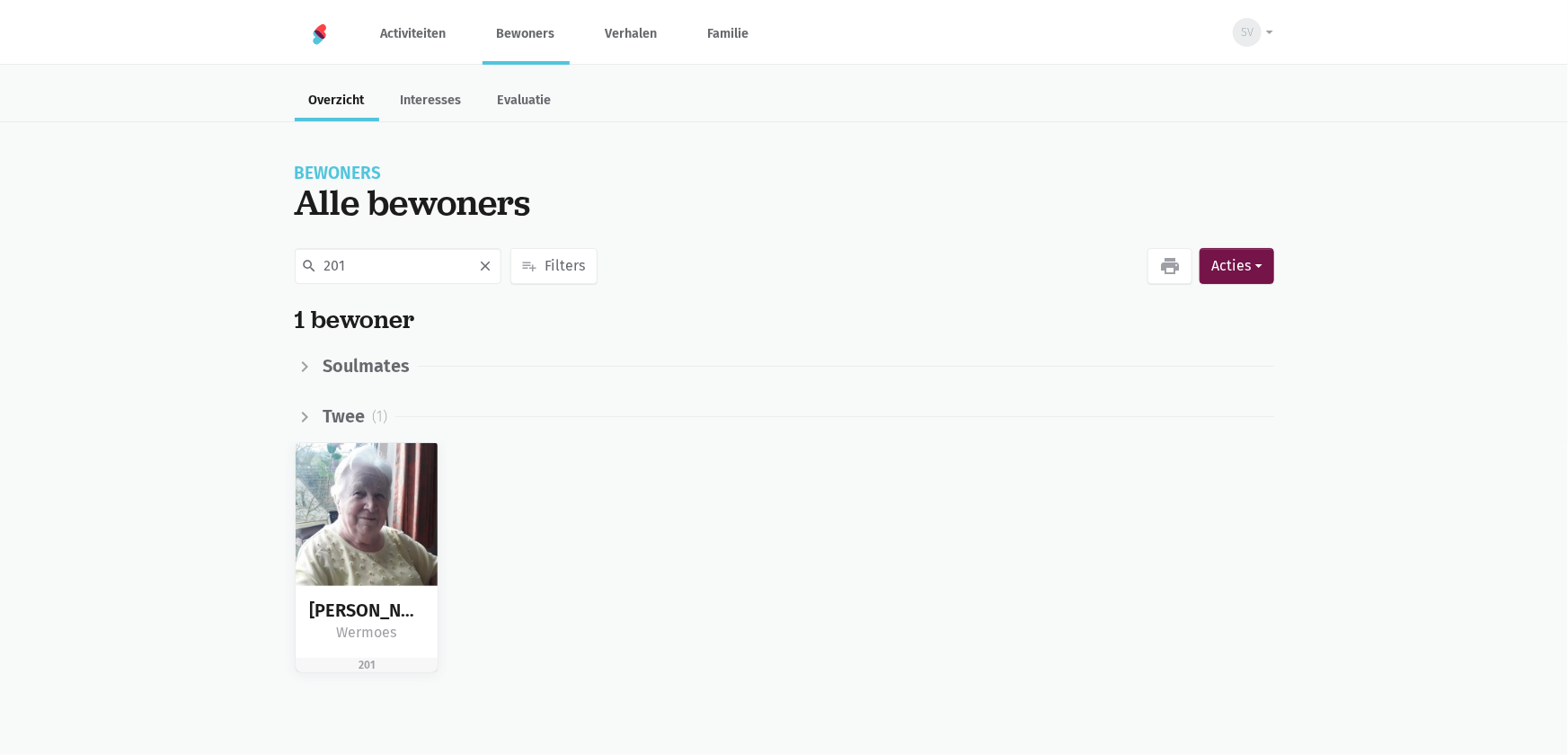
type input "201"
click at [271, 530] on div "Rachel Wermoes 201" at bounding box center [784, 572] width 1568 height 260
click at [332, 505] on img at bounding box center [366, 513] width 142 height 143
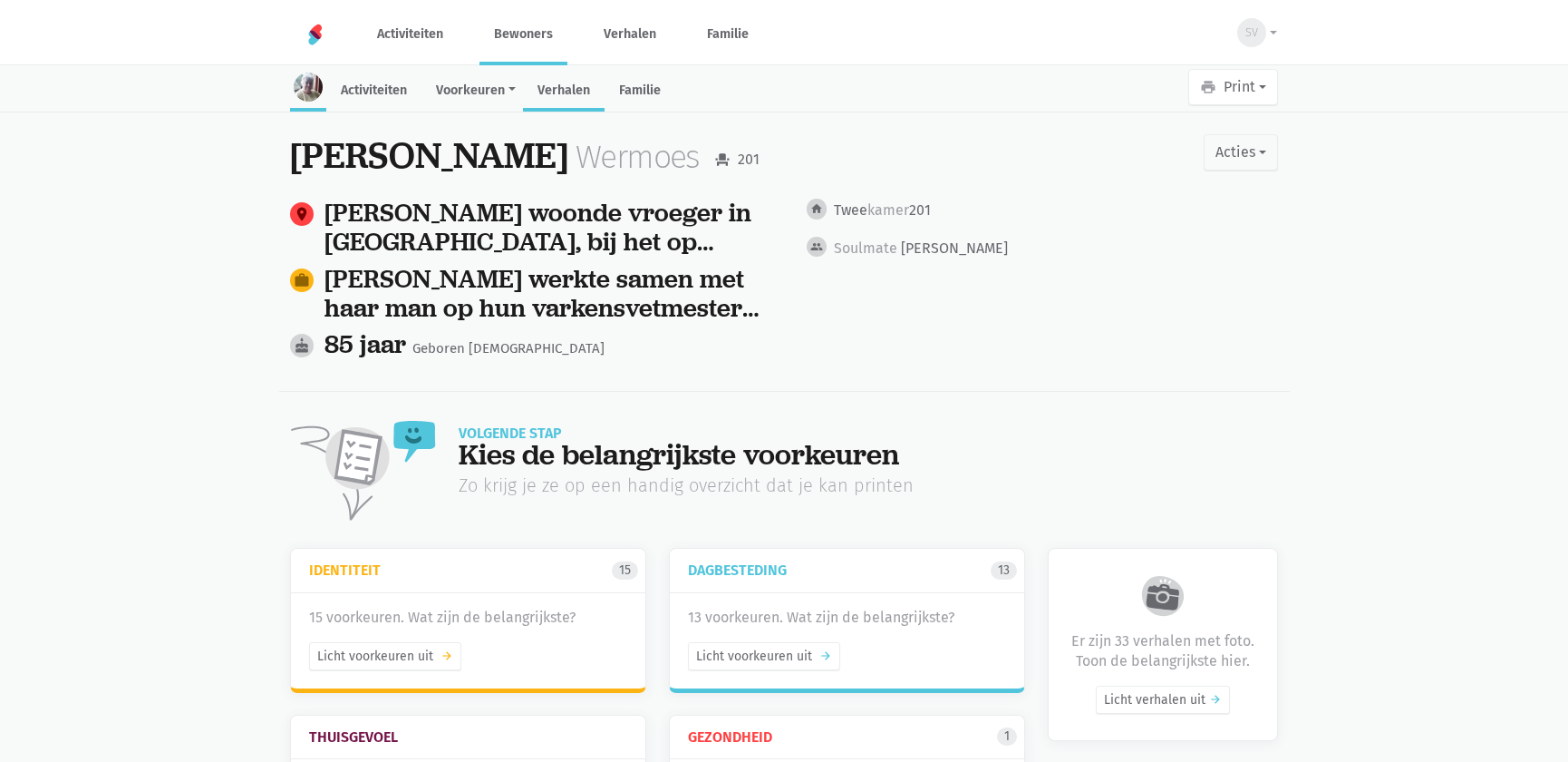
click at [589, 78] on link "Verhalen" at bounding box center [564, 91] width 82 height 39
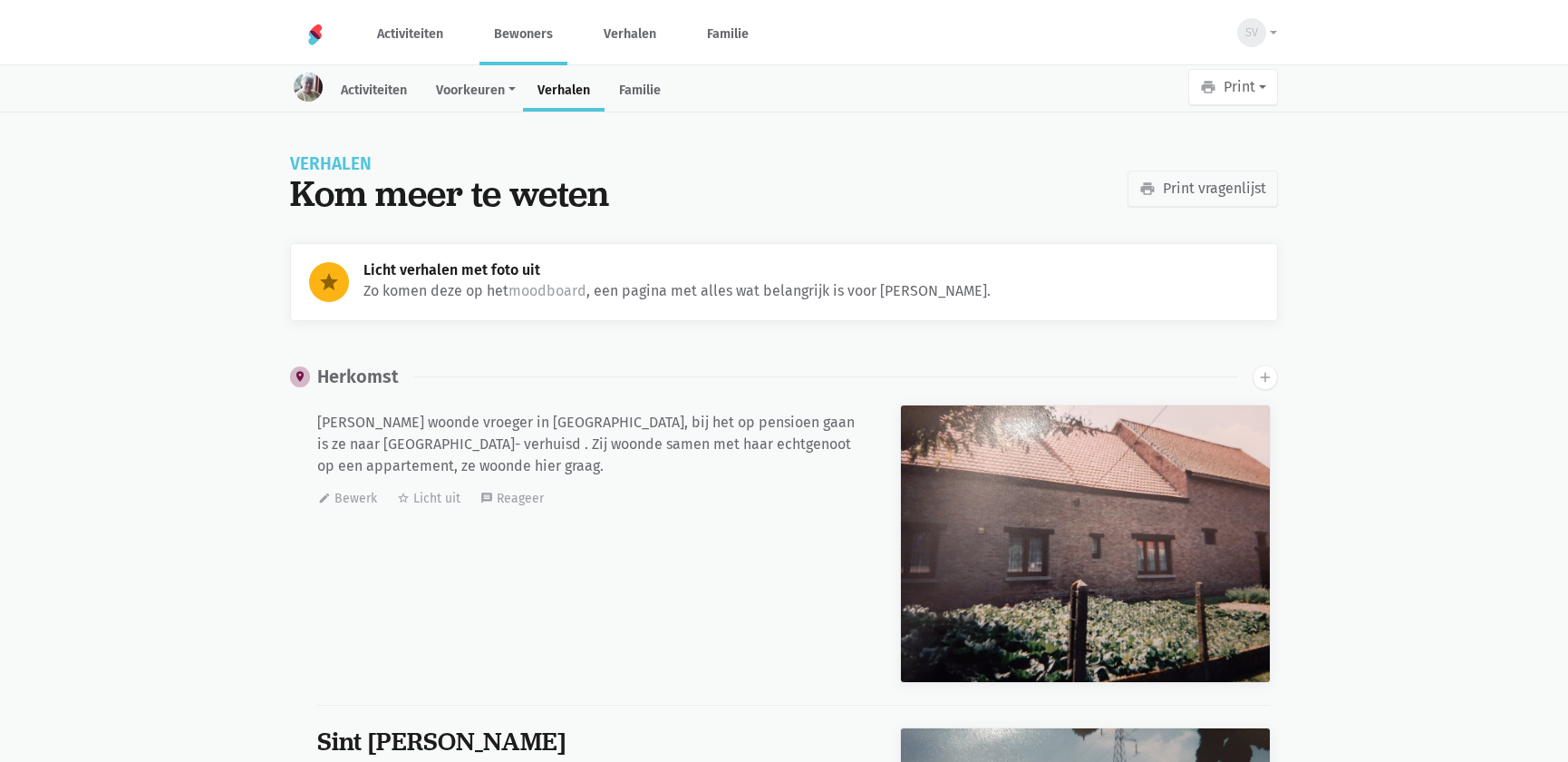
scroll to position [9522, 0]
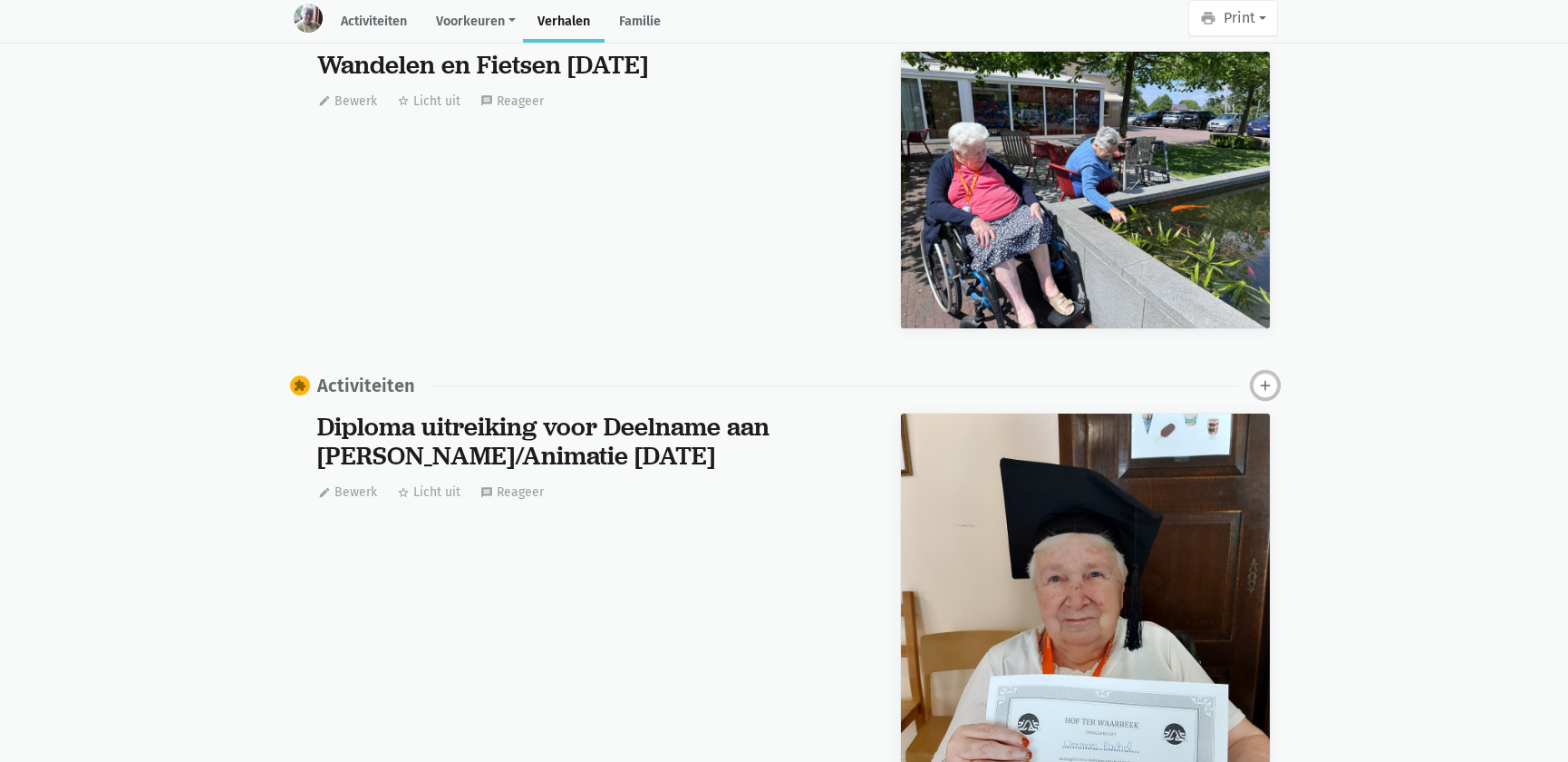
click at [1269, 383] on icon "add" at bounding box center [1265, 385] width 16 height 16
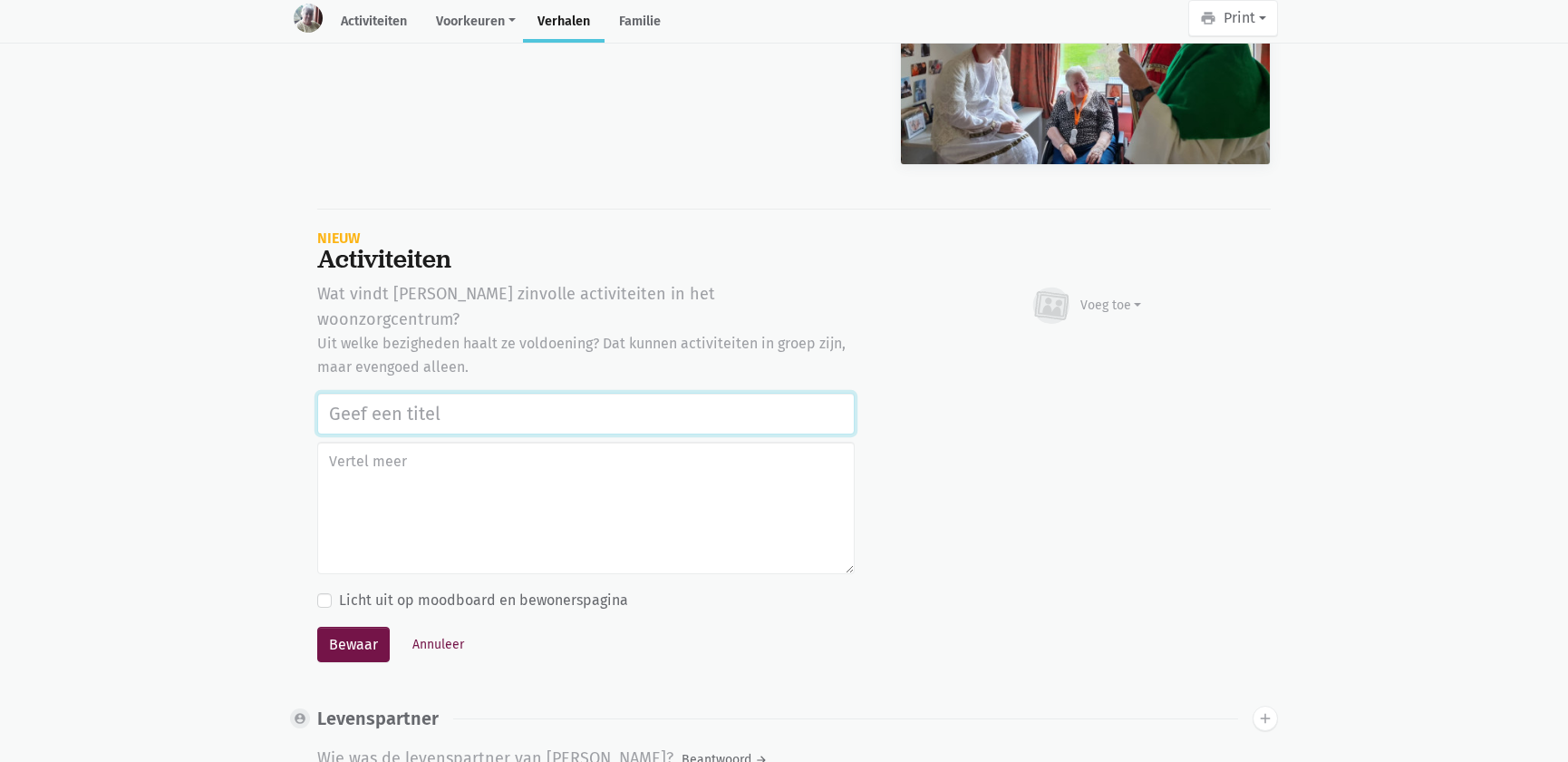
scroll to position [16102, 0]
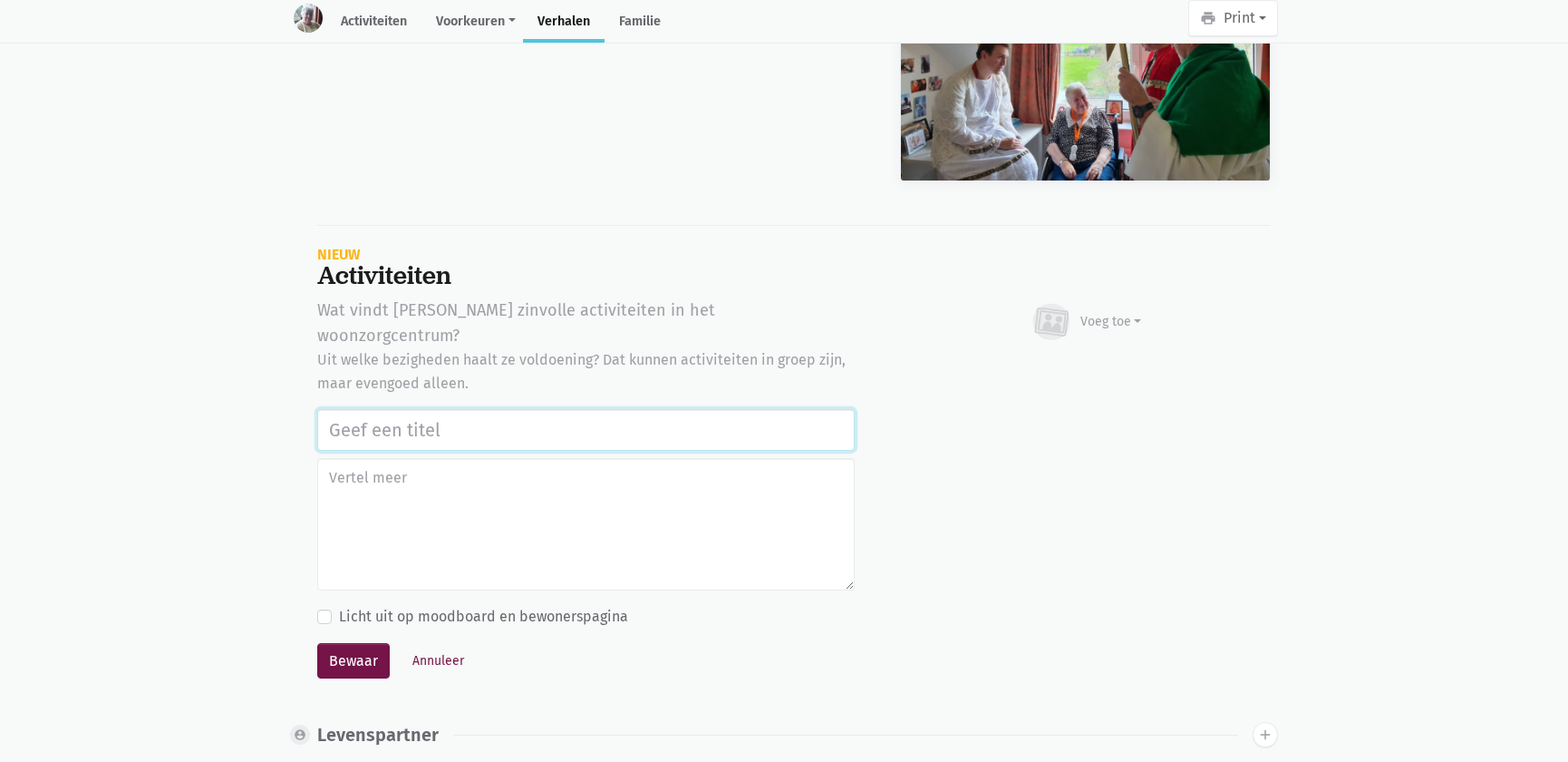
click at [470, 409] on input "text" at bounding box center [586, 430] width 538 height 42
paste input "Werelddierendag 2025"
type input "Werelddierendag 2025"
click at [362, 643] on button "Bewaar" at bounding box center [353, 661] width 72 height 36
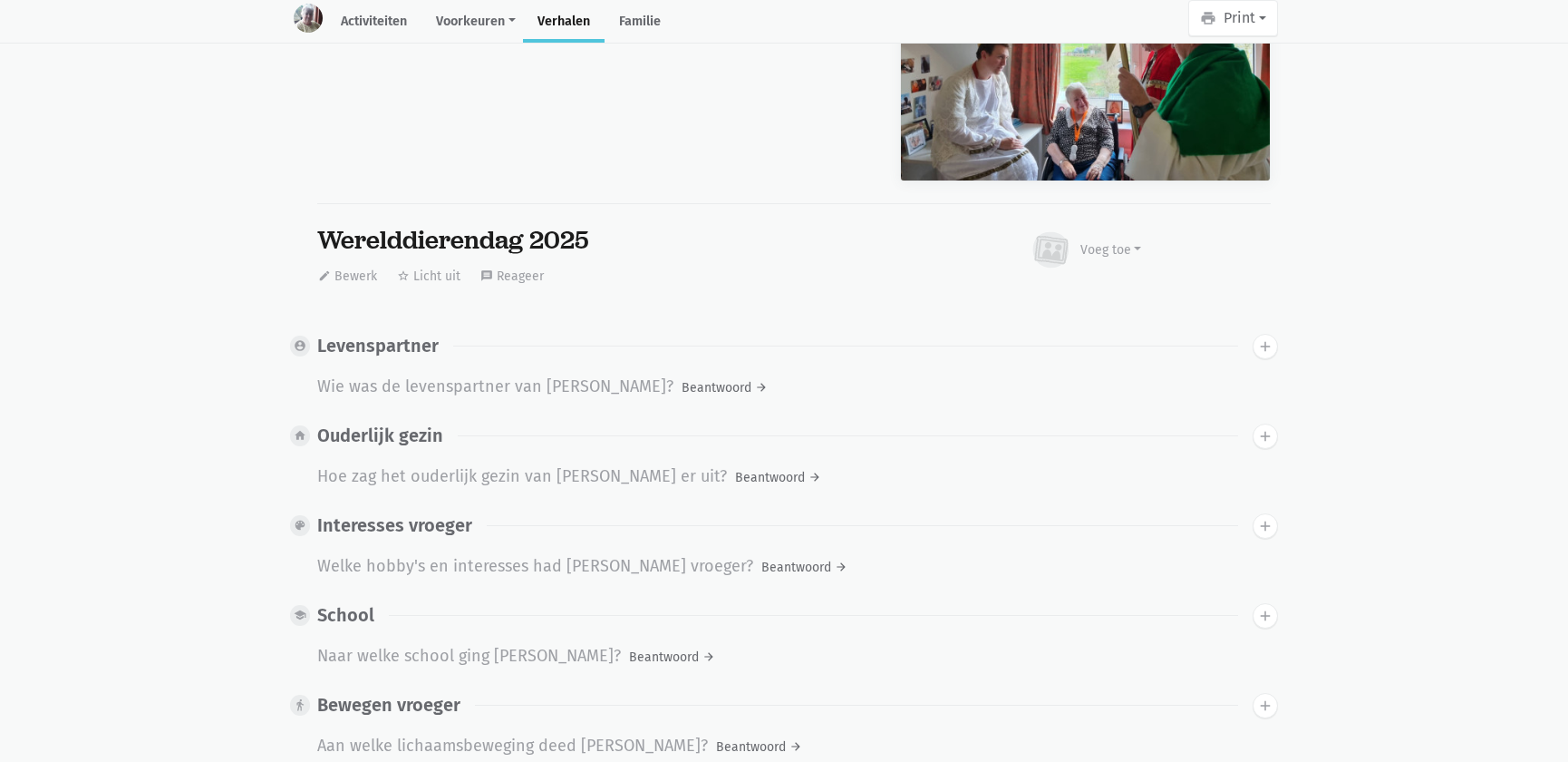
scroll to position [0, 0]
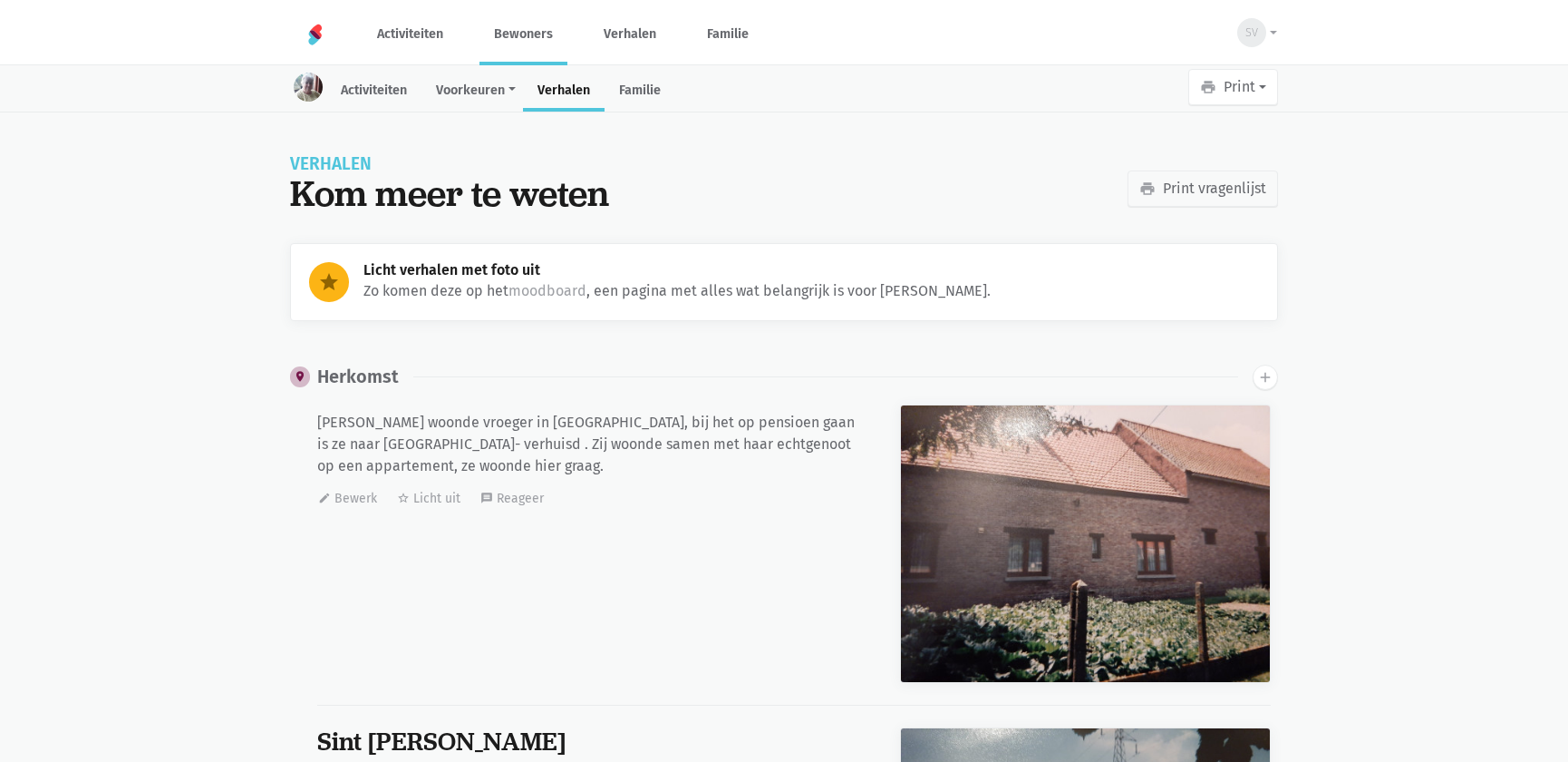
click at [526, 24] on link "Bewoners" at bounding box center [524, 34] width 88 height 61
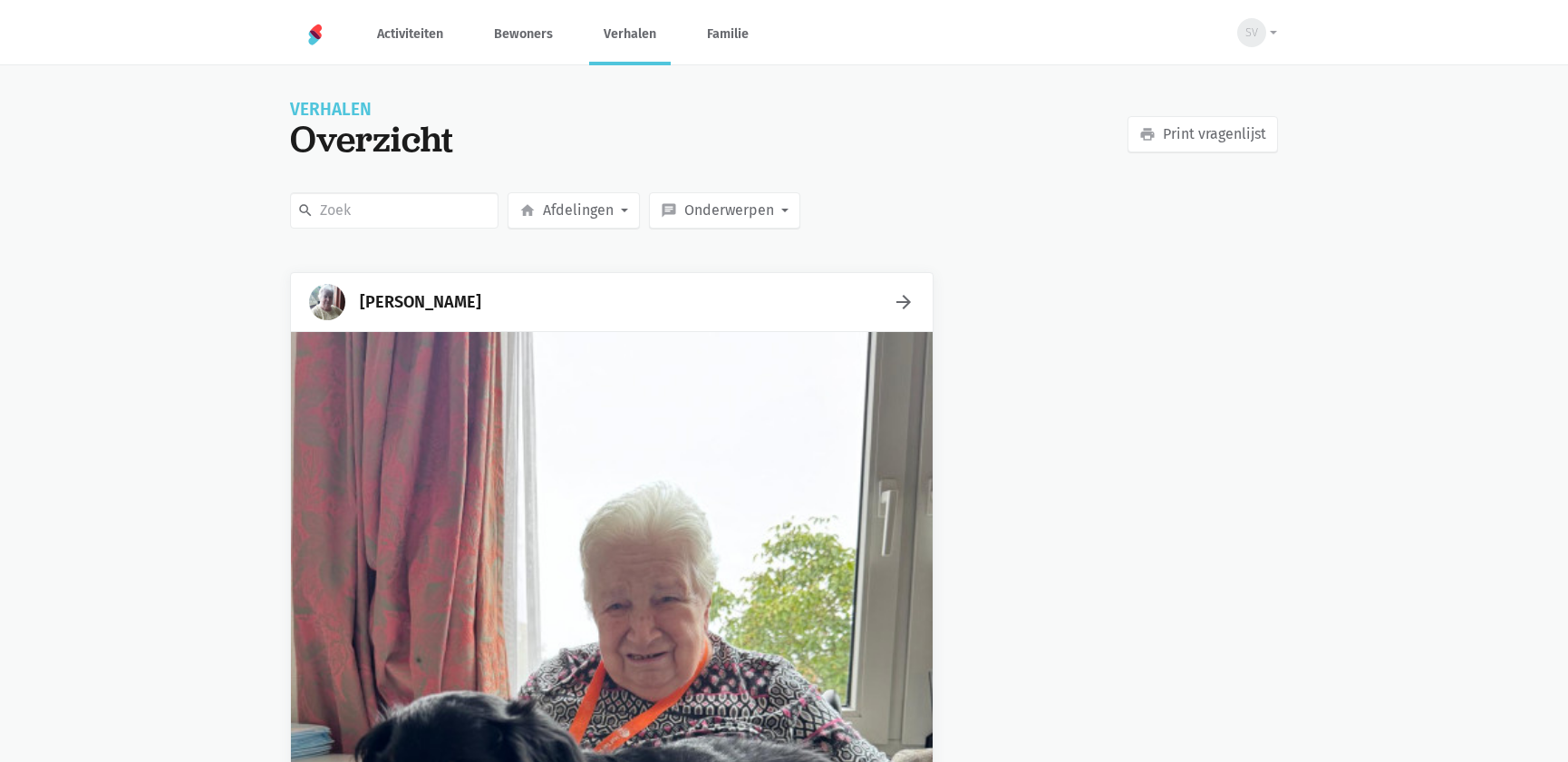
click at [622, 48] on link "Verhalen" at bounding box center [630, 34] width 82 height 61
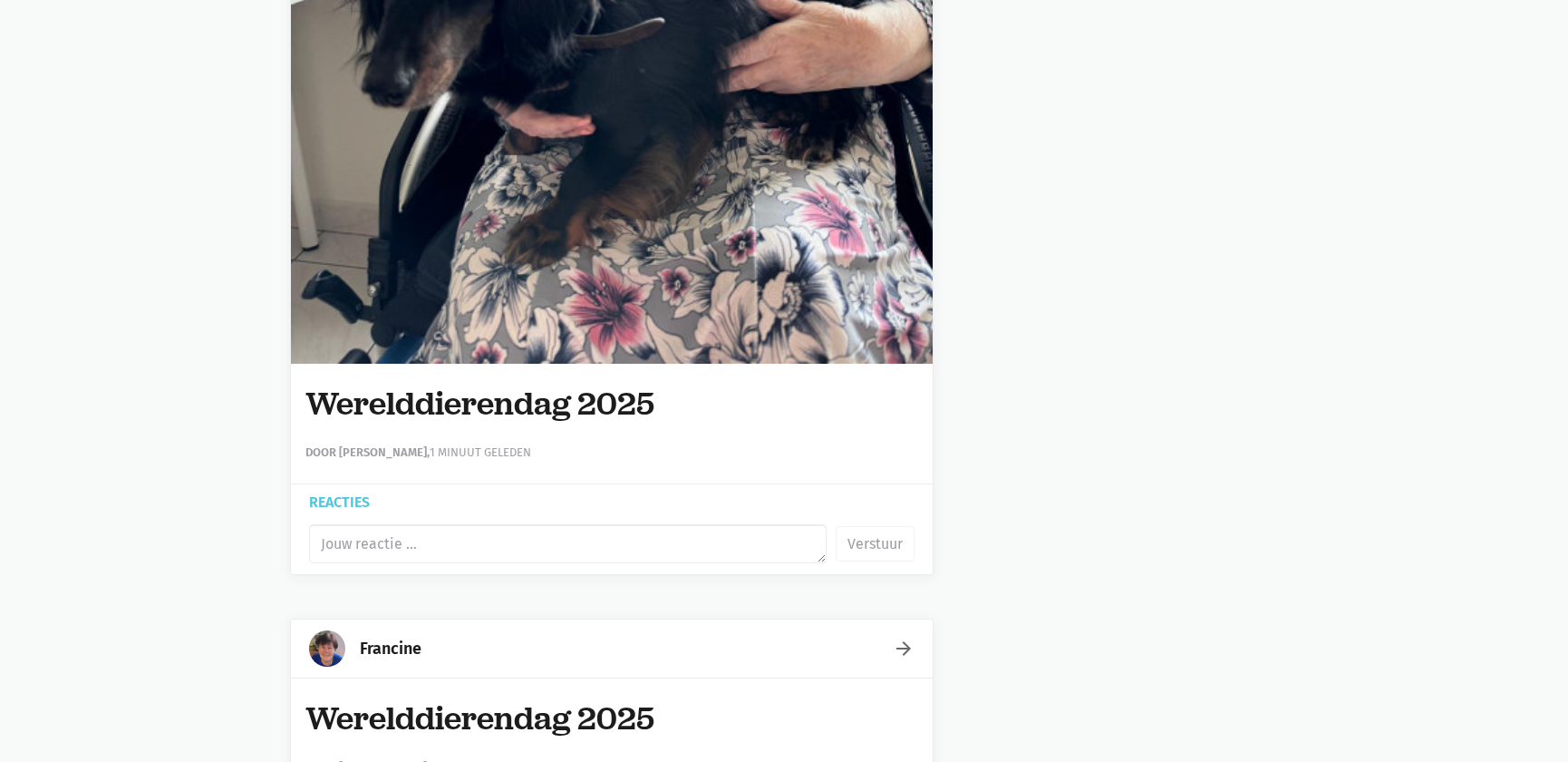
scroll to position [1319, 0]
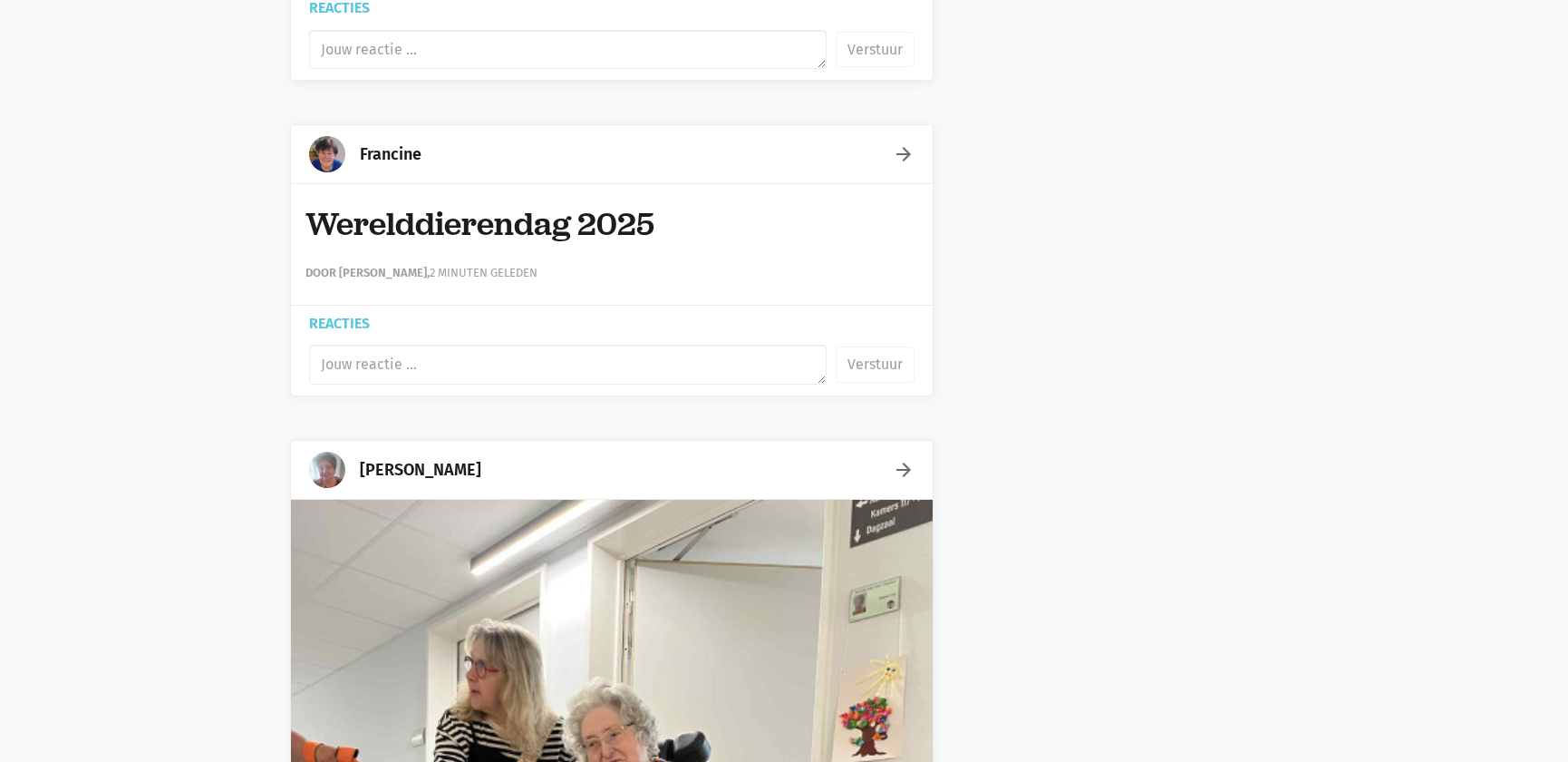
click at [909, 159] on icon "arrow_forward" at bounding box center [903, 153] width 22 height 22
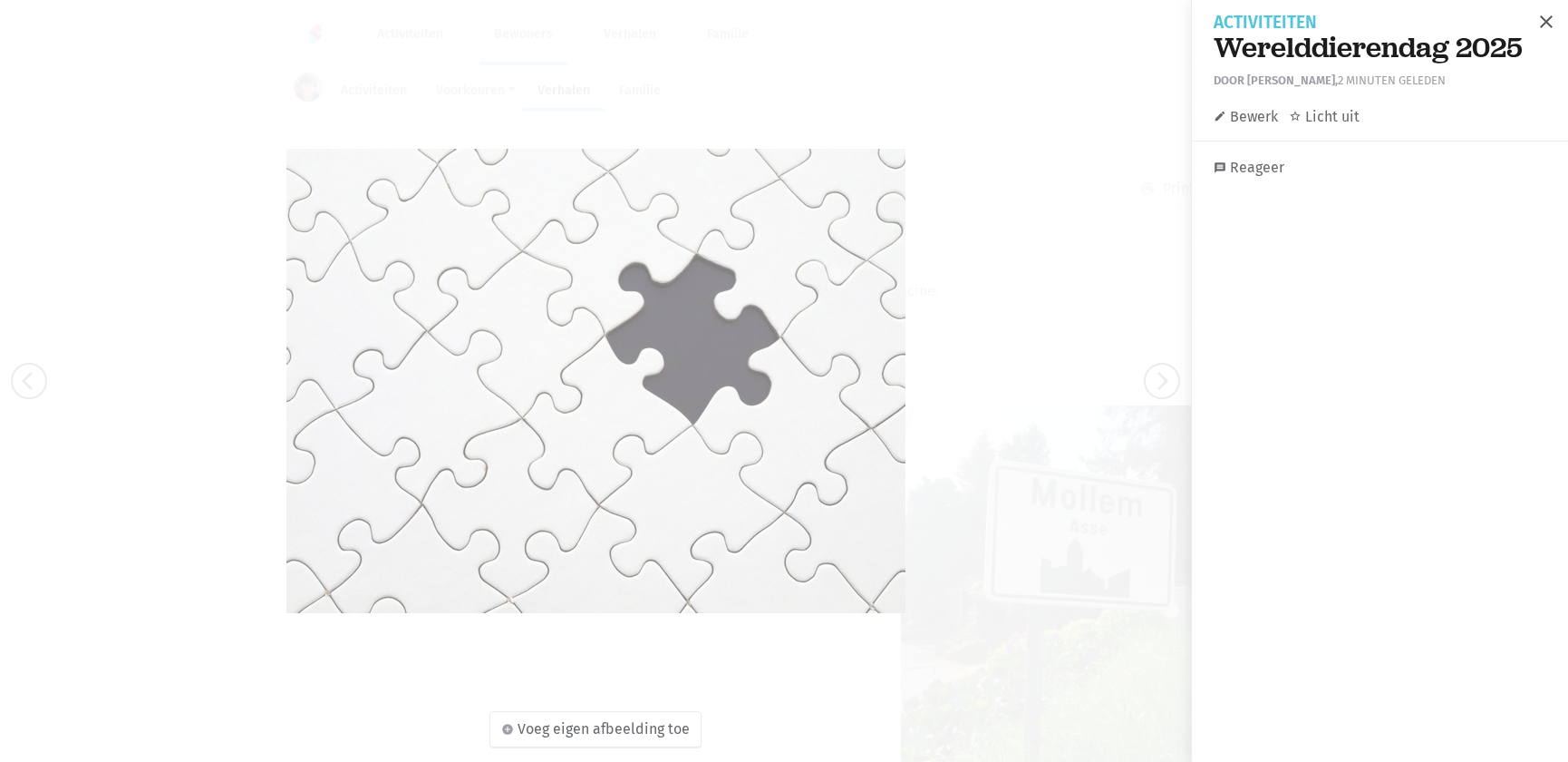
click at [1536, 25] on span "close" at bounding box center [1546, 21] width 22 height 22
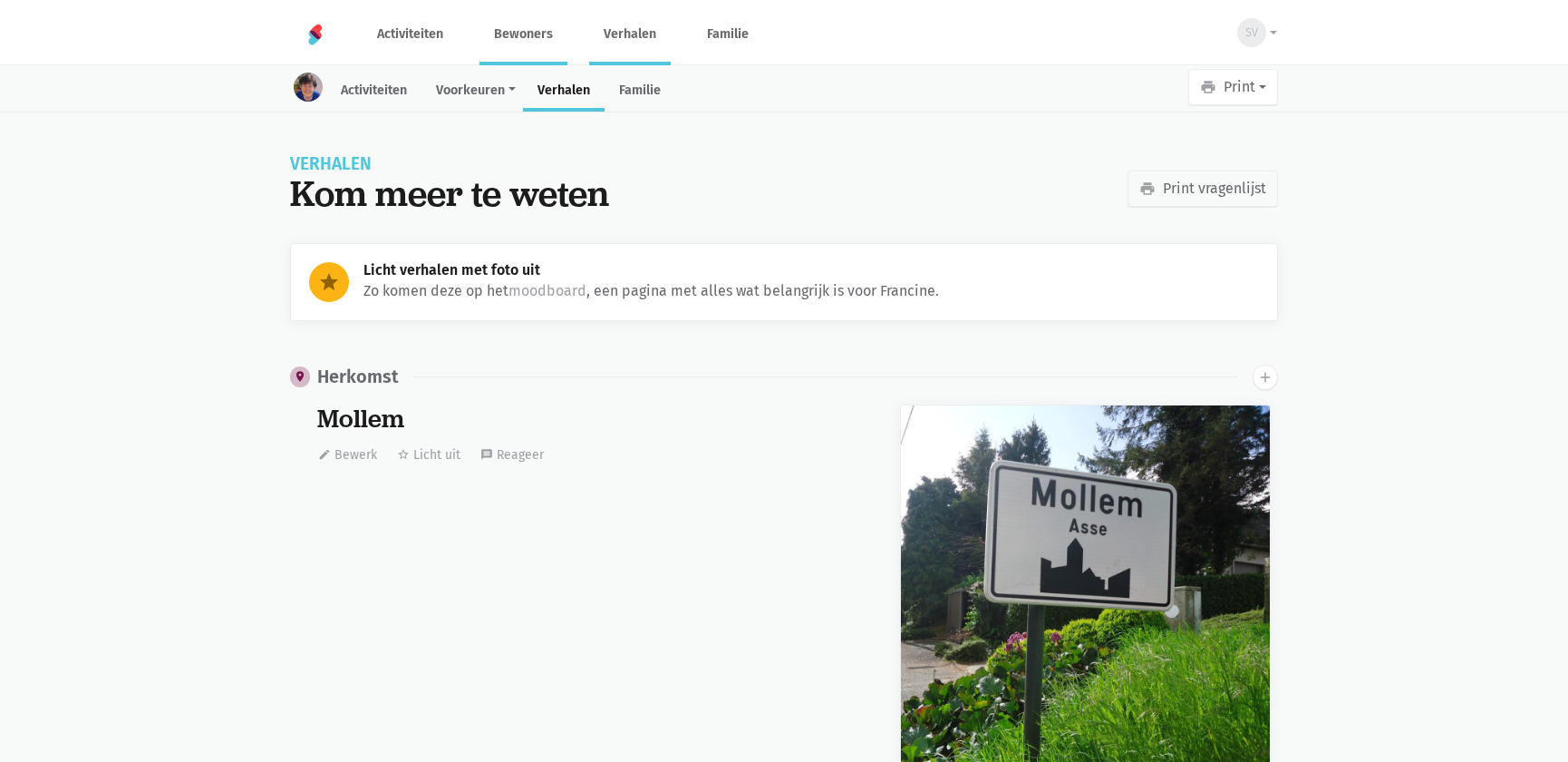
click at [637, 34] on link "Verhalen" at bounding box center [630, 34] width 82 height 61
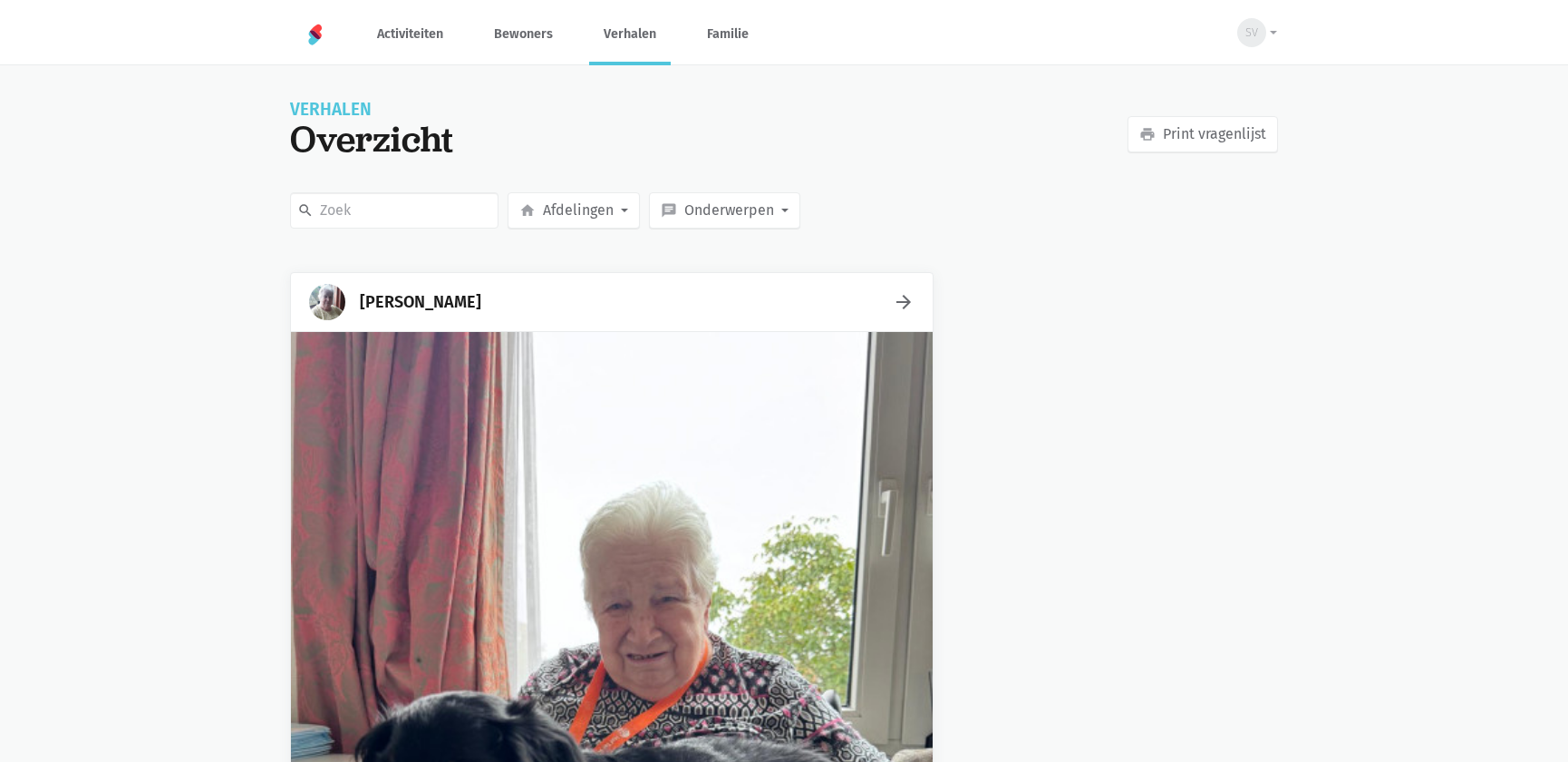
click at [626, 27] on link "Verhalen" at bounding box center [630, 34] width 82 height 61
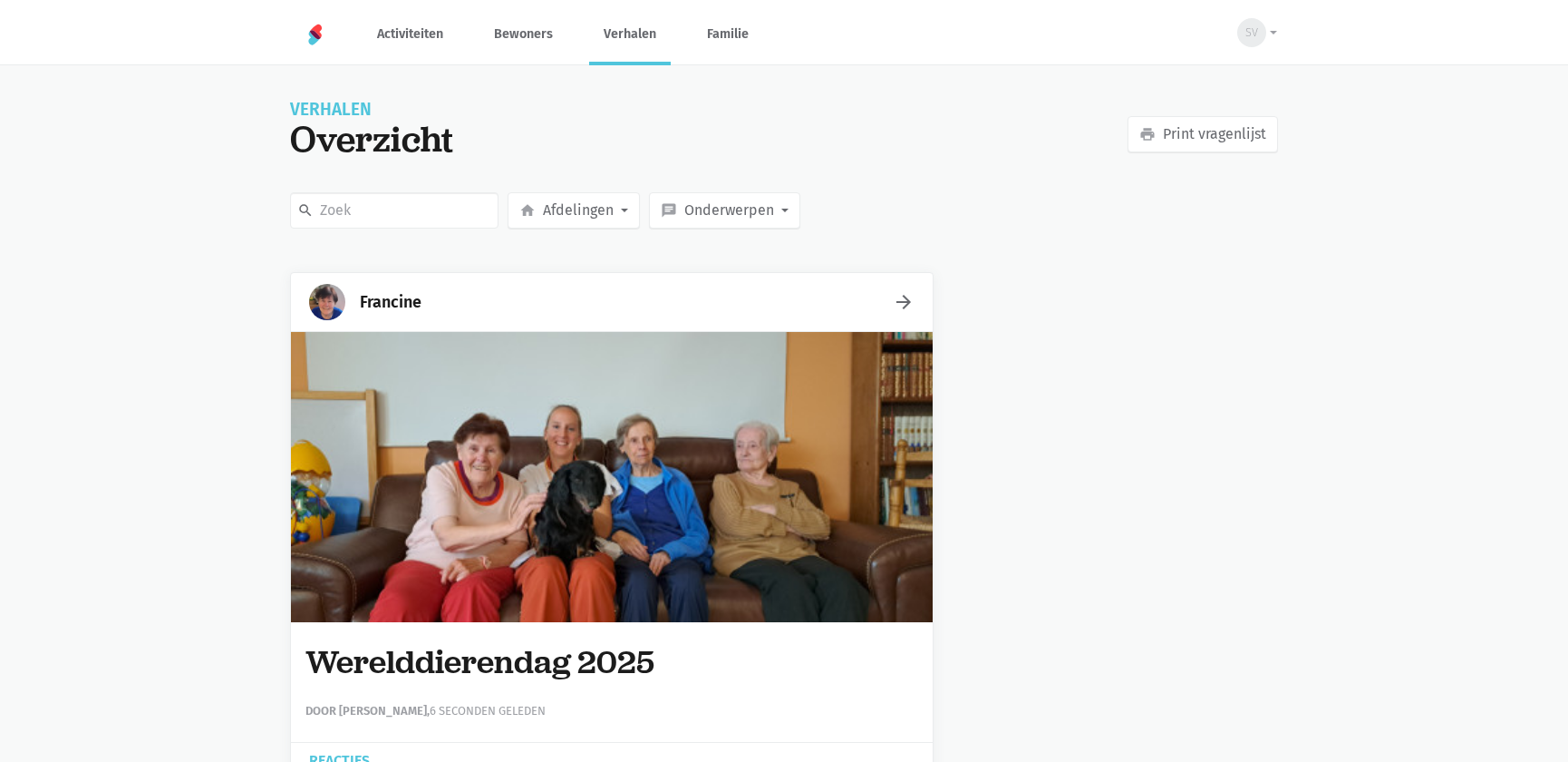
click at [1191, 226] on div "search home Afdelingen [GEOGRAPHIC_DATA] Gelijkvloers Twee chat Onderwerpen 64" at bounding box center [784, 211] width 998 height 44
click at [1269, 30] on button "SV" at bounding box center [1251, 32] width 52 height 42
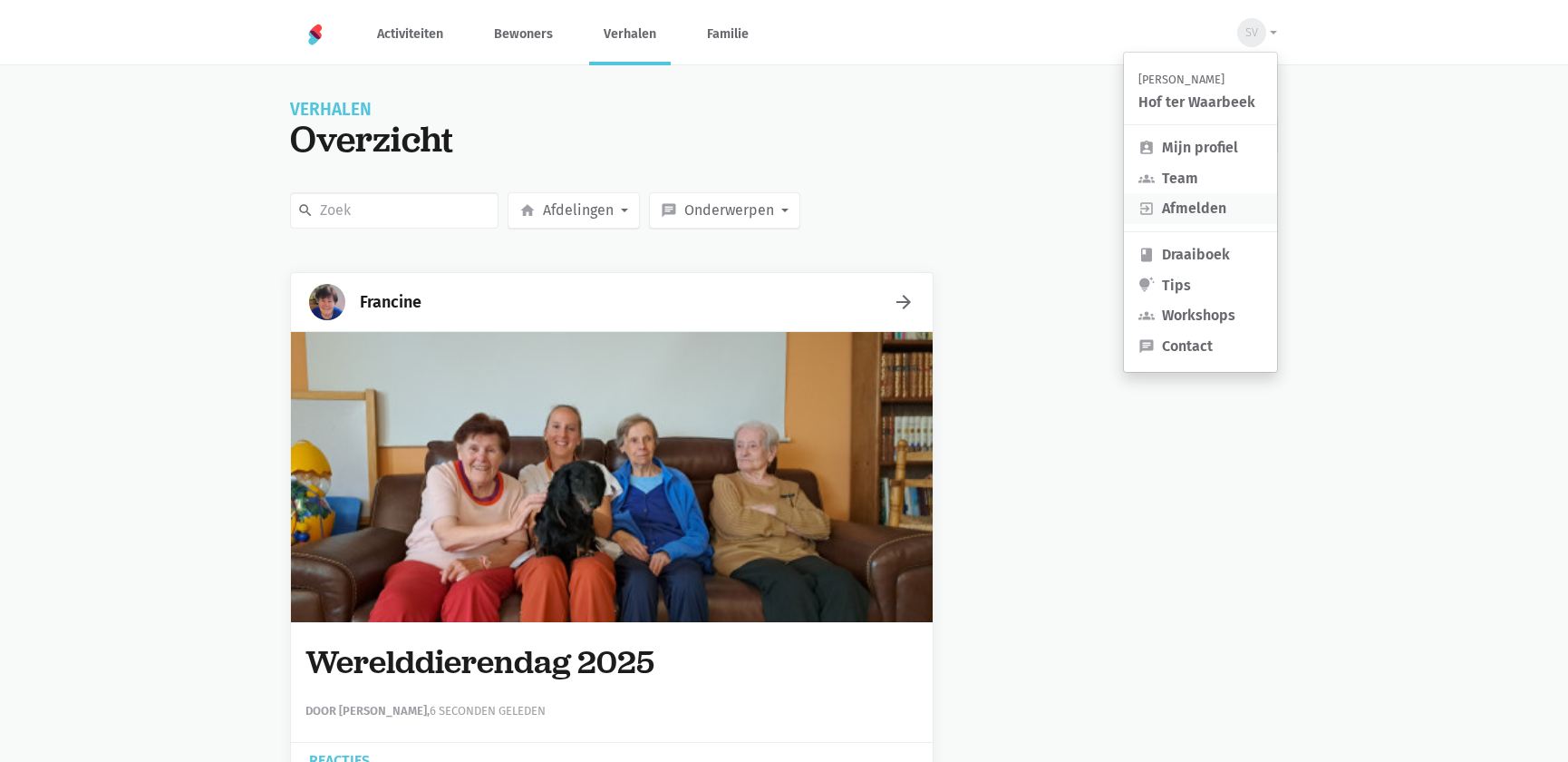
click at [1187, 199] on link "exit_to_app Afmelden" at bounding box center [1201, 209] width 153 height 30
